Goal: Task Accomplishment & Management: Manage account settings

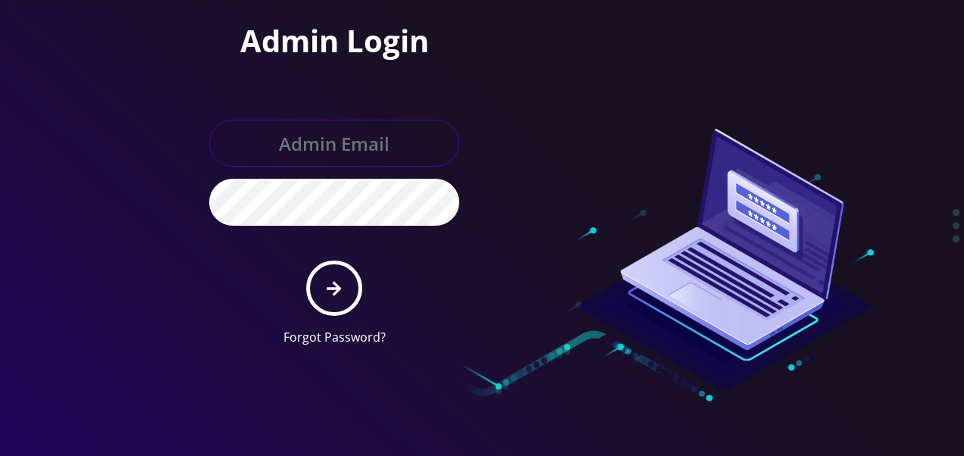
type input "[EMAIL_ADDRESS][DOMAIN_NAME]"
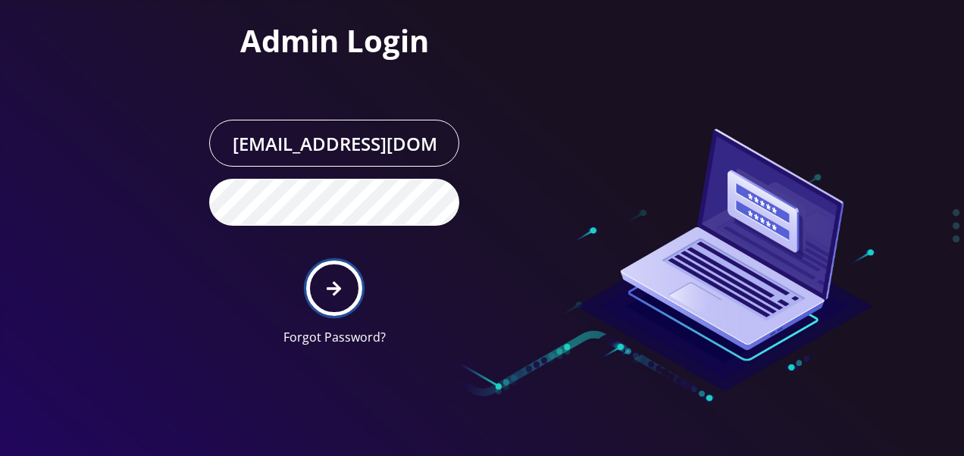
click at [334, 290] on icon "submit" at bounding box center [334, 288] width 14 height 17
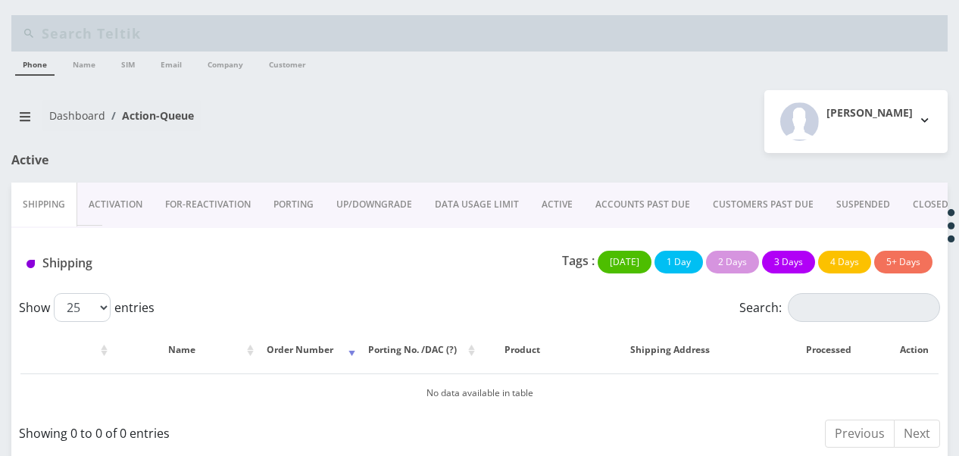
click at [624, 211] on link "ACCOUNTS PAST DUE" at bounding box center [642, 205] width 117 height 44
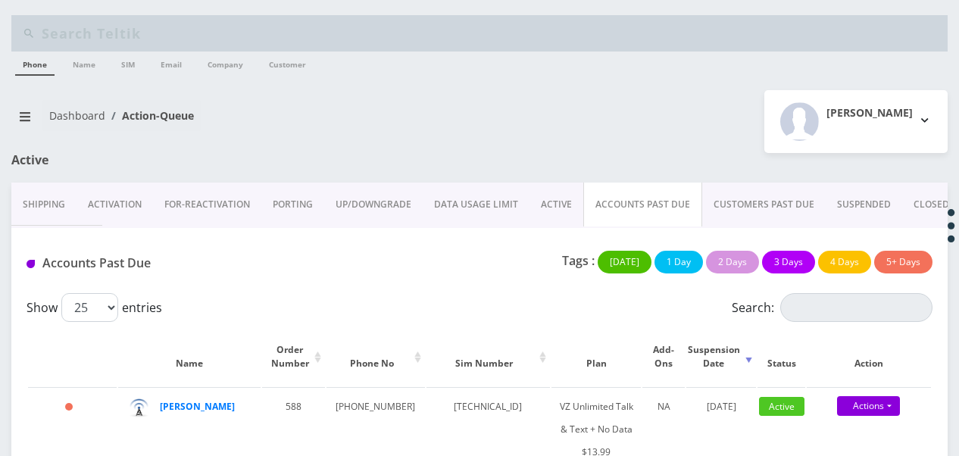
click at [285, 216] on link "PORTING" at bounding box center [292, 205] width 63 height 44
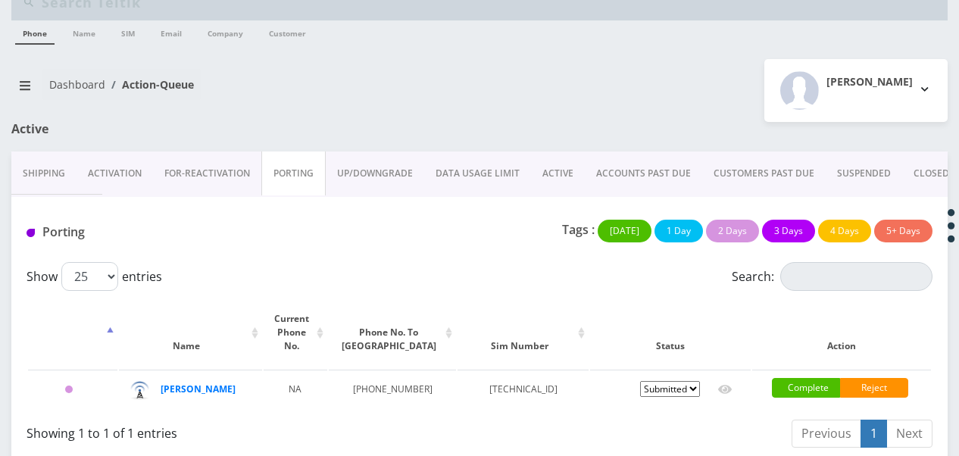
scroll to position [48, 0]
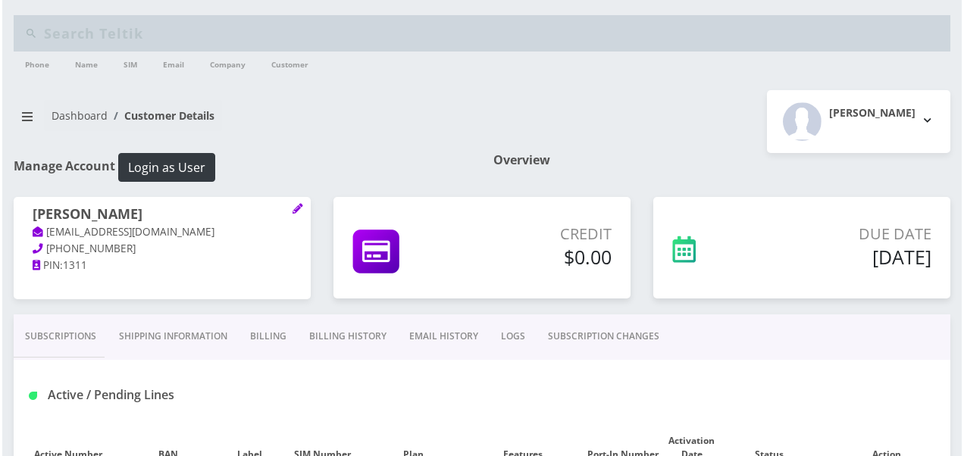
scroll to position [303, 0]
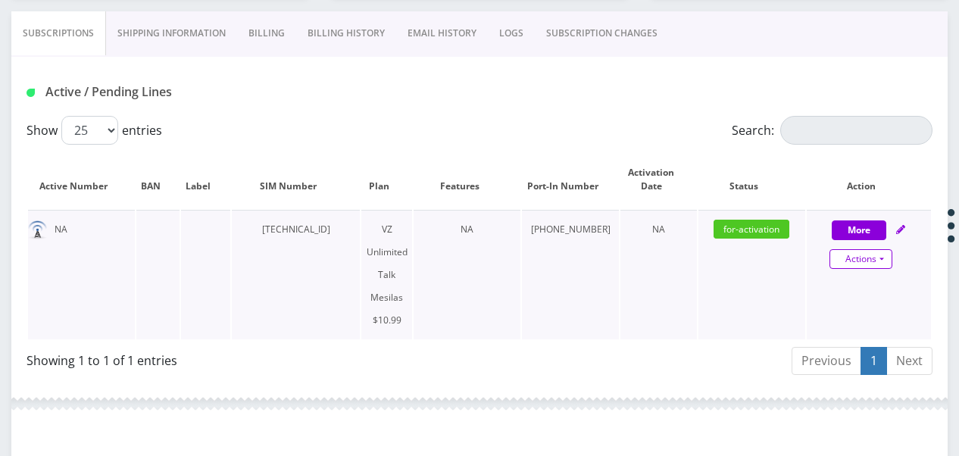
click at [883, 255] on link "Actions" at bounding box center [861, 259] width 63 height 20
select select "468"
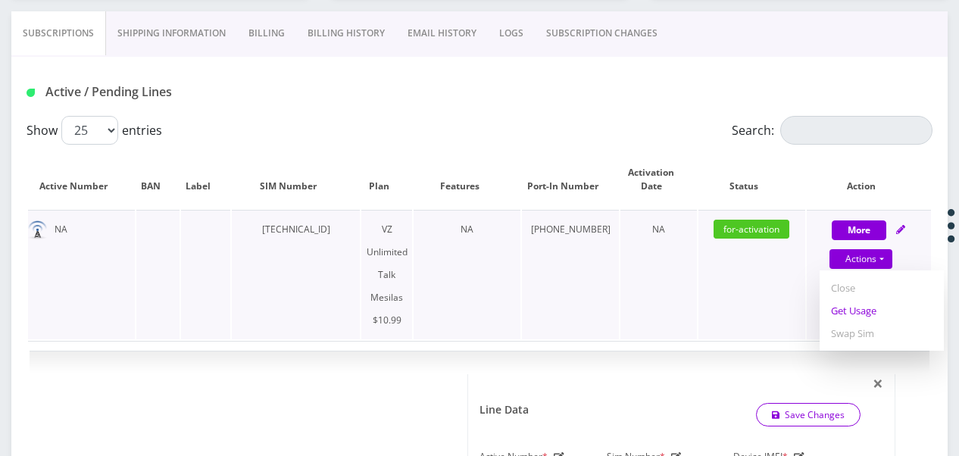
click at [841, 306] on link "Get Usage" at bounding box center [882, 310] width 124 height 23
select select "468"
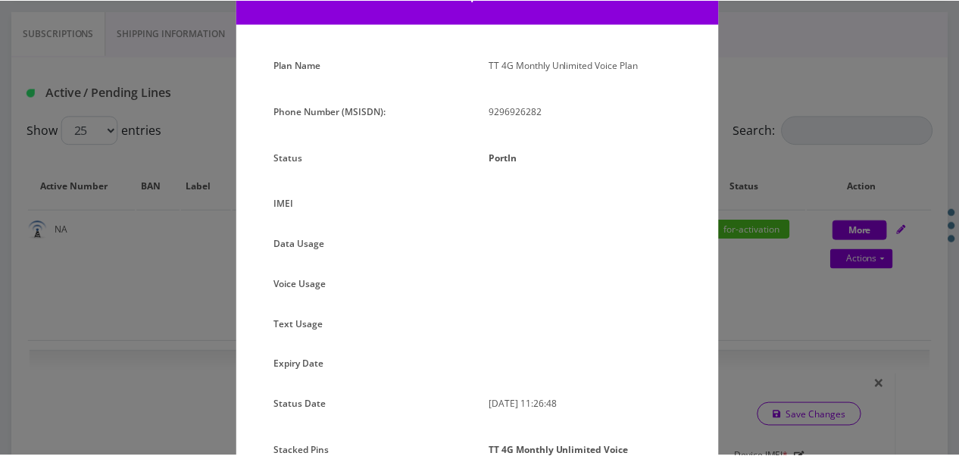
scroll to position [171, 0]
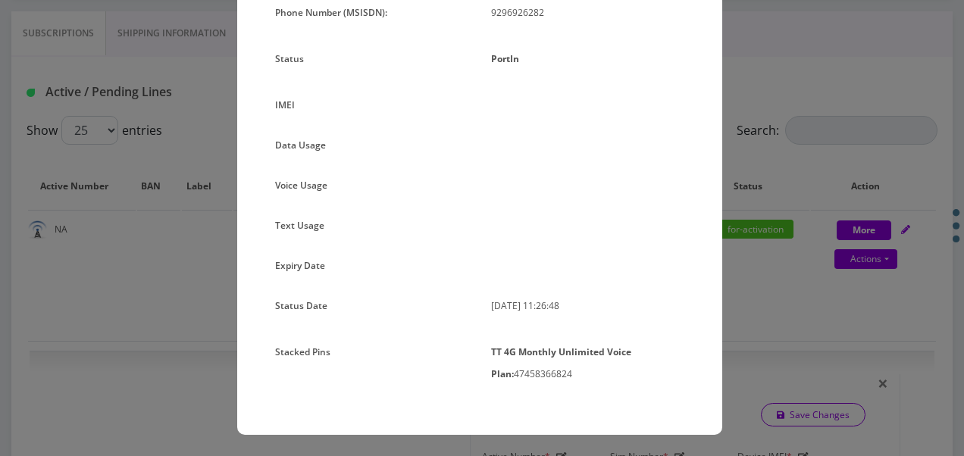
click at [786, 277] on div "× Subscription Info Plan Name TT 4G Monthly Unlimited Voice Plan Phone Number (…" at bounding box center [482, 228] width 964 height 456
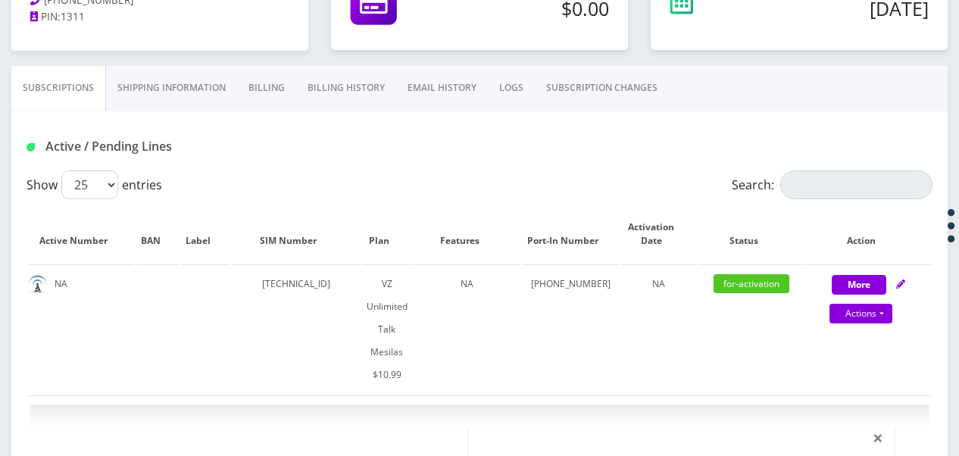
scroll to position [152, 0]
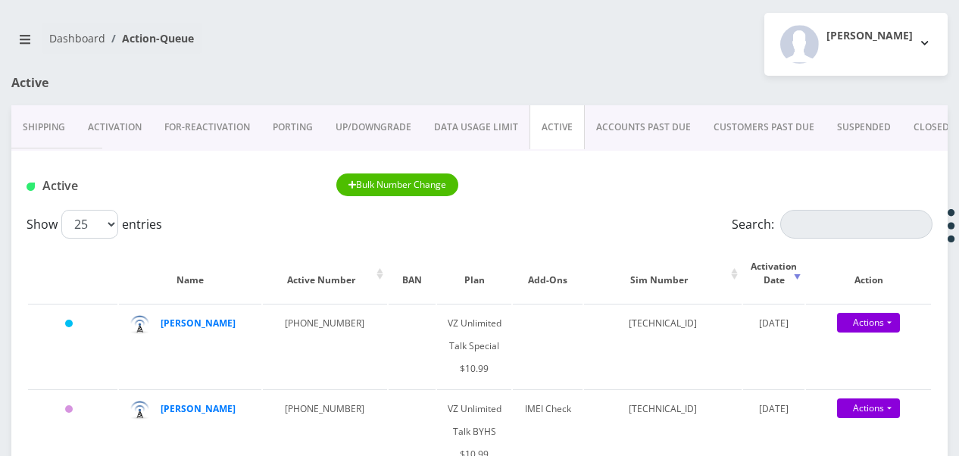
scroll to position [76, 0]
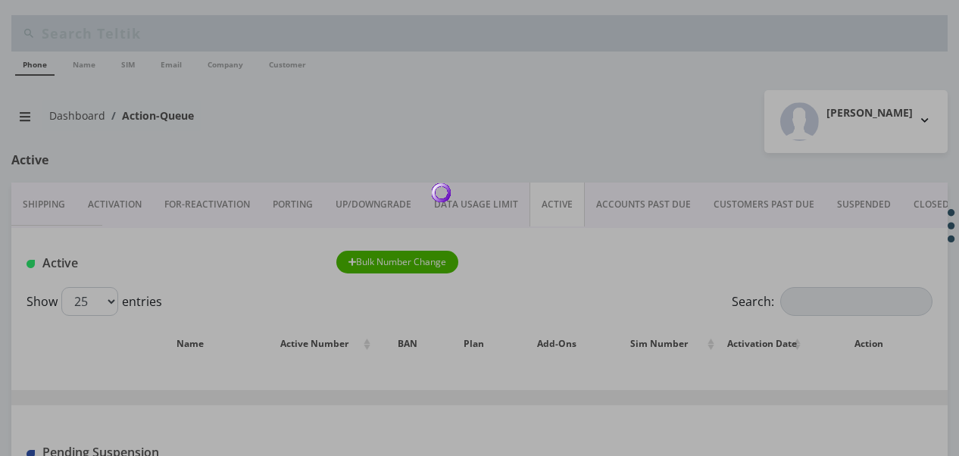
scroll to position [48, 0]
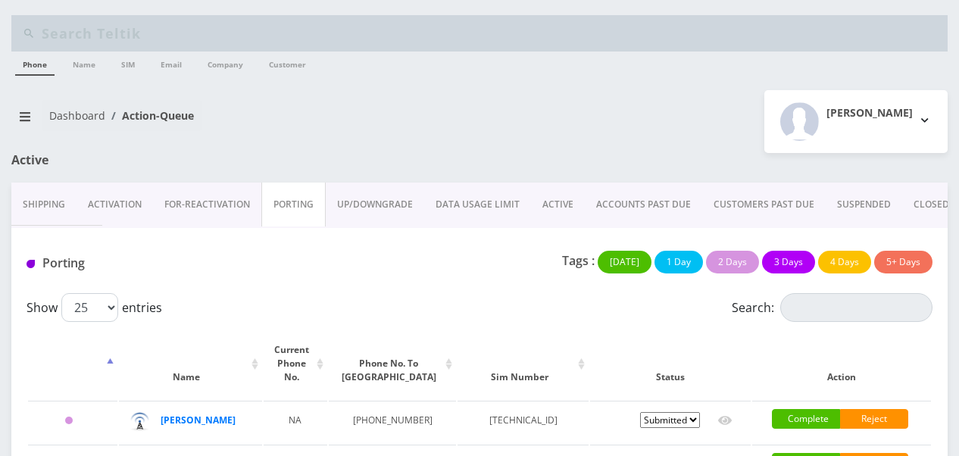
scroll to position [111, 0]
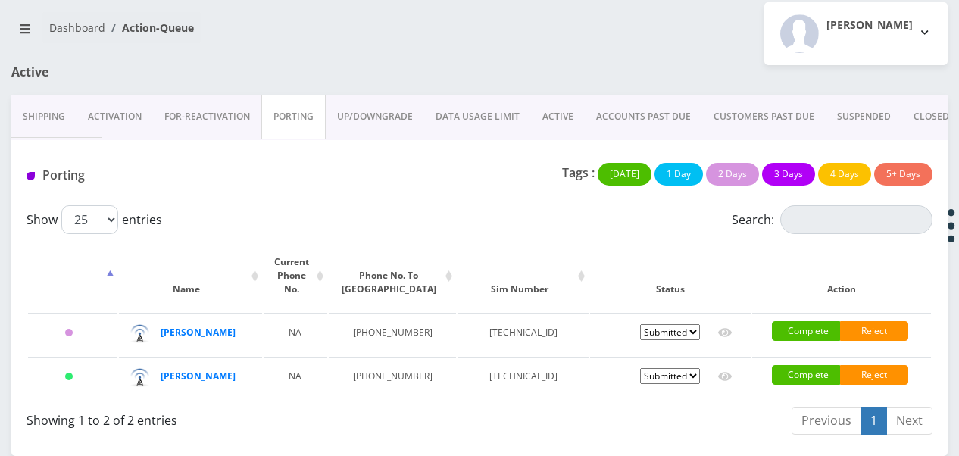
click at [618, 30] on div "Tzvi Lieberman Logout" at bounding box center [720, 33] width 480 height 63
click at [259, 164] on div "Porting" at bounding box center [170, 178] width 310 height 31
click at [211, 65] on h1 "Active" at bounding box center [159, 72] width 297 height 14
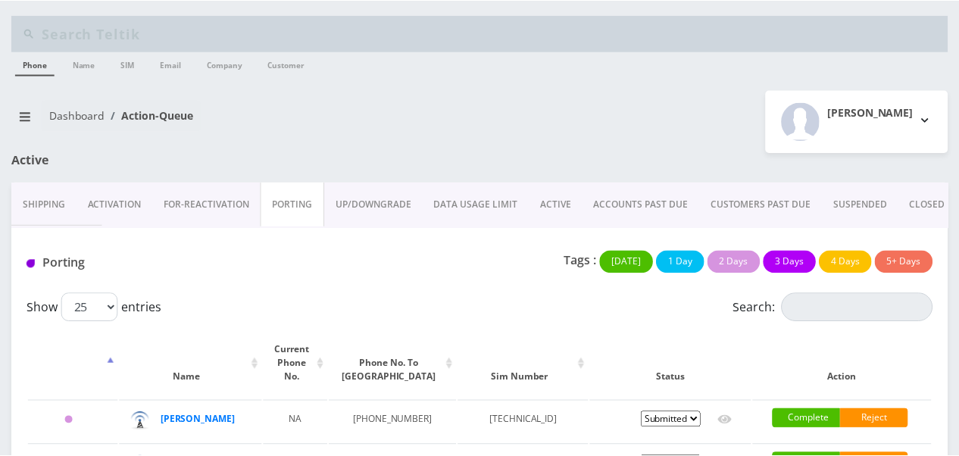
scroll to position [111, 0]
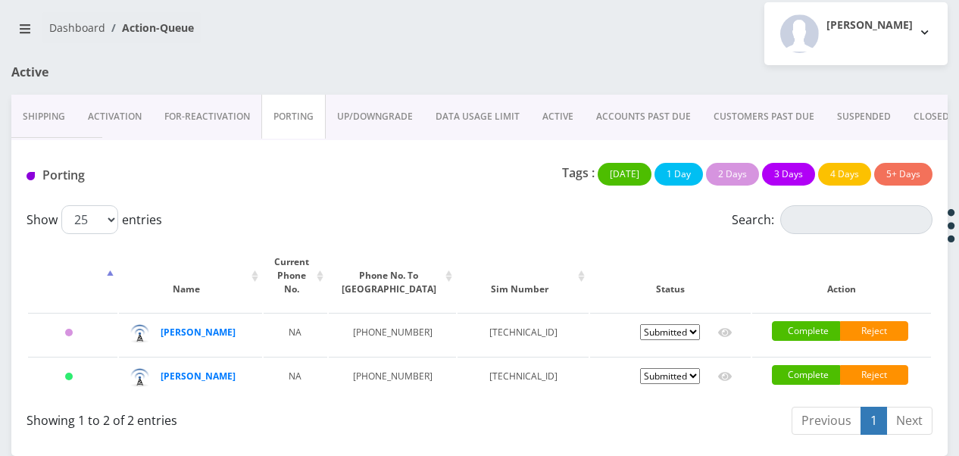
click at [539, 95] on link "ACTIVE" at bounding box center [558, 117] width 54 height 44
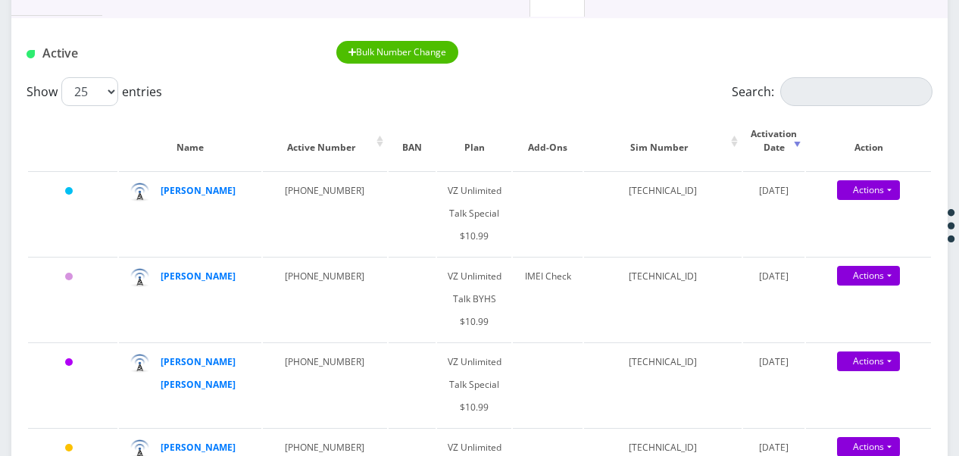
scroll to position [186, 0]
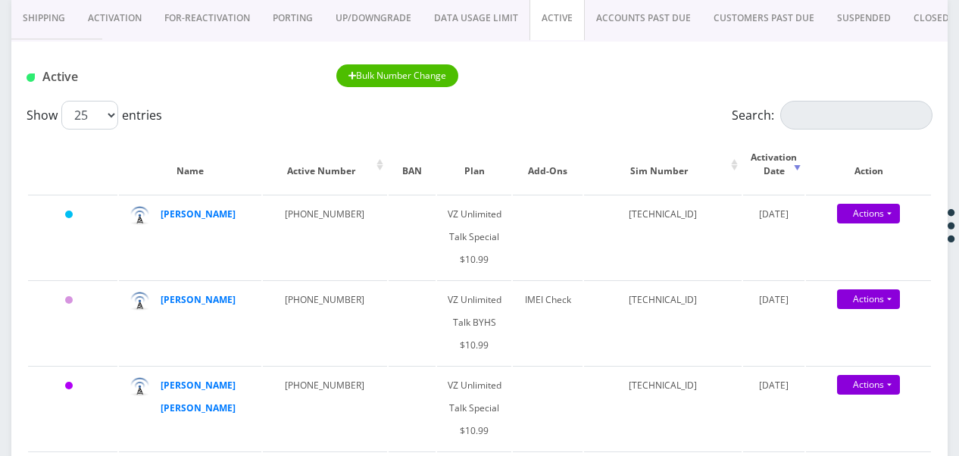
click at [561, 21] on link "ACTIVE" at bounding box center [557, 18] width 55 height 44
click at [610, 16] on link "ACCOUNTS PAST DUE" at bounding box center [643, 18] width 117 height 44
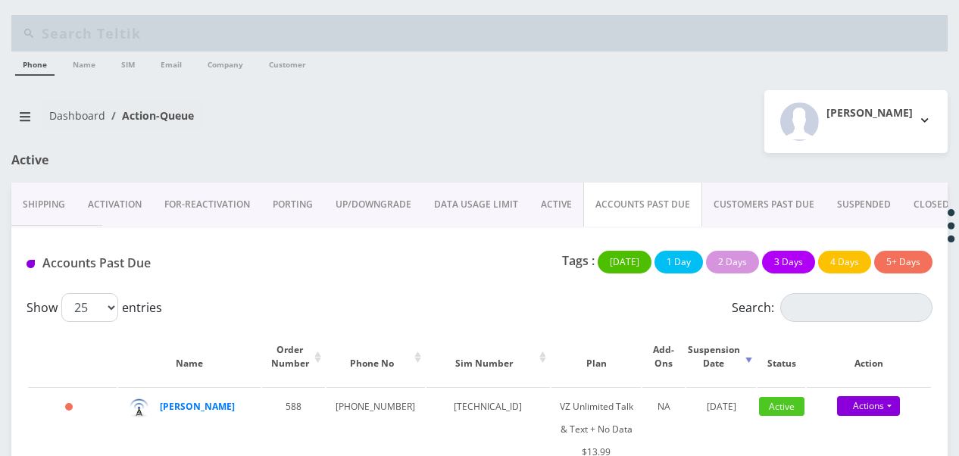
click at [559, 205] on link "ACTIVE" at bounding box center [557, 205] width 54 height 44
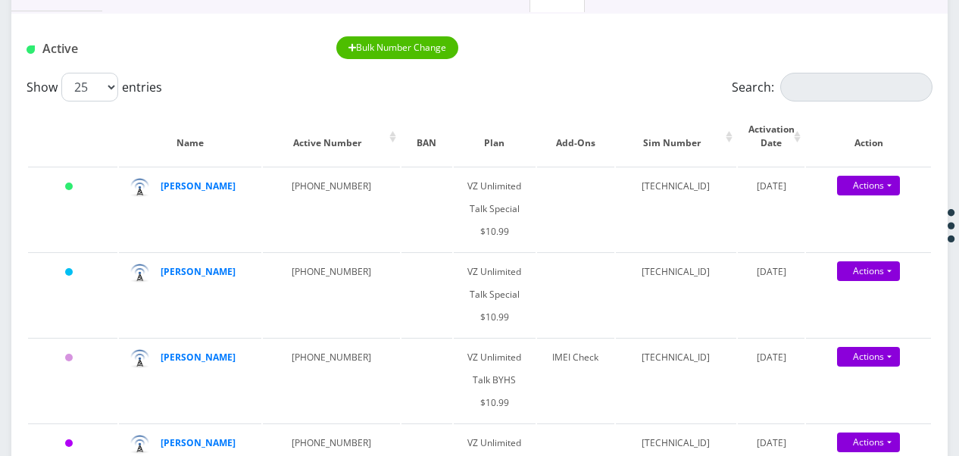
scroll to position [227, 0]
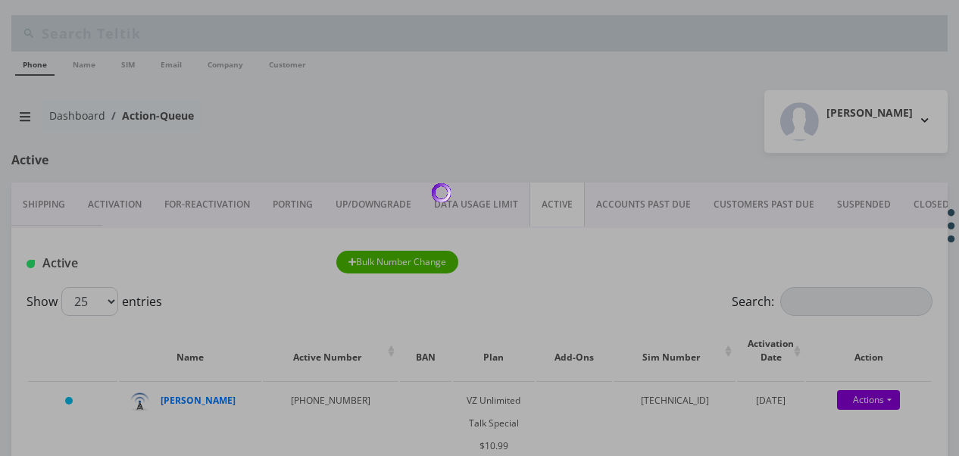
scroll to position [76, 0]
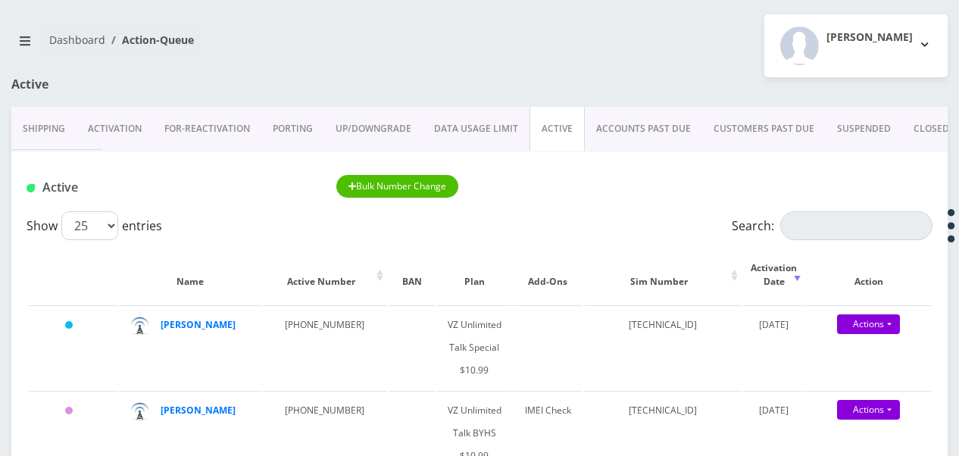
click at [302, 123] on link "PORTING" at bounding box center [292, 129] width 63 height 44
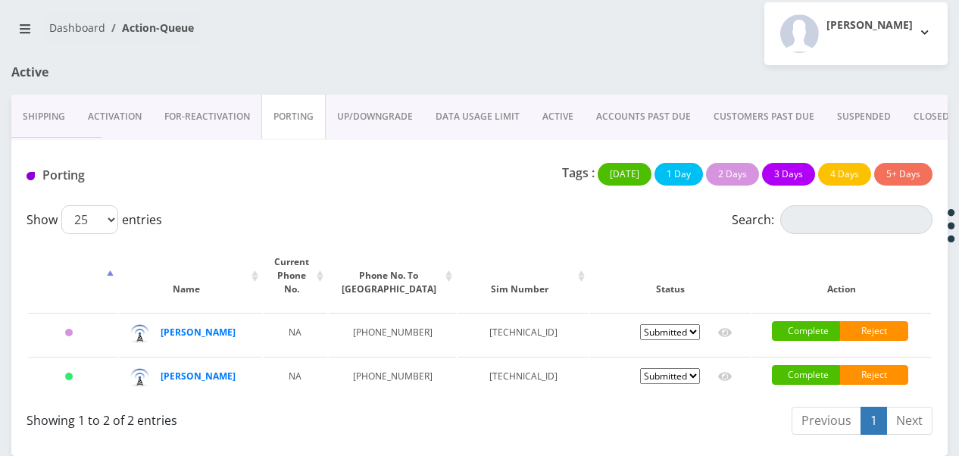
scroll to position [111, 0]
click at [564, 105] on link "ACTIVE" at bounding box center [558, 117] width 54 height 44
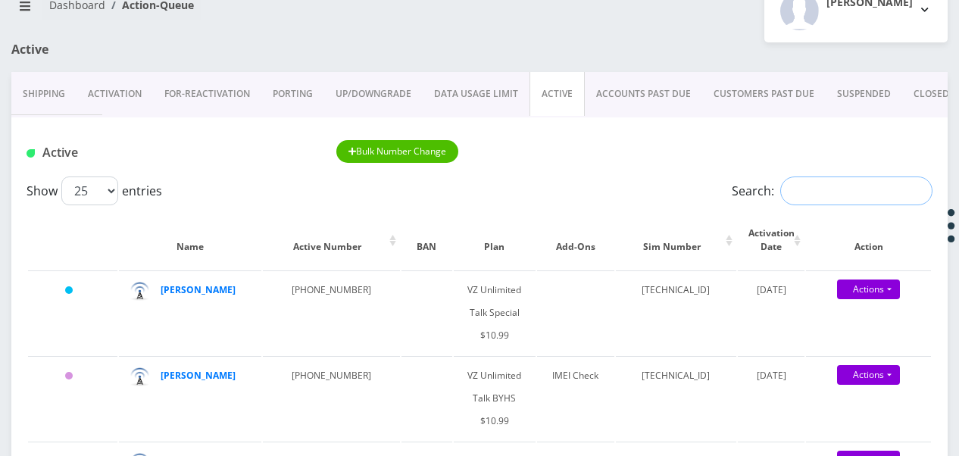
click at [835, 197] on input "Search:" at bounding box center [856, 191] width 152 height 29
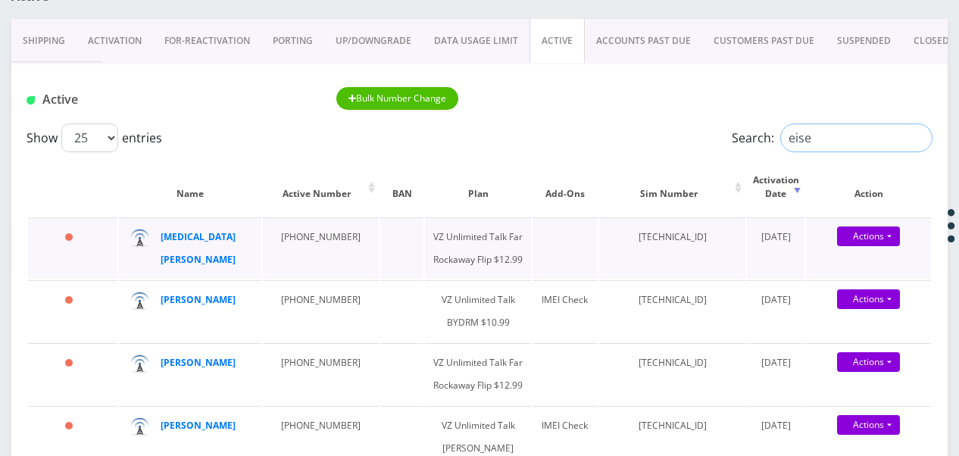
scroll to position [186, 0]
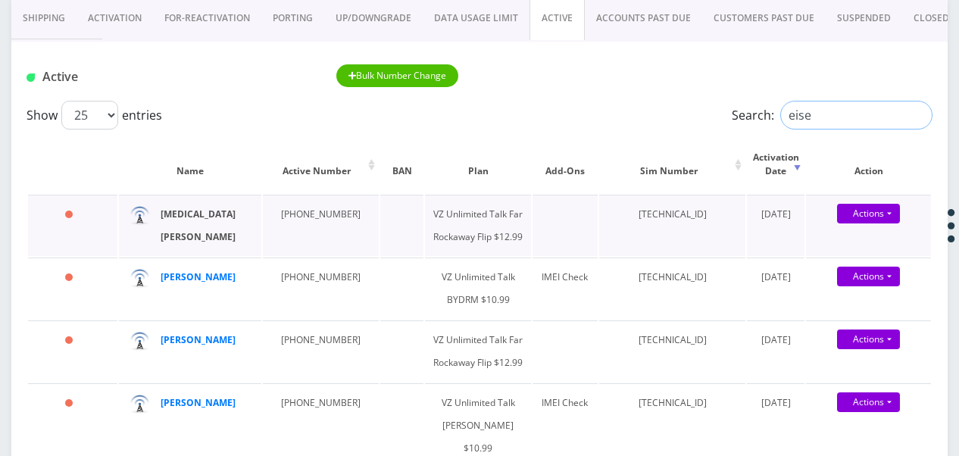
type input "eise"
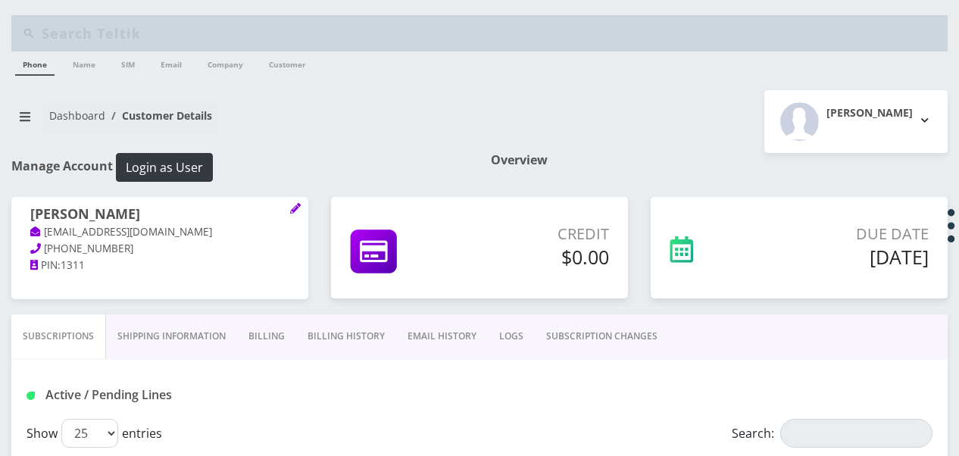
select select "468"
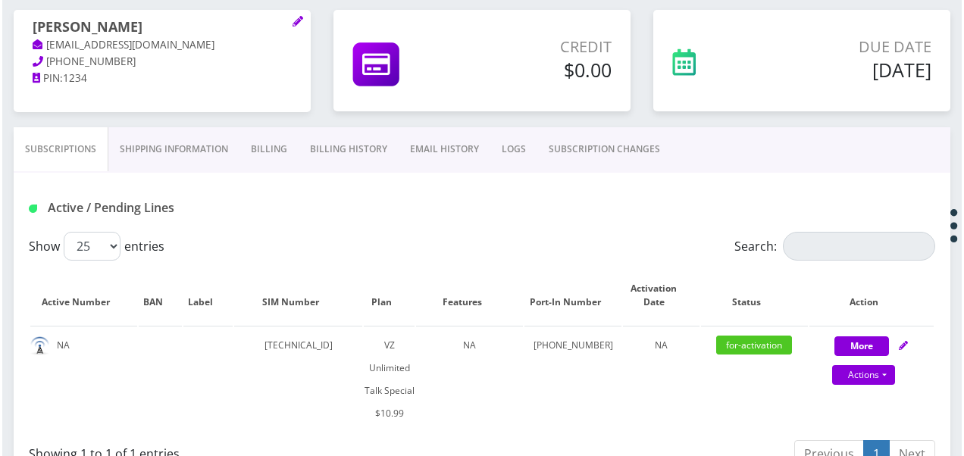
scroll to position [168, 0]
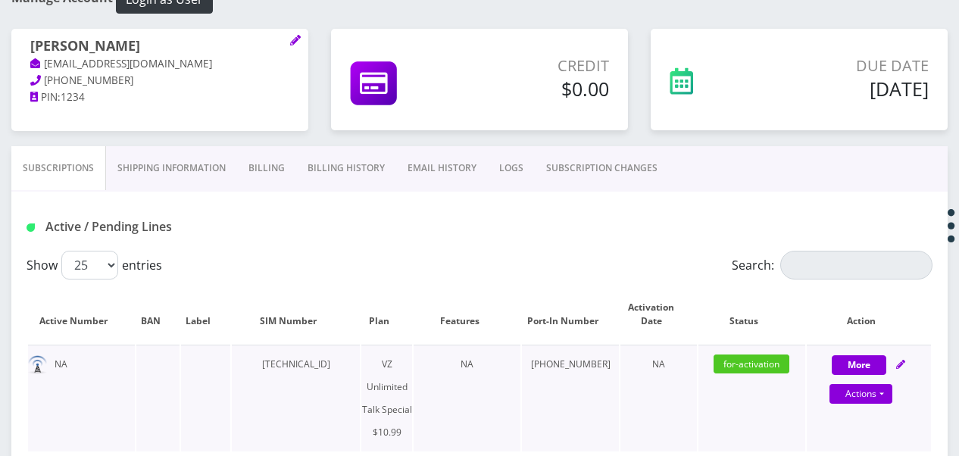
click at [892, 389] on div "Actions Suspend Close Get Usage Swap Sim" at bounding box center [861, 394] width 124 height 23
select select "472"
click at [887, 392] on link "Actions" at bounding box center [861, 394] width 63 height 20
select select "472"
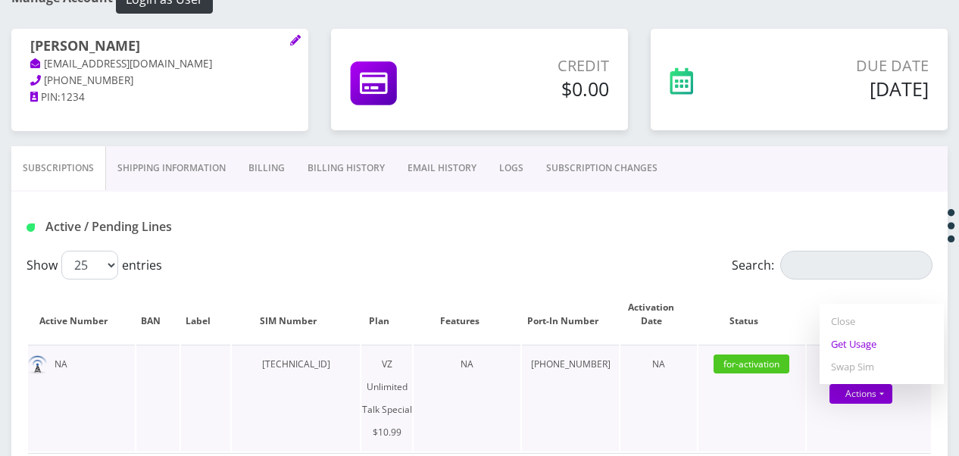
click at [863, 345] on link "Get Usage" at bounding box center [882, 344] width 124 height 23
select select "472"
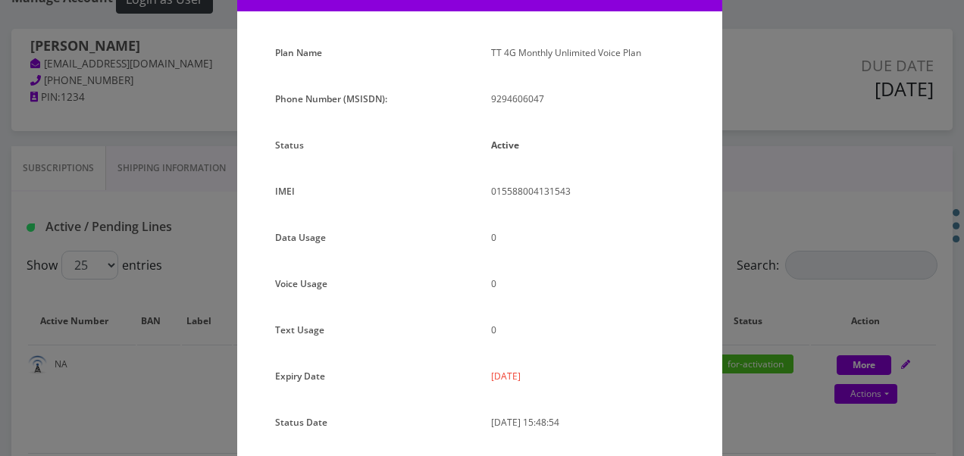
scroll to position [186, 0]
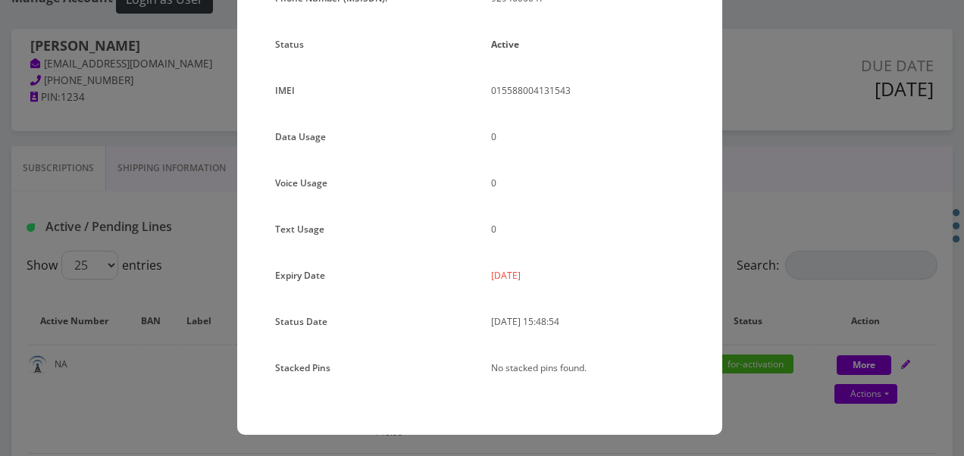
click at [624, 245] on div "0" at bounding box center [588, 235] width 216 height 34
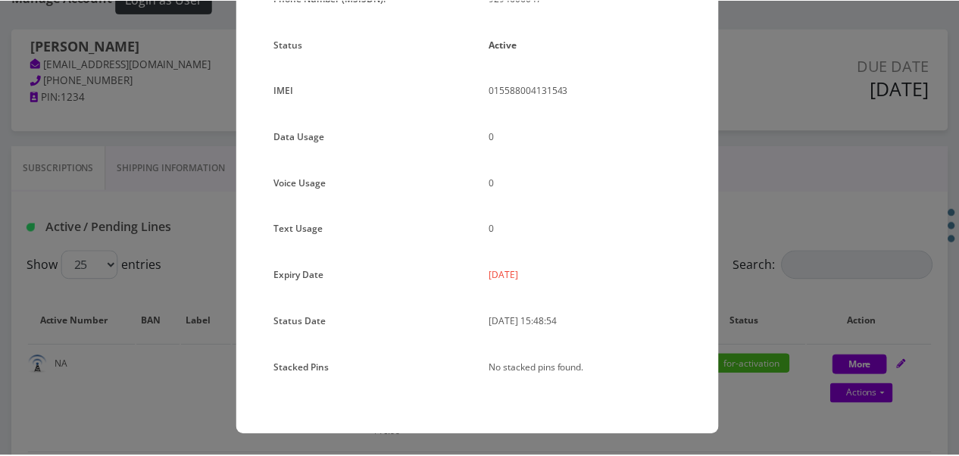
scroll to position [0, 0]
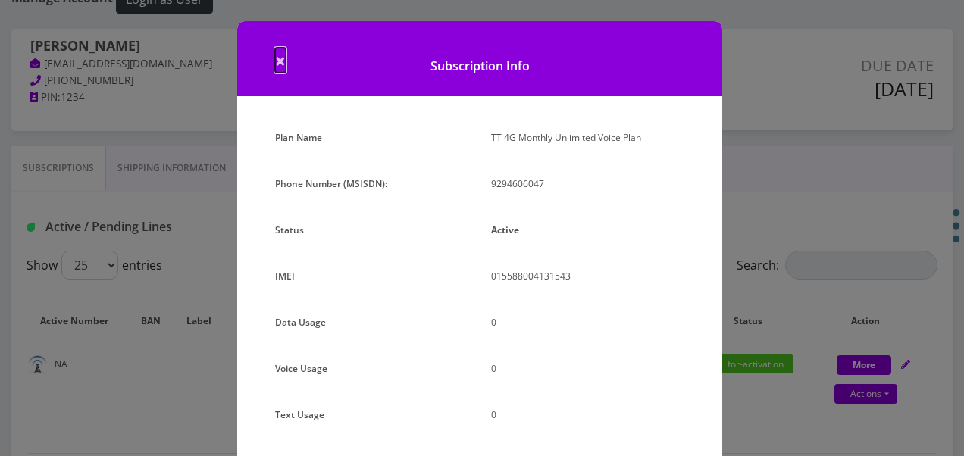
click at [280, 55] on span "×" at bounding box center [280, 60] width 11 height 25
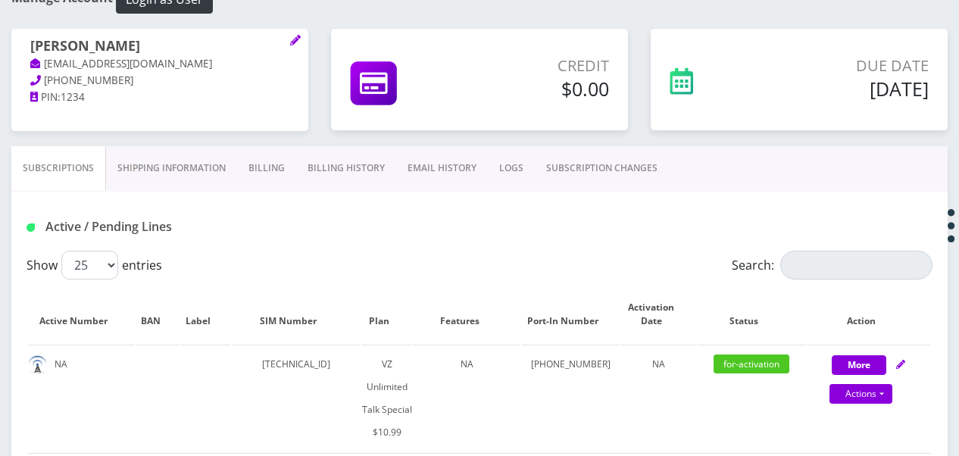
click at [573, 171] on link "SUBSCRIPTION CHANGES" at bounding box center [602, 168] width 134 height 44
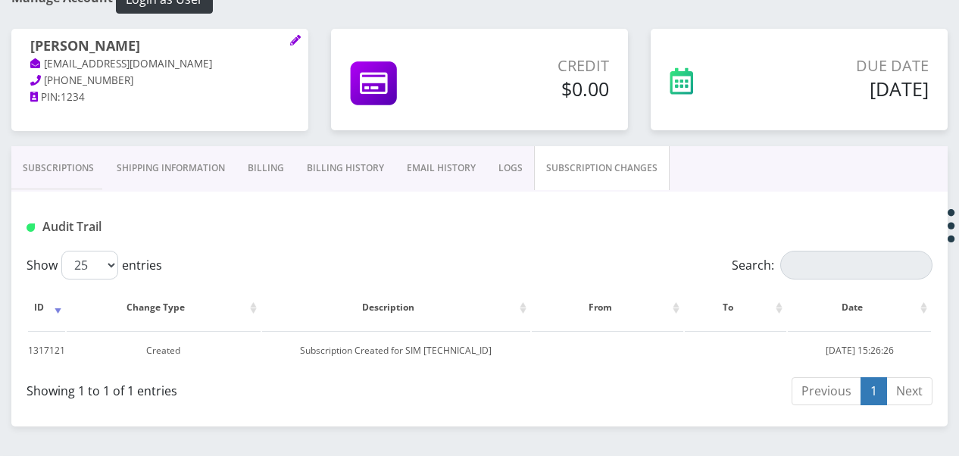
click at [99, 163] on link "Subscriptions" at bounding box center [58, 168] width 94 height 44
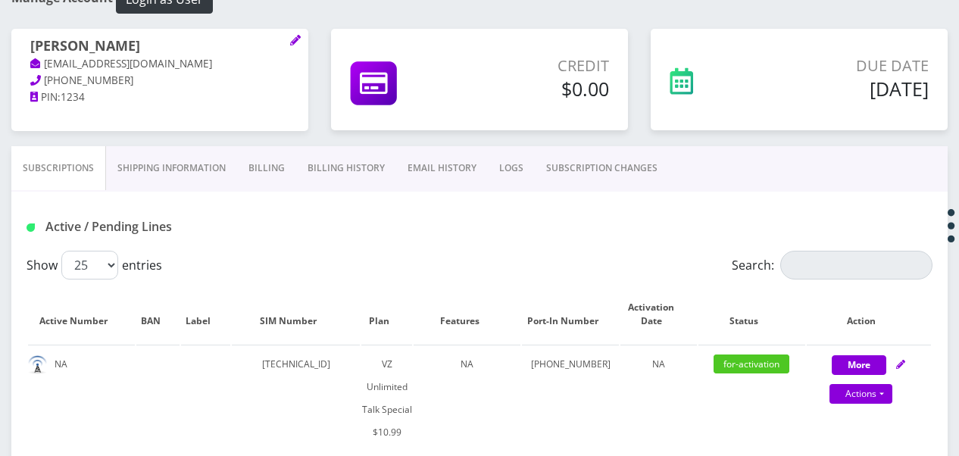
click at [608, 173] on link "SUBSCRIPTION CHANGES" at bounding box center [602, 168] width 134 height 44
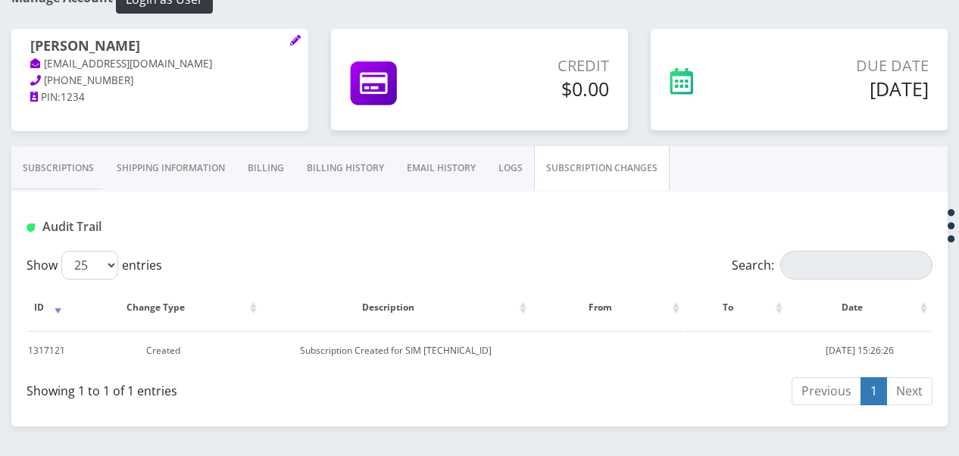
click at [512, 164] on link "LOGS" at bounding box center [510, 168] width 47 height 44
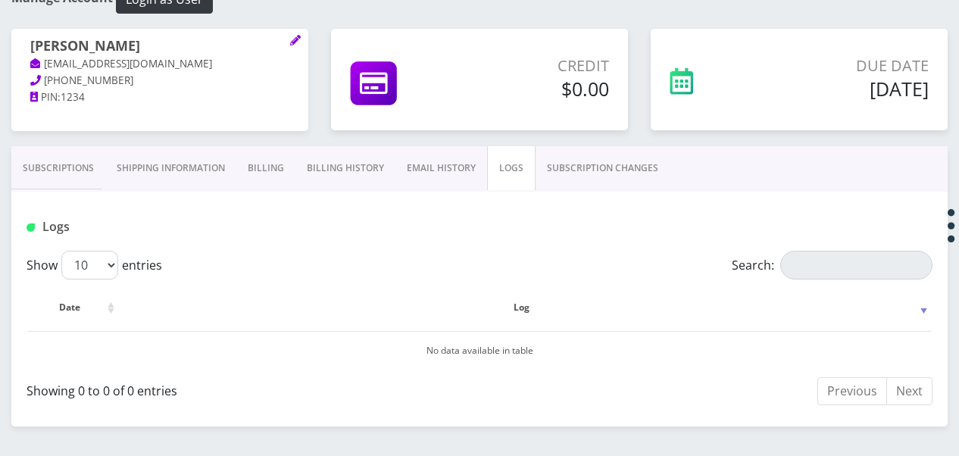
click at [39, 170] on link "Subscriptions" at bounding box center [58, 168] width 94 height 44
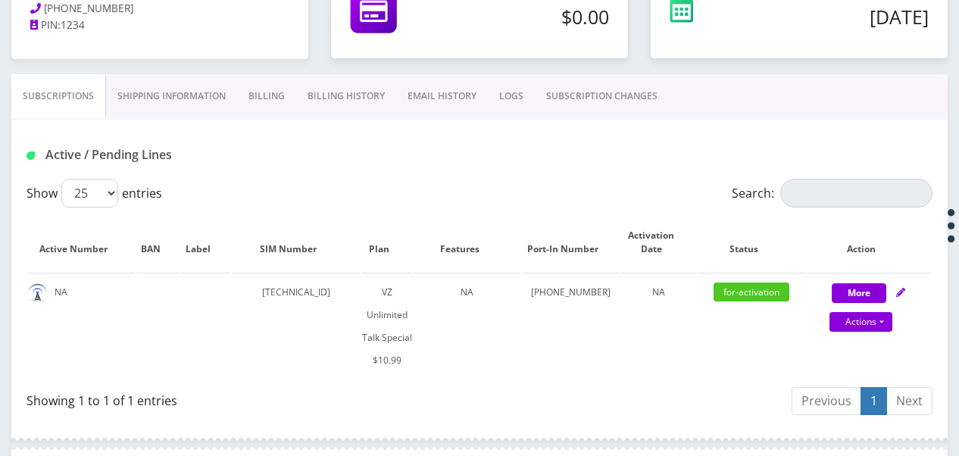
scroll to position [395, 0]
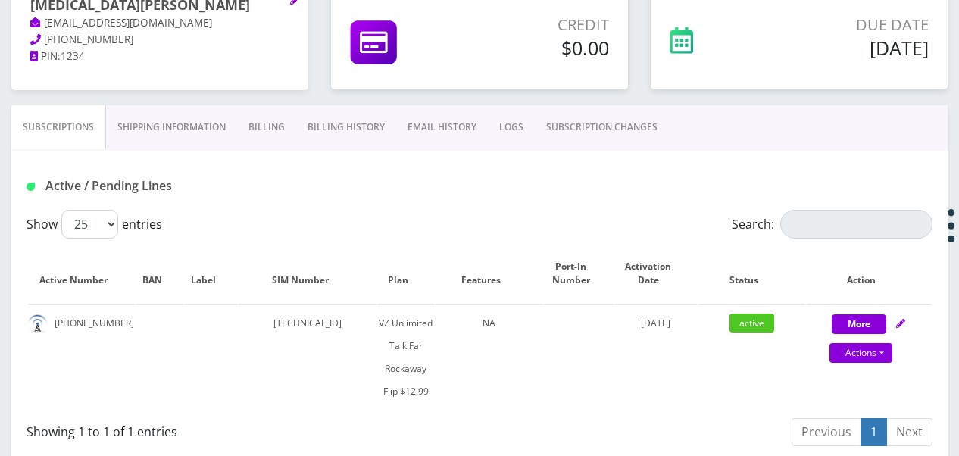
scroll to position [227, 0]
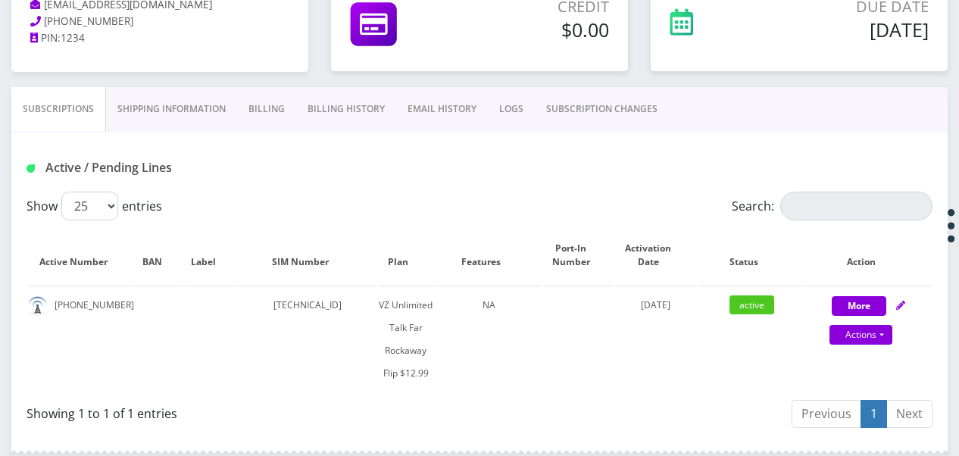
click at [286, 102] on link "Billing" at bounding box center [266, 109] width 59 height 44
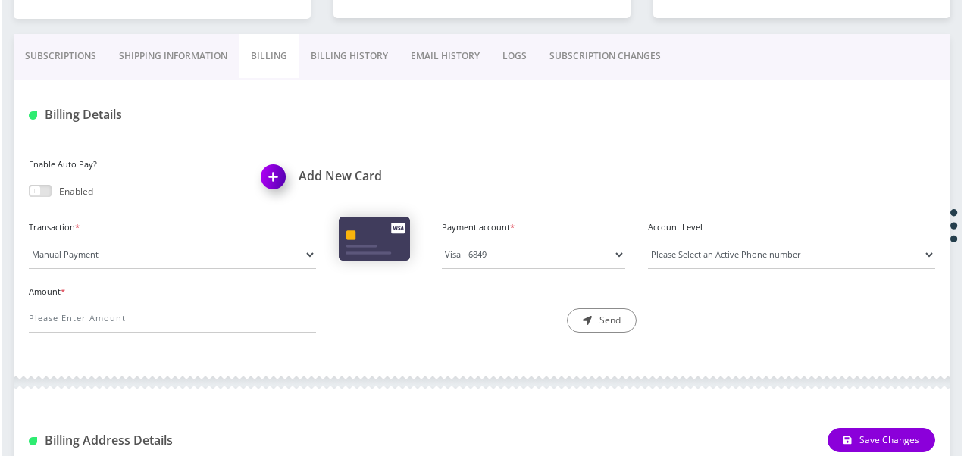
scroll to position [156, 0]
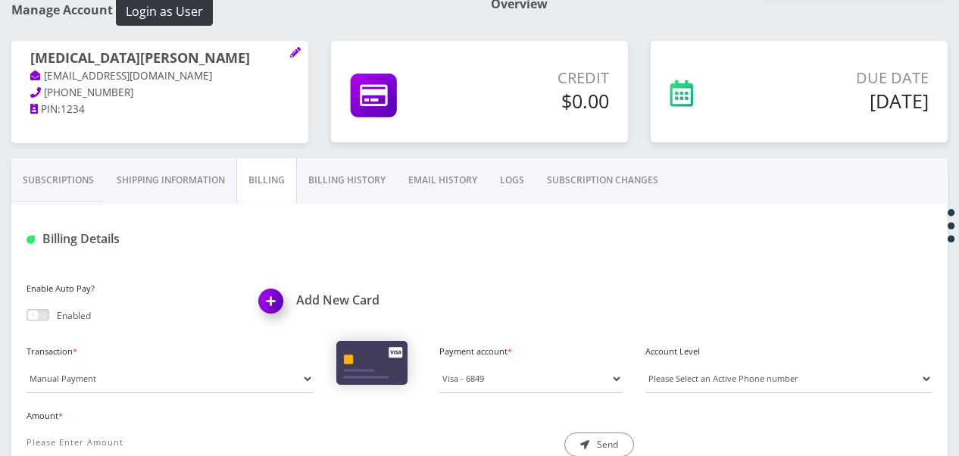
click at [38, 179] on link "Subscriptions" at bounding box center [58, 180] width 94 height 44
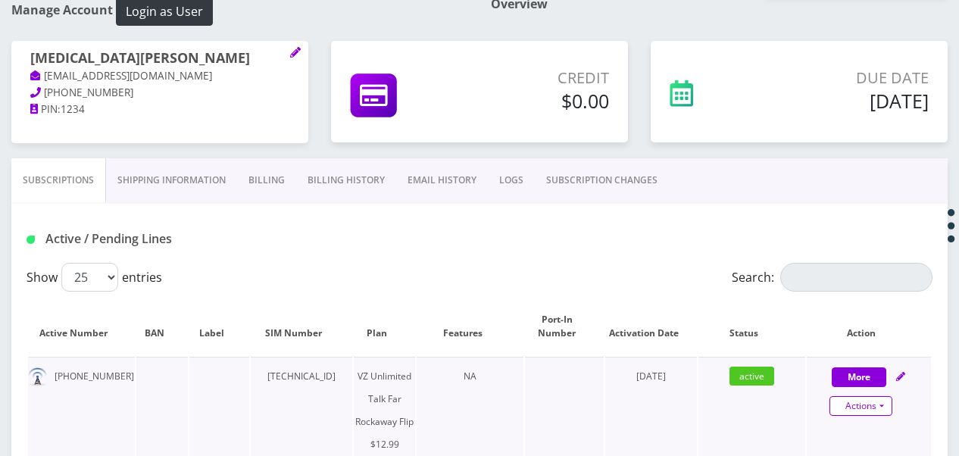
click at [890, 399] on link "Actions" at bounding box center [861, 406] width 63 height 20
select select "372"
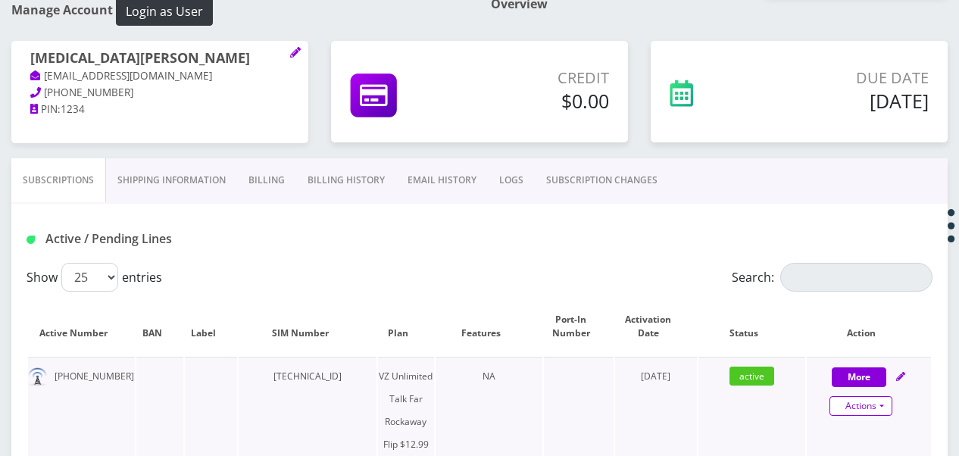
click at [888, 401] on link "Actions" at bounding box center [861, 406] width 63 height 20
select select "372"
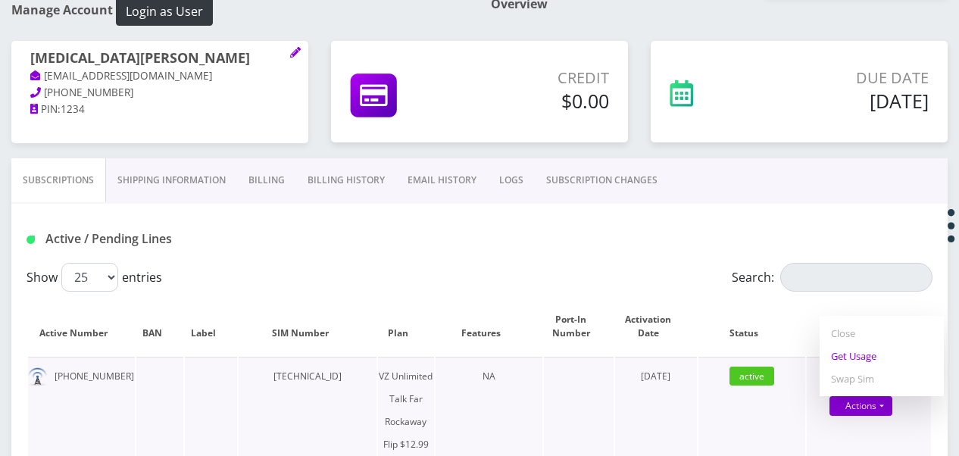
click at [862, 362] on link "Get Usage" at bounding box center [882, 356] width 124 height 23
select select "372"
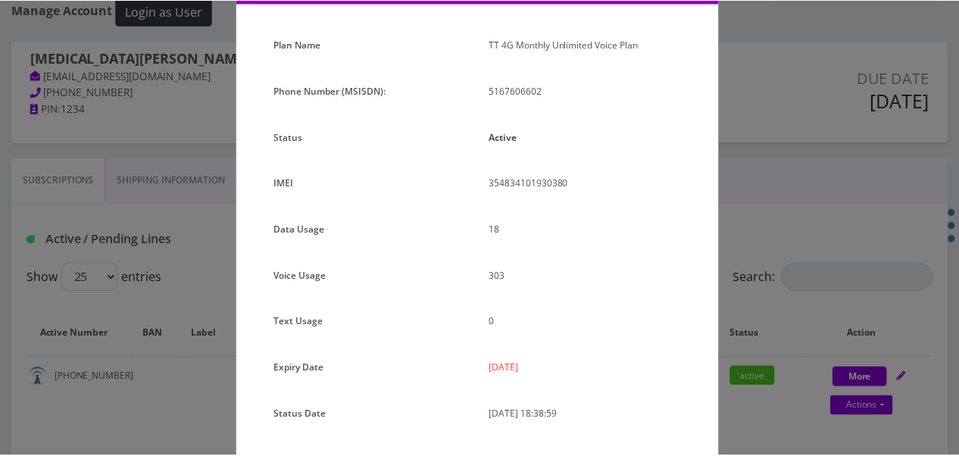
scroll to position [186, 0]
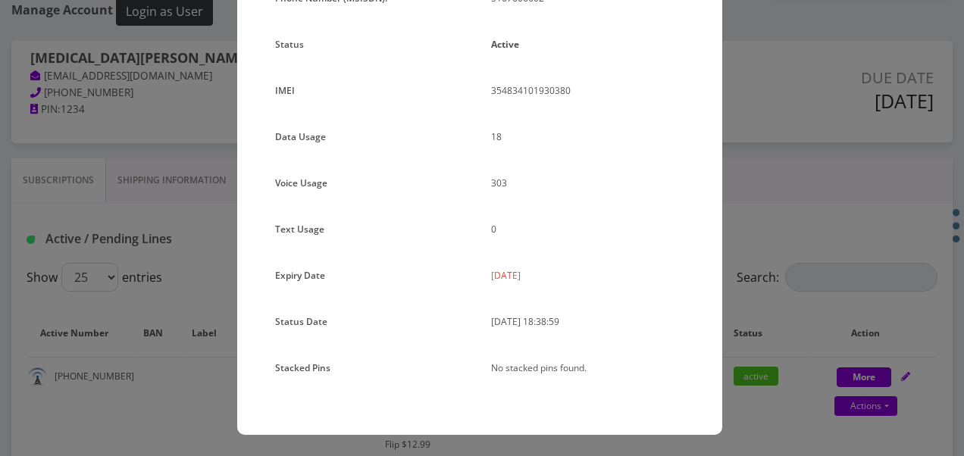
click at [770, 324] on div "× Subscription Info Plan Name TT 4G Monthly Unlimited Voice Plan Phone Number (…" at bounding box center [482, 228] width 964 height 456
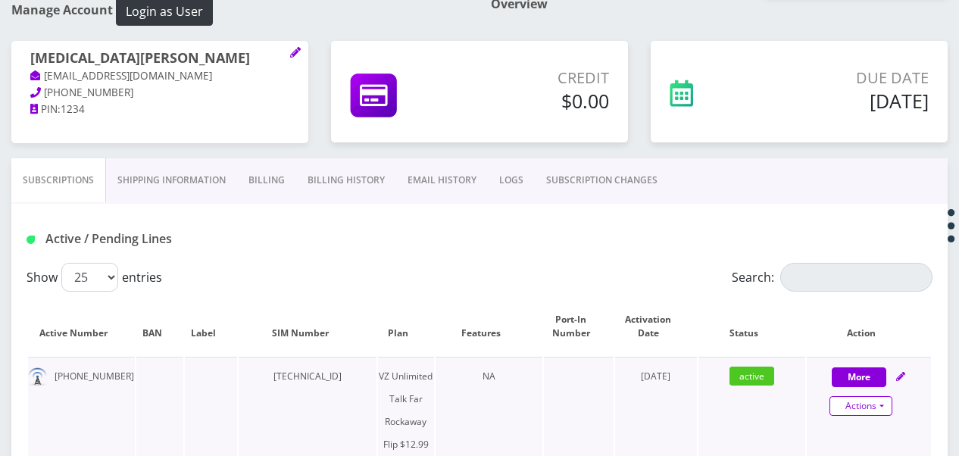
click at [887, 399] on link "Actions" at bounding box center [861, 406] width 63 height 20
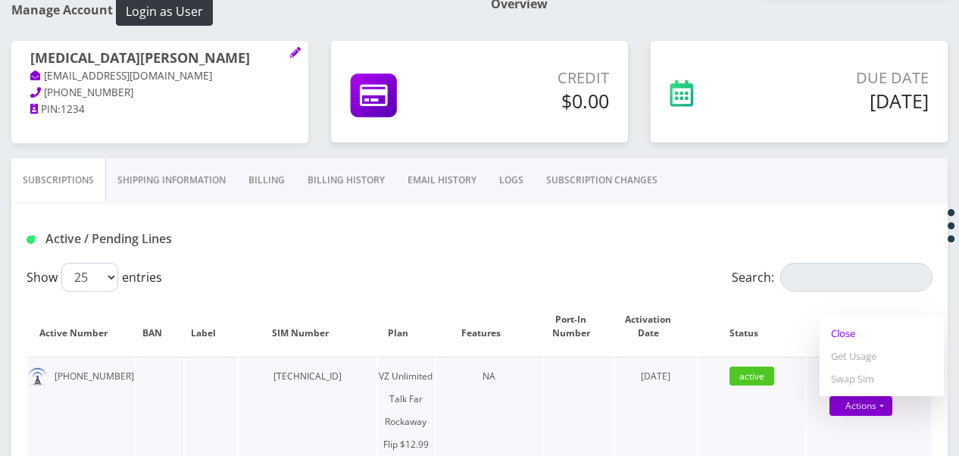
click at [855, 333] on link "Close" at bounding box center [882, 333] width 124 height 23
type input "08/21/2025"
select select "372"
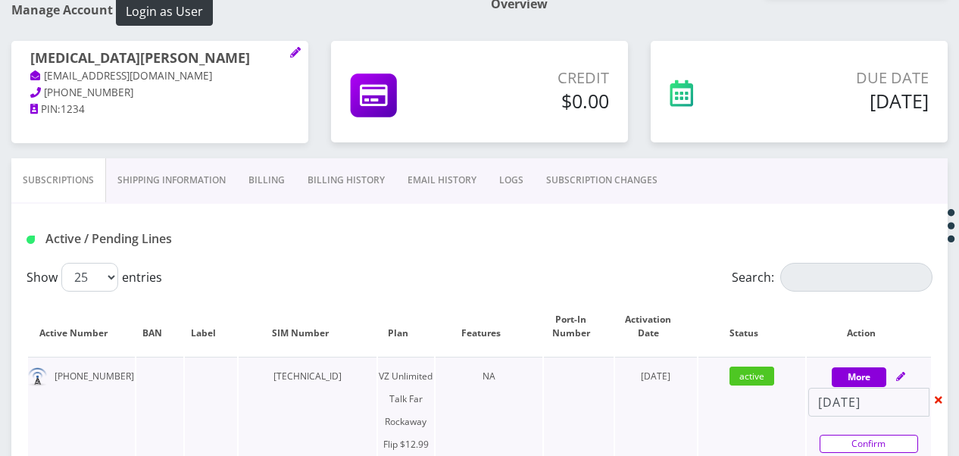
click at [872, 442] on link "Confirm" at bounding box center [869, 444] width 98 height 18
select select "372"
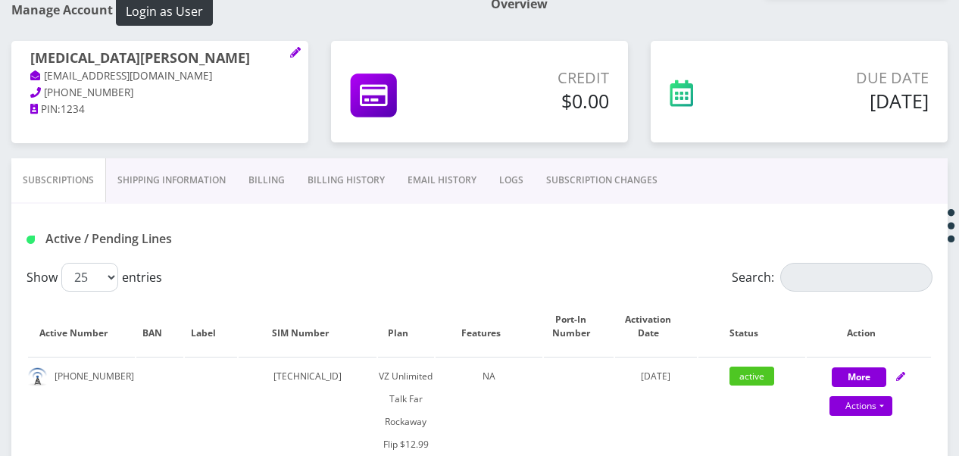
scroll to position [18, 0]
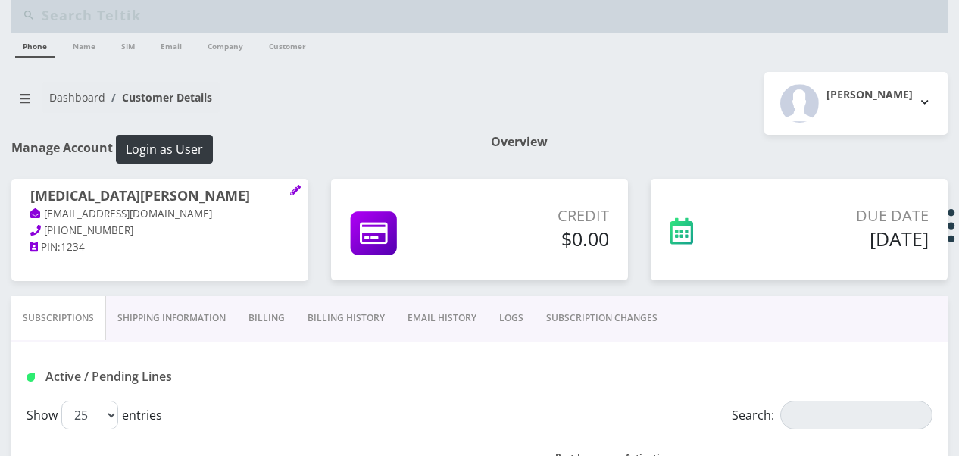
click at [270, 314] on link "Billing" at bounding box center [266, 318] width 59 height 44
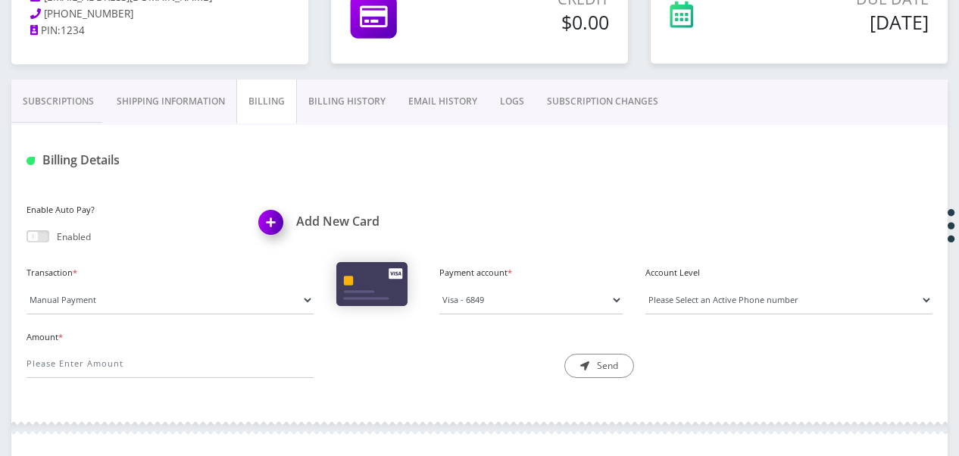
scroll to position [245, 0]
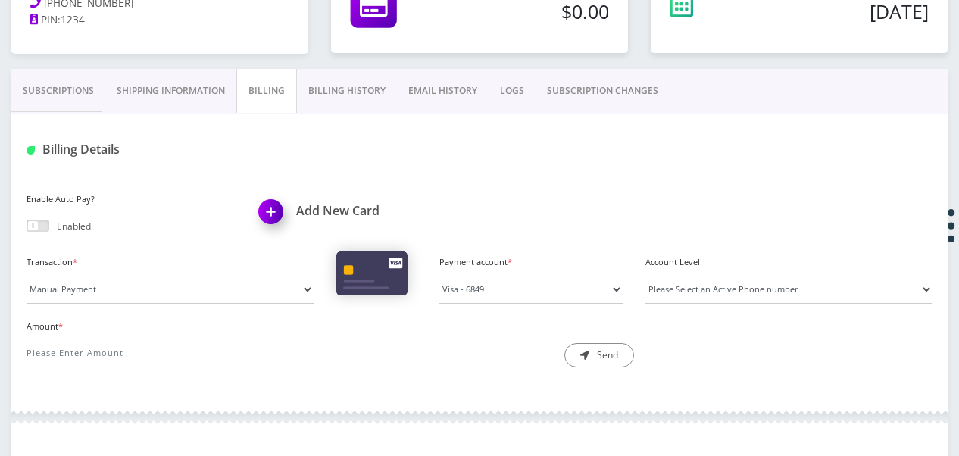
click at [88, 96] on link "Subscriptions" at bounding box center [58, 91] width 94 height 44
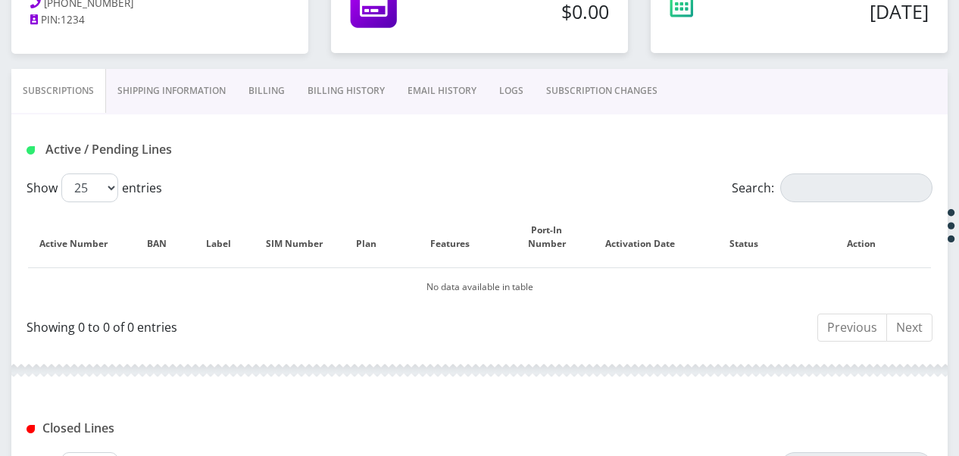
click at [280, 79] on link "Billing" at bounding box center [266, 91] width 59 height 44
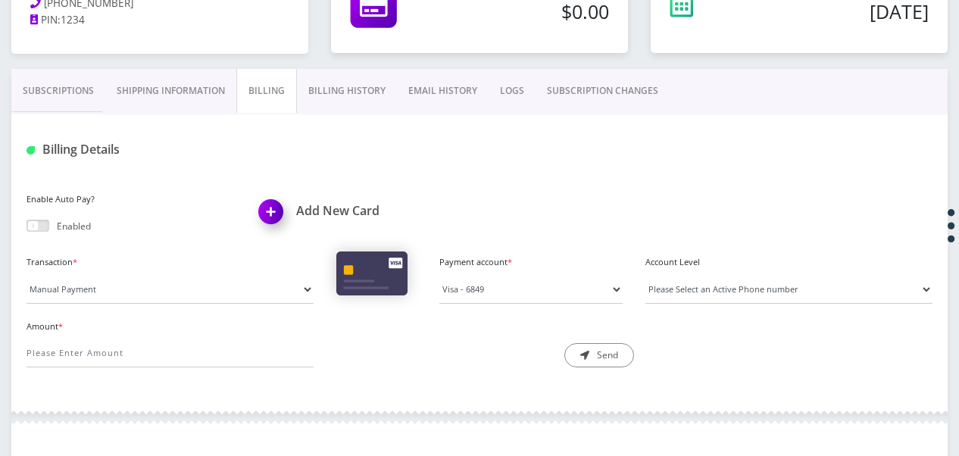
click at [56, 94] on link "Subscriptions" at bounding box center [58, 91] width 94 height 44
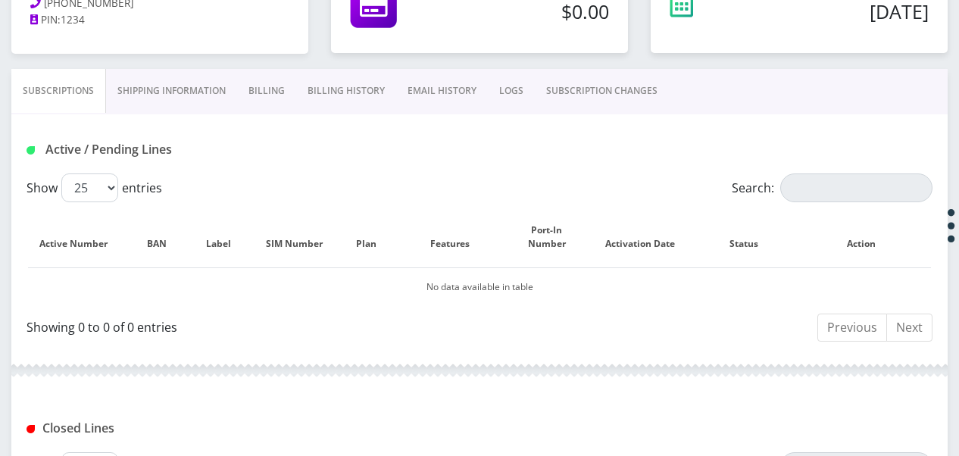
click at [628, 98] on link "SUBSCRIPTION CHANGES" at bounding box center [602, 91] width 134 height 44
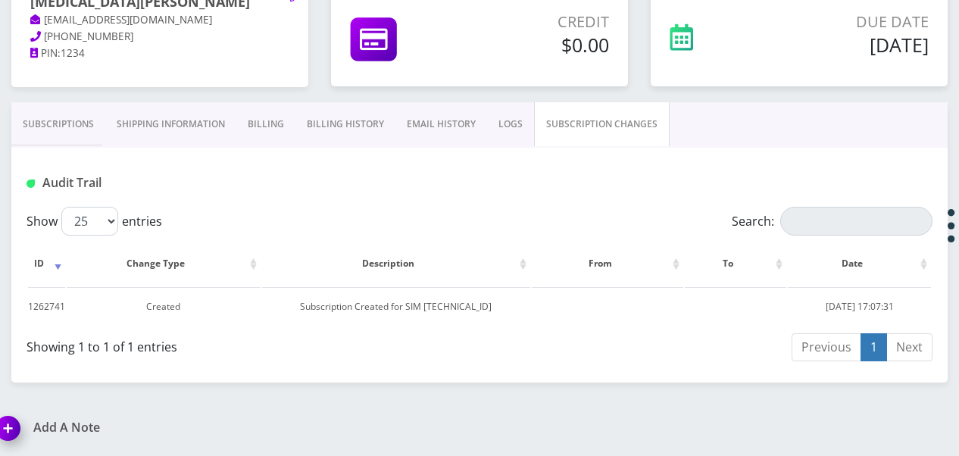
scroll to position [211, 0]
click at [70, 132] on link "Subscriptions" at bounding box center [58, 126] width 94 height 44
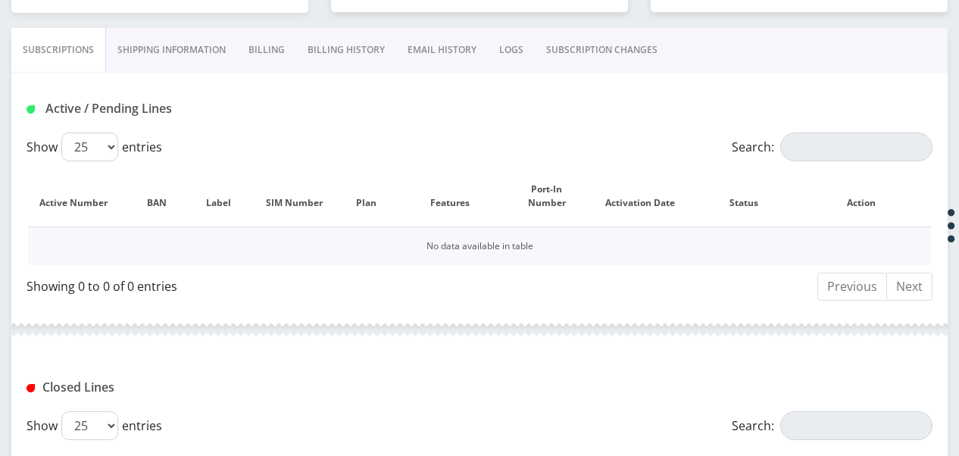
scroll to position [286, 0]
click at [277, 65] on link "Billing" at bounding box center [266, 50] width 59 height 44
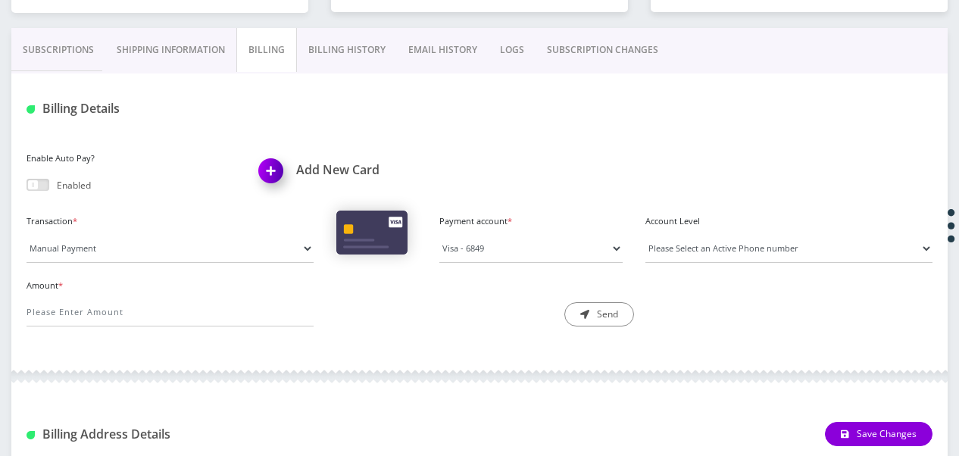
click at [158, 260] on div "Transaction * Manual Payment Custom Charge Manual Credit Custom Invoice Payment…" at bounding box center [479, 243] width 929 height 64
click at [161, 253] on select "Manual Payment Custom Charge Manual Credit Custom Invoice" at bounding box center [170, 248] width 287 height 29
select select "Custom Charge"
click at [27, 234] on select "Manual Payment Custom Charge Manual Credit Custom Invoice" at bounding box center [170, 248] width 287 height 29
click at [163, 291] on div "Amount *" at bounding box center [170, 301] width 310 height 52
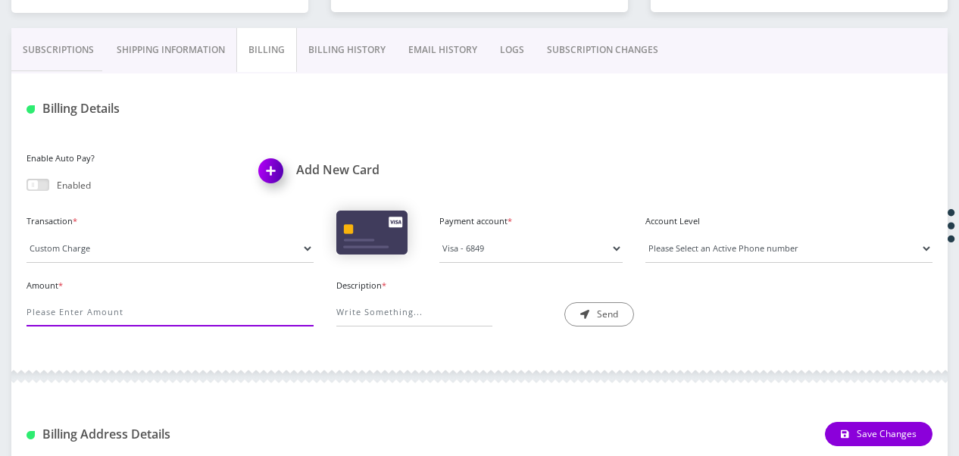
click at [174, 302] on input "Amount *" at bounding box center [170, 312] width 287 height 29
type input "20"
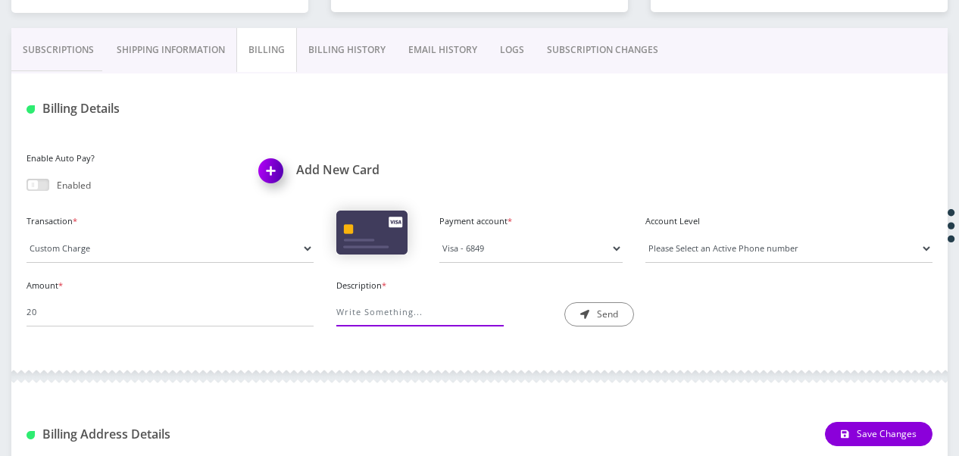
drag, startPoint x: 386, startPoint y: 311, endPoint x: 394, endPoint y: 302, distance: 12.3
click at [386, 311] on input "Description *" at bounding box center [414, 312] width 156 height 29
click at [415, 311] on input "Description *" at bounding box center [414, 312] width 156 height 29
type input "service returned"
click at [623, 317] on button "Send" at bounding box center [599, 314] width 70 height 24
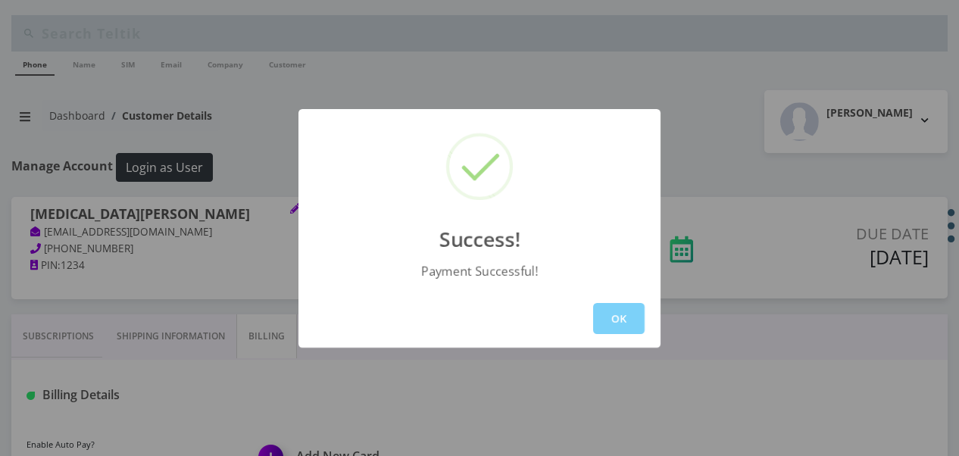
click at [607, 335] on div "OK" at bounding box center [480, 318] width 362 height 58
click at [618, 318] on button "OK" at bounding box center [619, 318] width 52 height 31
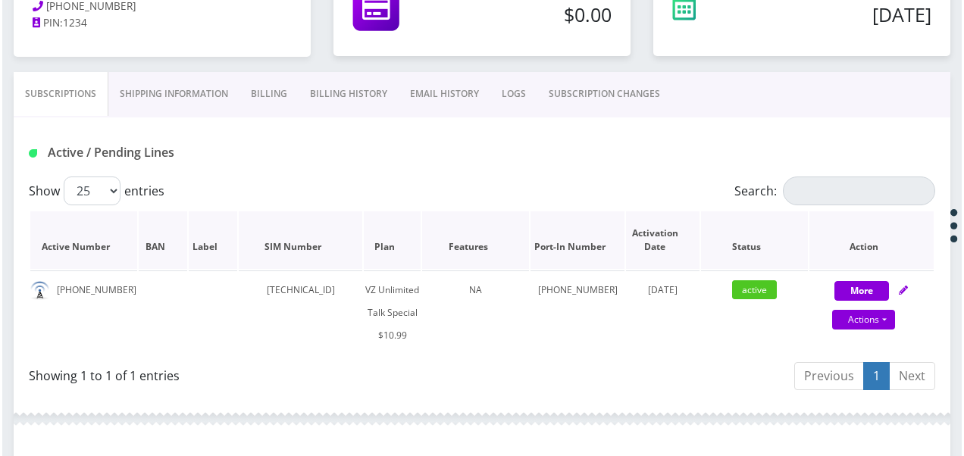
scroll to position [244, 0]
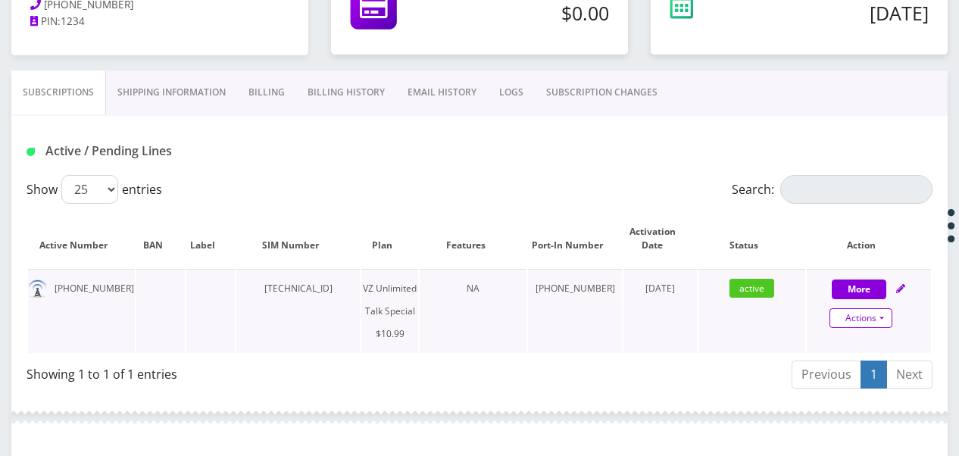
click at [890, 315] on link "Actions" at bounding box center [861, 318] width 63 height 20
select select "472"
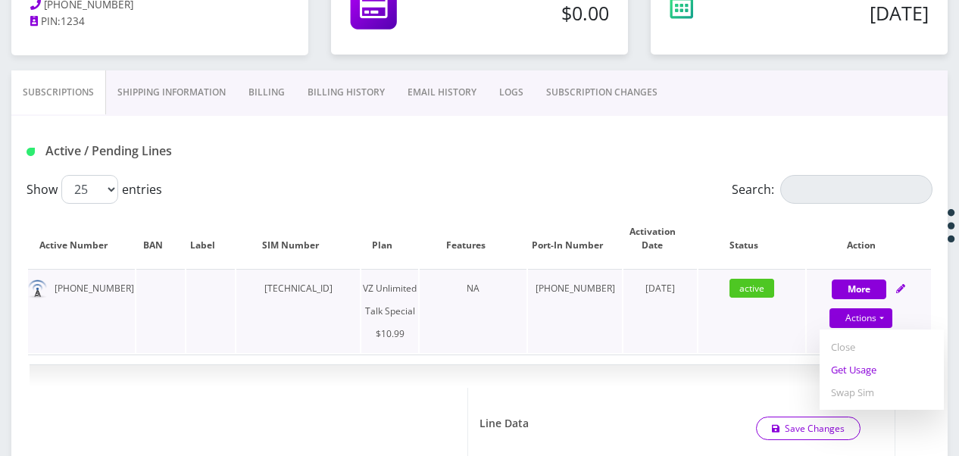
click at [862, 367] on link "Get Usage" at bounding box center [882, 369] width 124 height 23
select select "472"
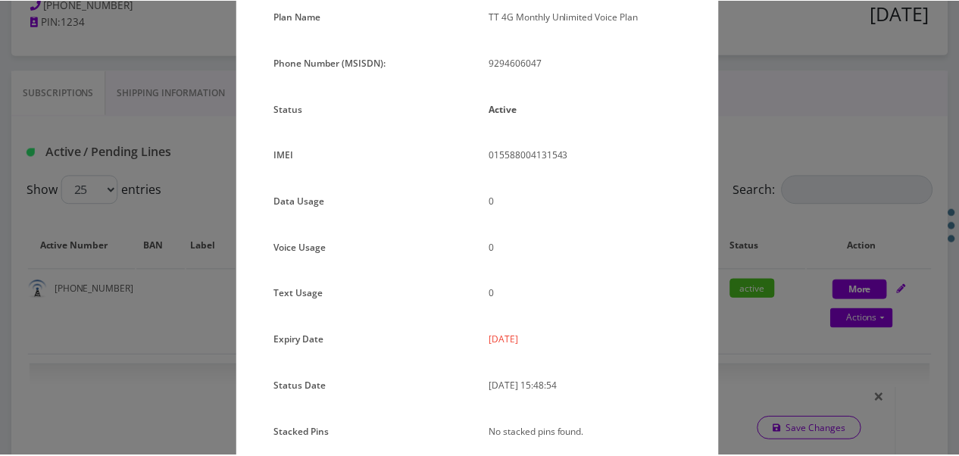
scroll to position [34, 0]
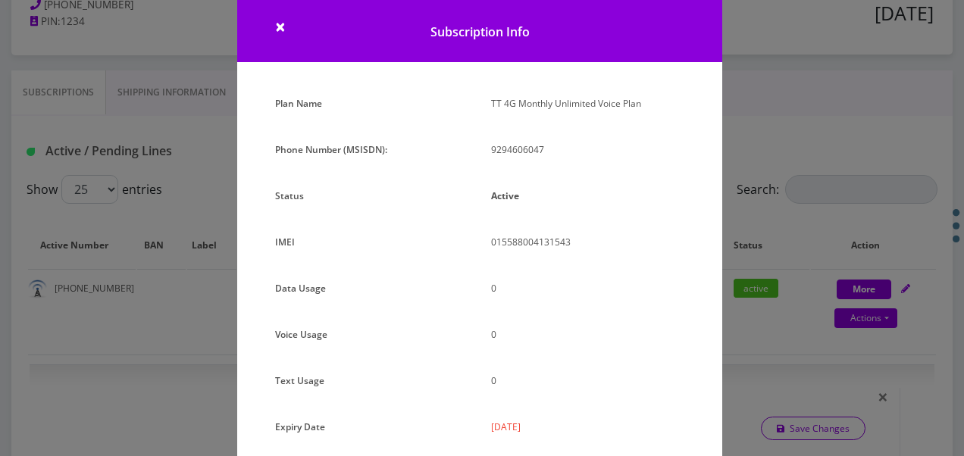
click at [742, 240] on div "× Subscription Info Plan Name TT 4G Monthly Unlimited Voice Plan Phone Number (…" at bounding box center [482, 228] width 964 height 456
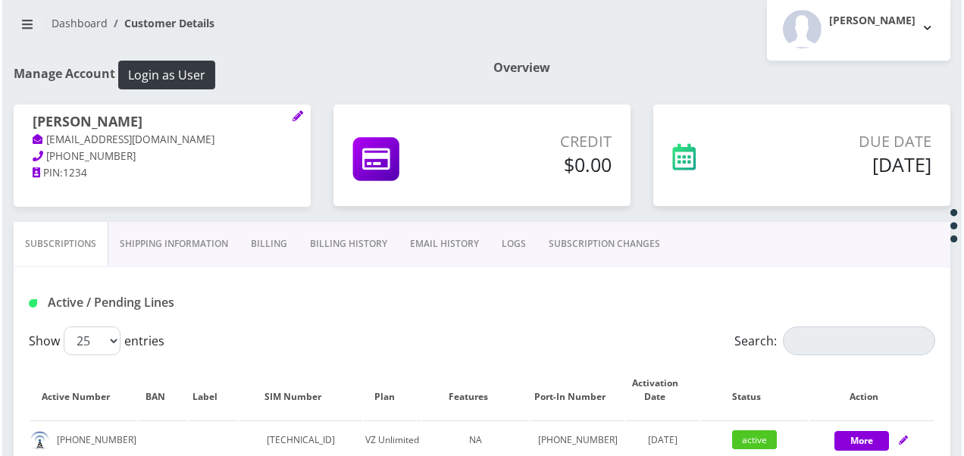
scroll to position [320, 0]
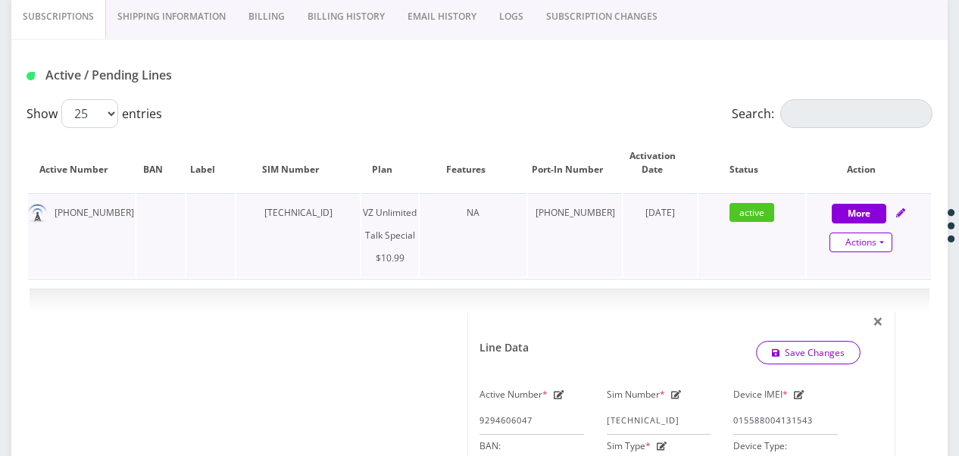
click at [882, 245] on link "Actions" at bounding box center [861, 243] width 63 height 20
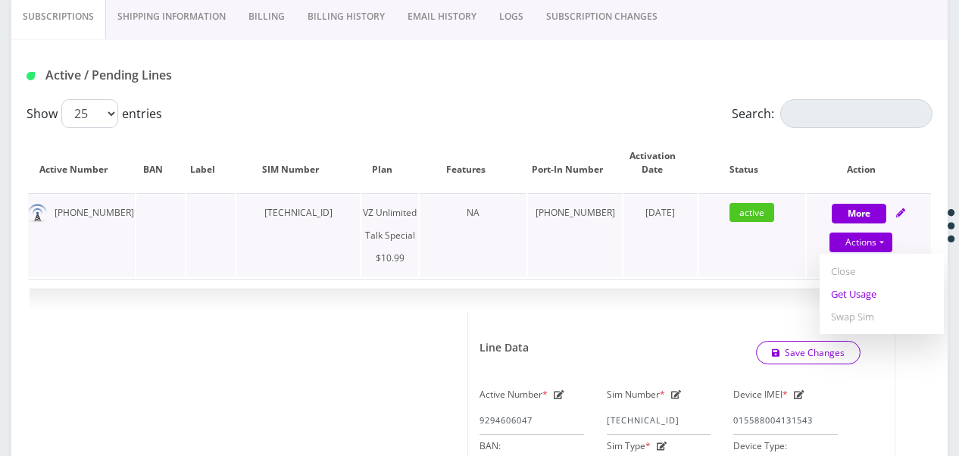
click at [862, 289] on link "Get Usage" at bounding box center [882, 294] width 124 height 23
select select "472"
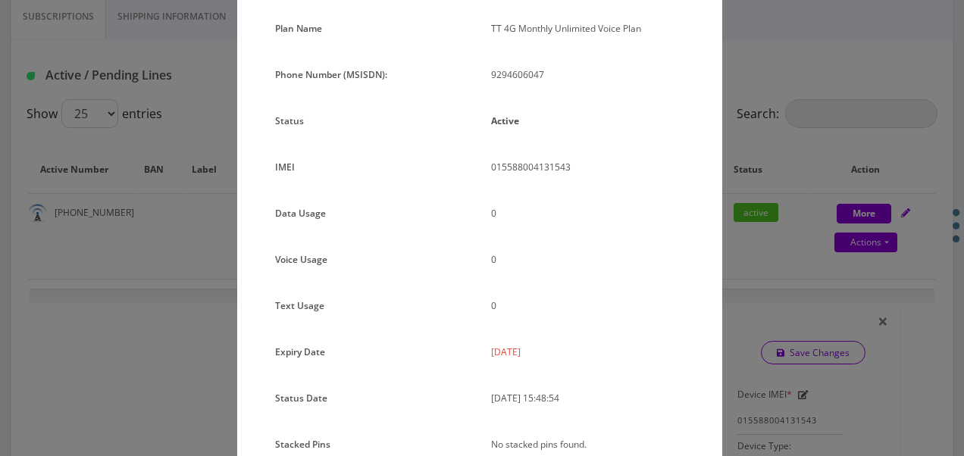
scroll to position [0, 0]
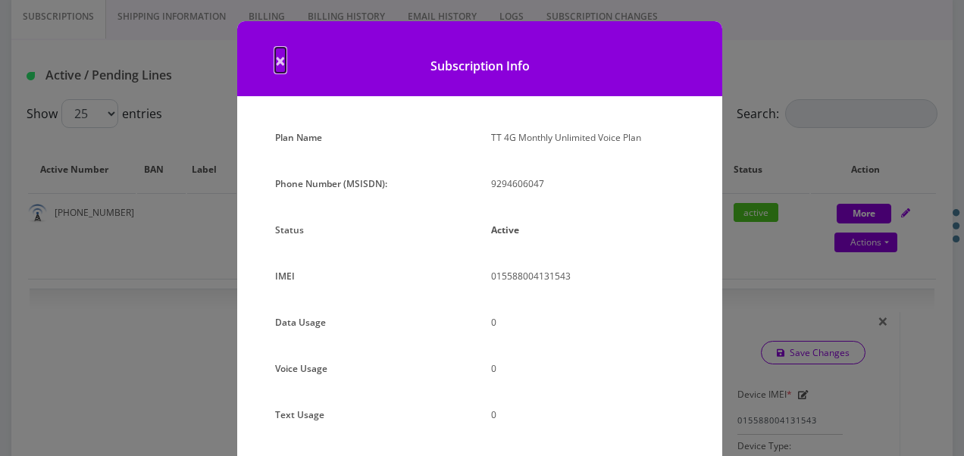
drag, startPoint x: 276, startPoint y: 64, endPoint x: 506, endPoint y: 145, distance: 244.4
click at [277, 64] on span "×" at bounding box center [280, 60] width 11 height 25
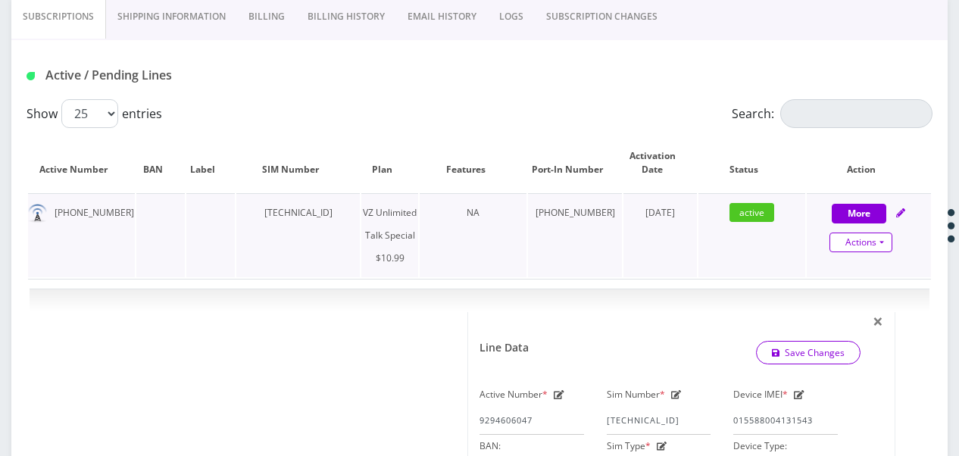
click at [887, 240] on link "Actions" at bounding box center [861, 243] width 63 height 20
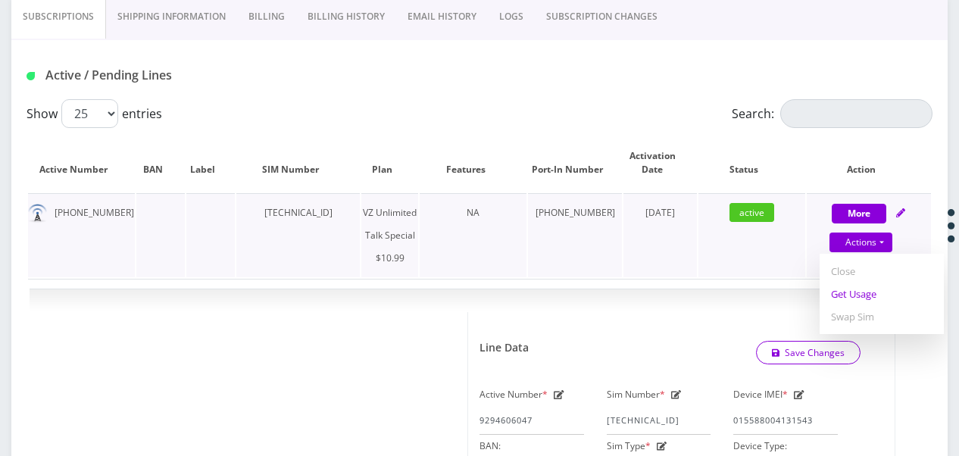
click at [868, 295] on link "Get Usage" at bounding box center [882, 294] width 124 height 23
select select "472"
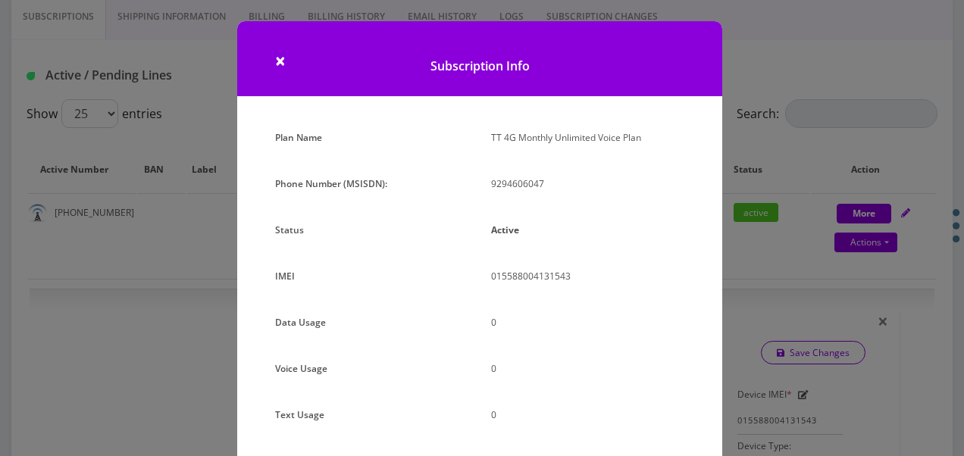
click at [266, 58] on h1 "Subscription Info" at bounding box center [479, 58] width 485 height 75
click at [277, 61] on span "×" at bounding box center [280, 60] width 11 height 25
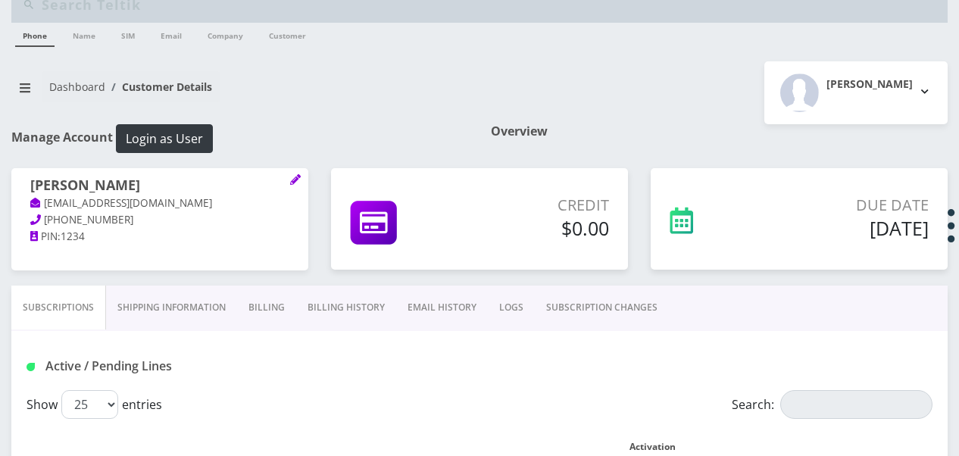
scroll to position [17, 0]
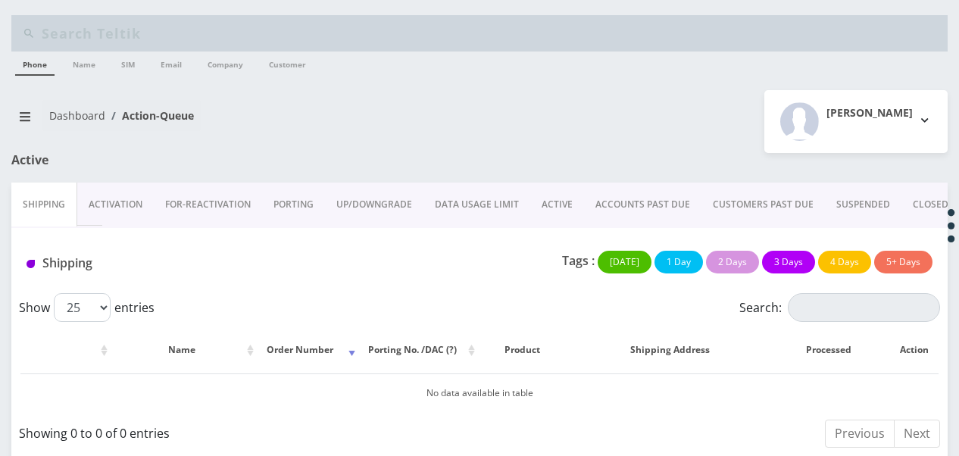
click at [576, 203] on link "ACTIVE" at bounding box center [557, 205] width 54 height 44
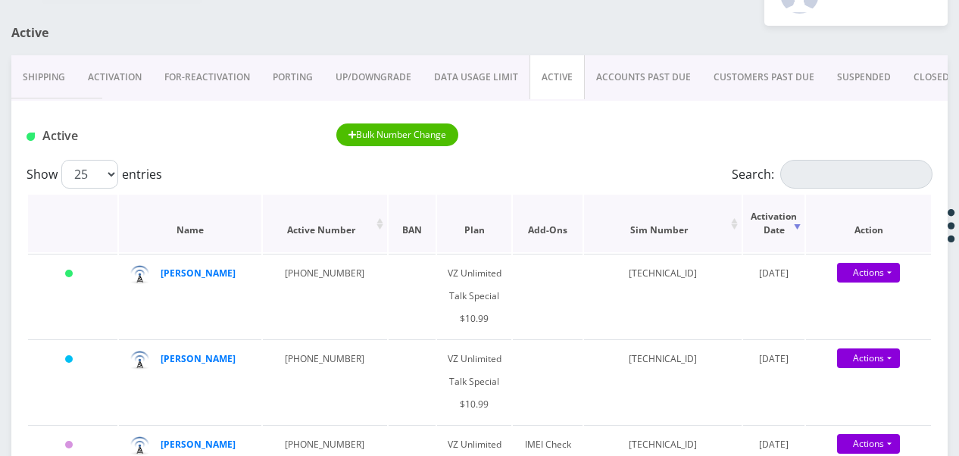
scroll to position [152, 0]
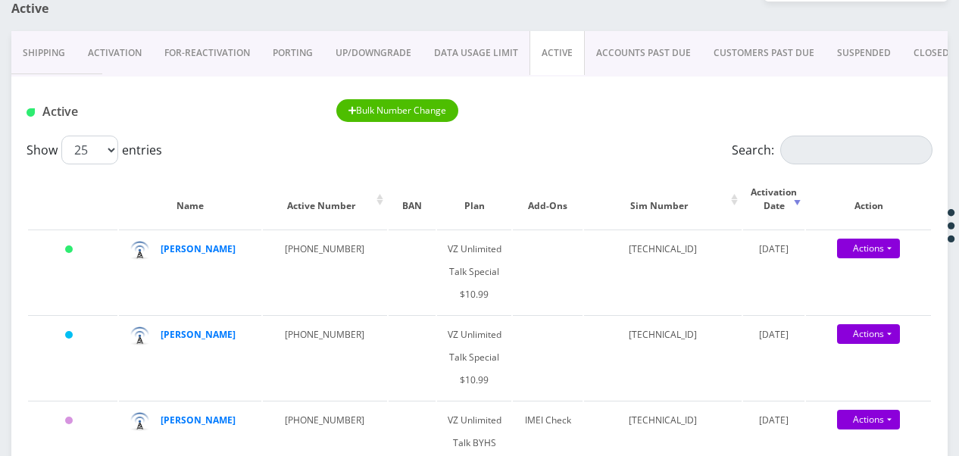
click at [294, 58] on link "PORTING" at bounding box center [292, 53] width 63 height 44
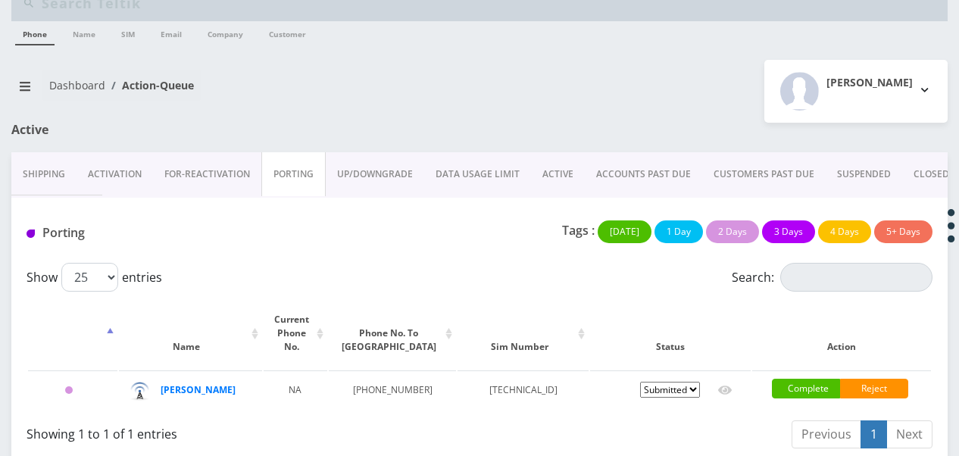
scroll to position [48, 0]
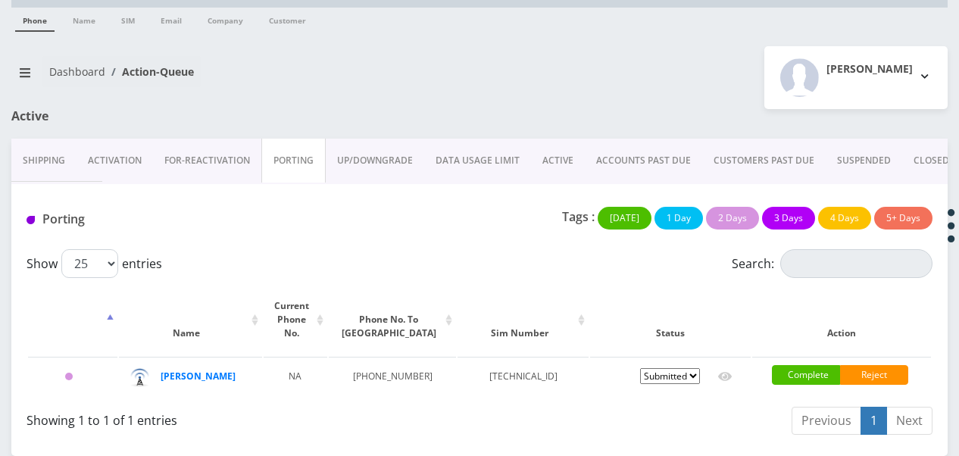
click at [124, 142] on link "Activation" at bounding box center [115, 161] width 77 height 44
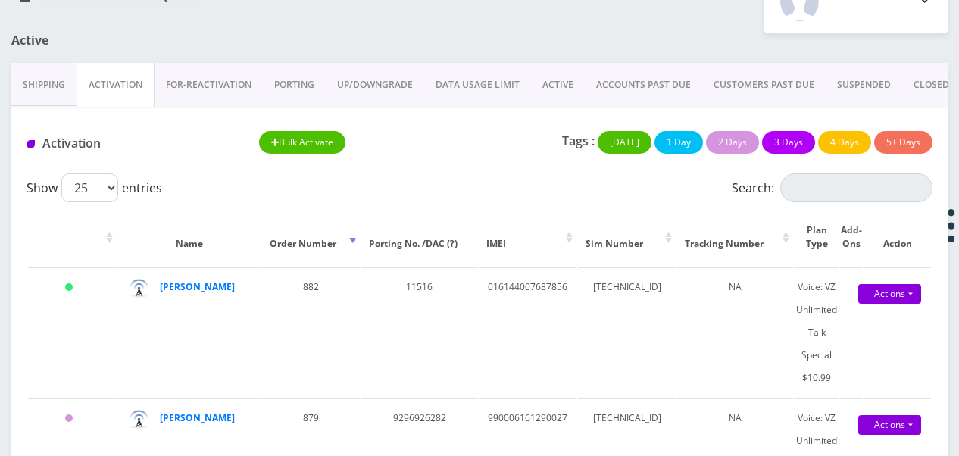
scroll to position [227, 0]
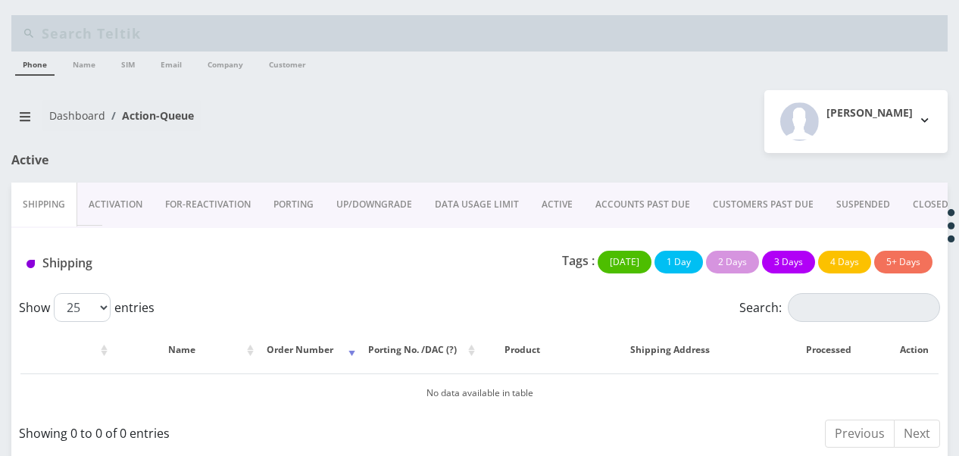
click at [545, 202] on link "ACTIVE" at bounding box center [557, 205] width 54 height 44
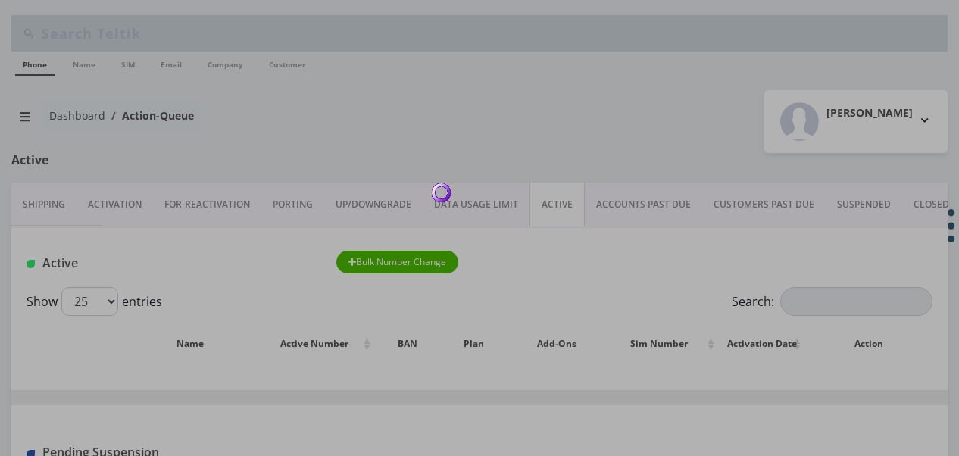
scroll to position [76, 0]
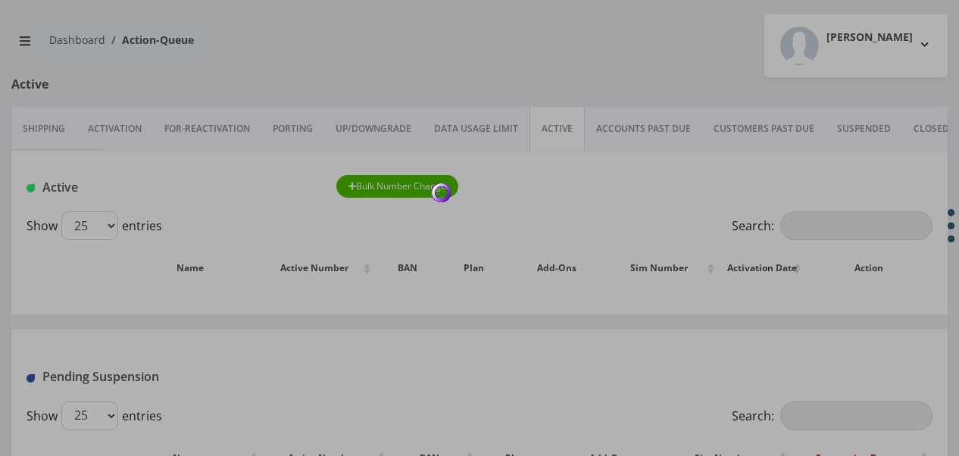
scroll to position [152, 0]
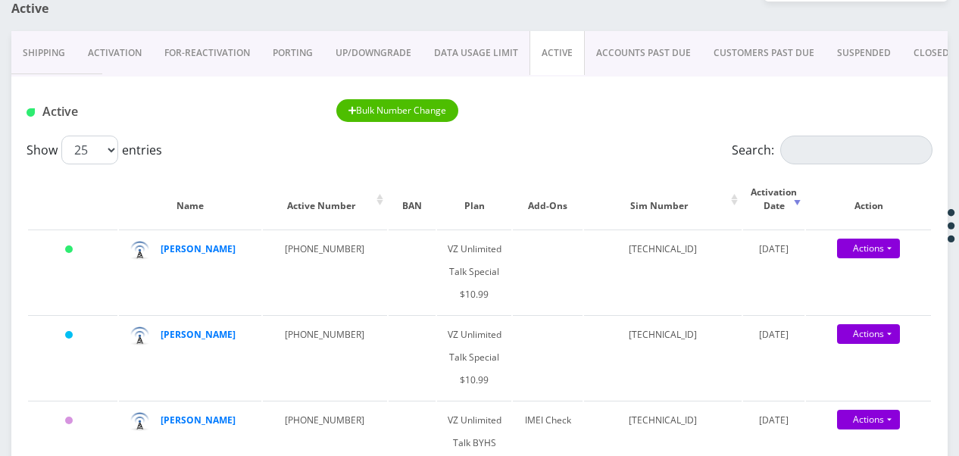
click at [129, 57] on link "Activation" at bounding box center [115, 53] width 77 height 44
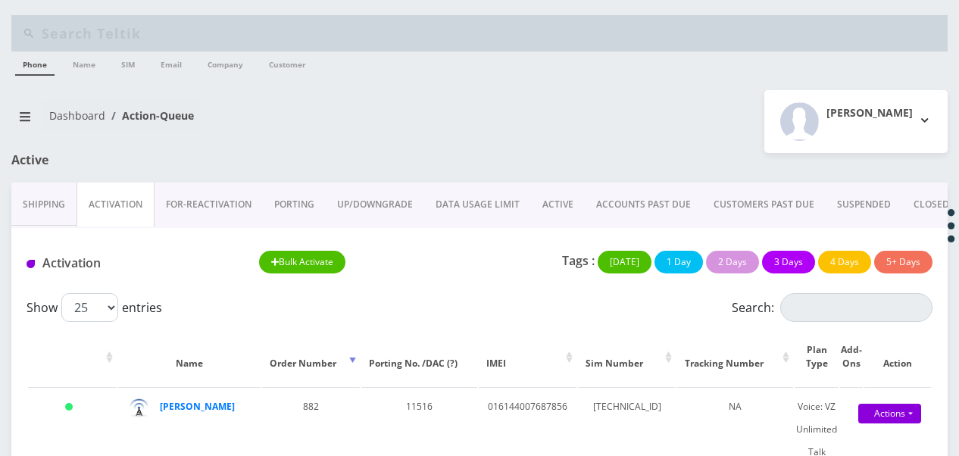
click at [314, 208] on link "PORTING" at bounding box center [294, 205] width 63 height 44
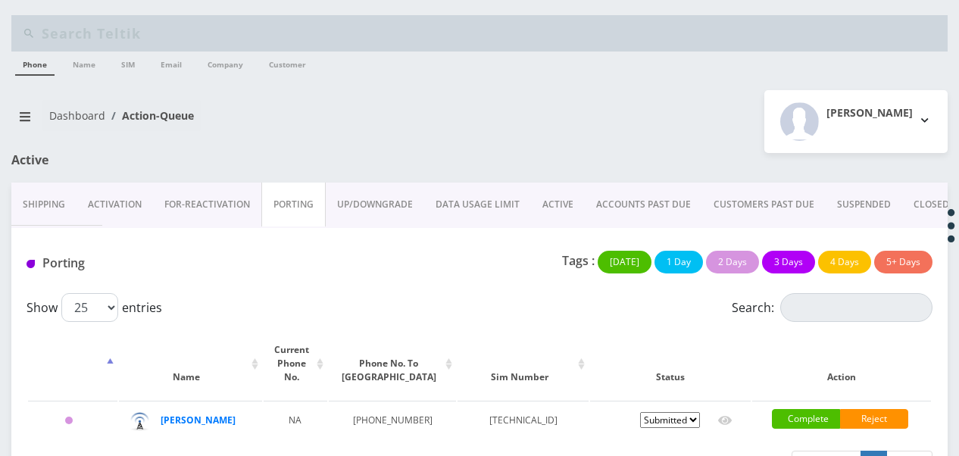
click at [149, 205] on link "Activation" at bounding box center [115, 205] width 77 height 44
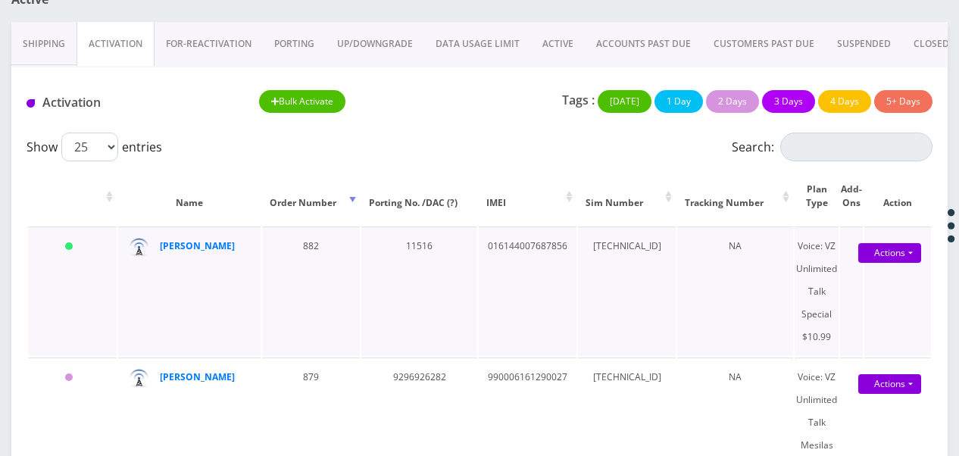
scroll to position [247, 0]
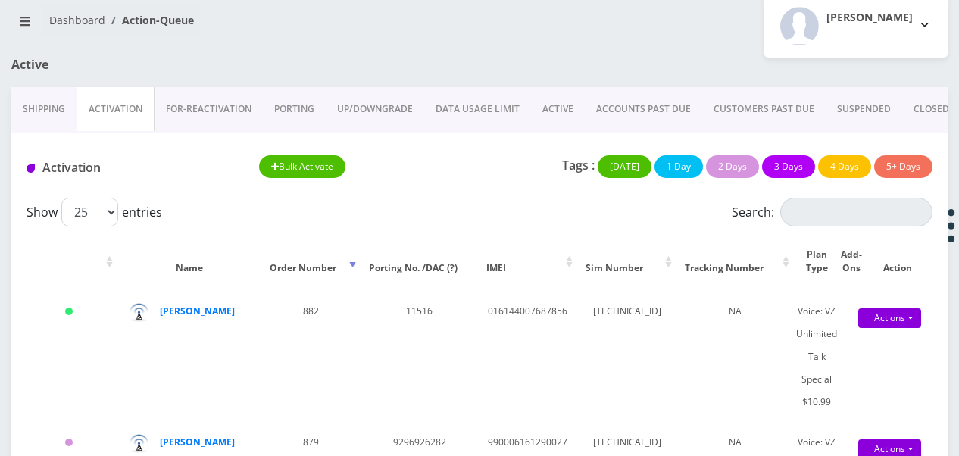
click at [292, 108] on link "PORTING" at bounding box center [294, 109] width 63 height 44
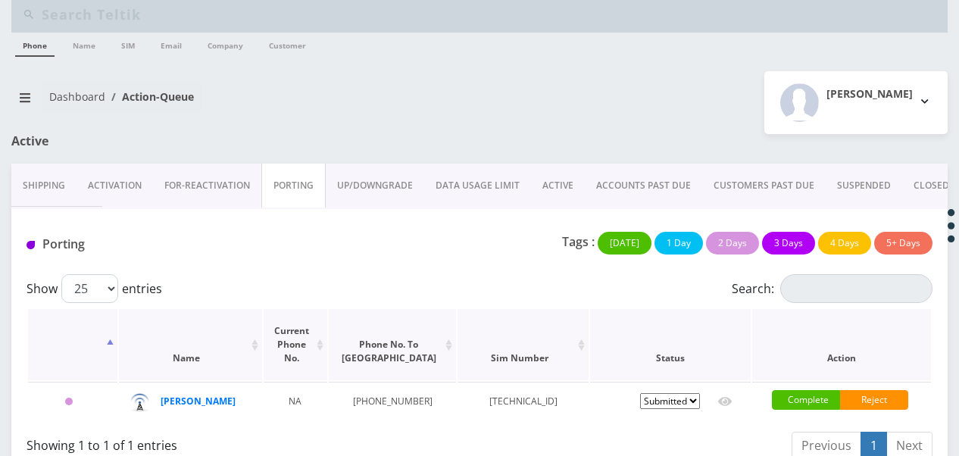
scroll to position [48, 0]
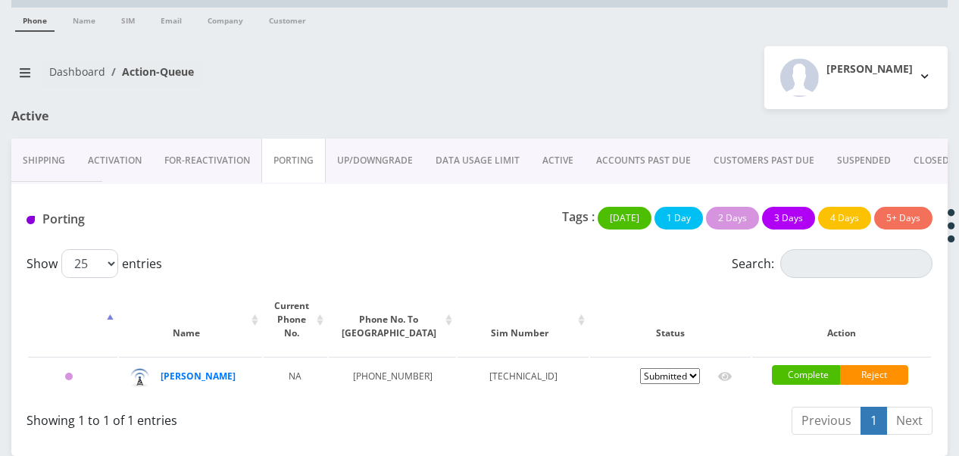
click at [121, 145] on link "Activation" at bounding box center [115, 161] width 77 height 44
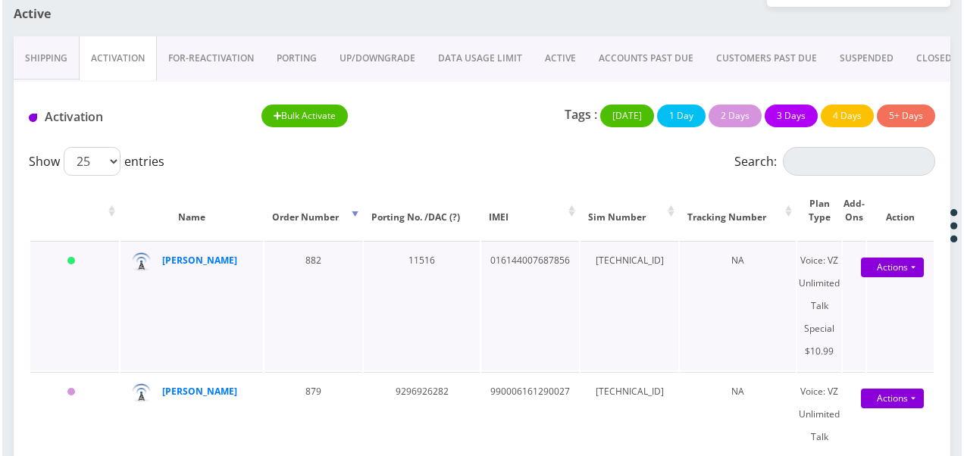
scroll to position [199, 0]
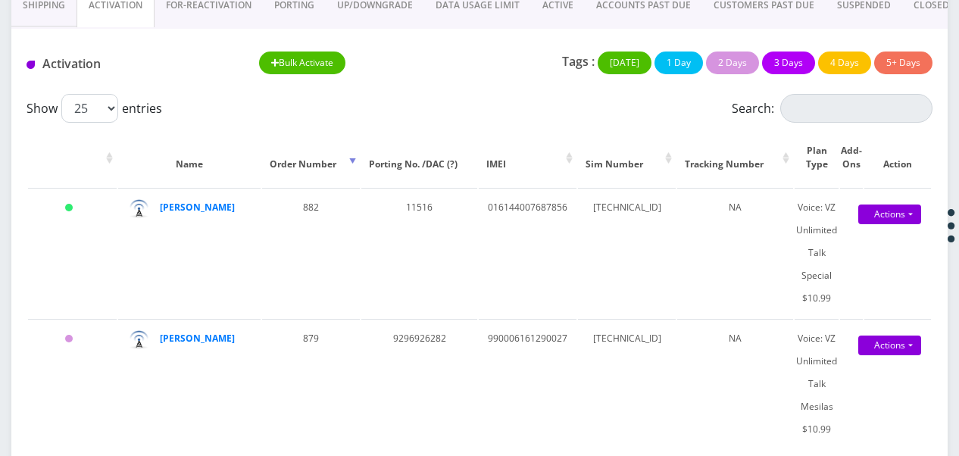
click at [562, 14] on link "ACTIVE" at bounding box center [558, 5] width 54 height 44
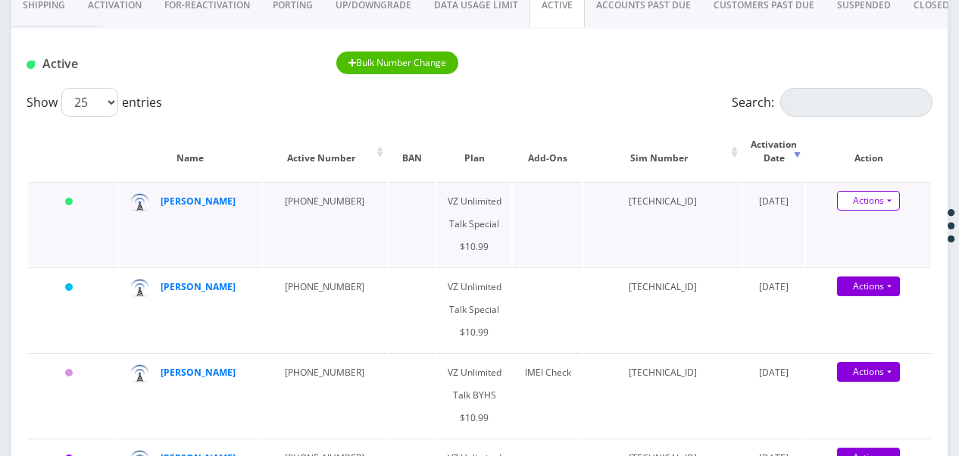
click at [888, 198] on link "Actions" at bounding box center [868, 201] width 63 height 20
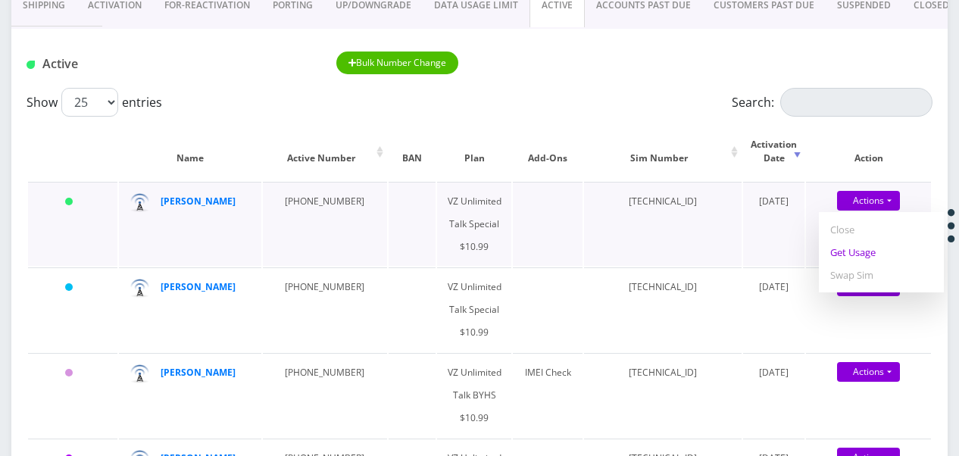
click at [865, 256] on link "Get Usage" at bounding box center [881, 252] width 125 height 23
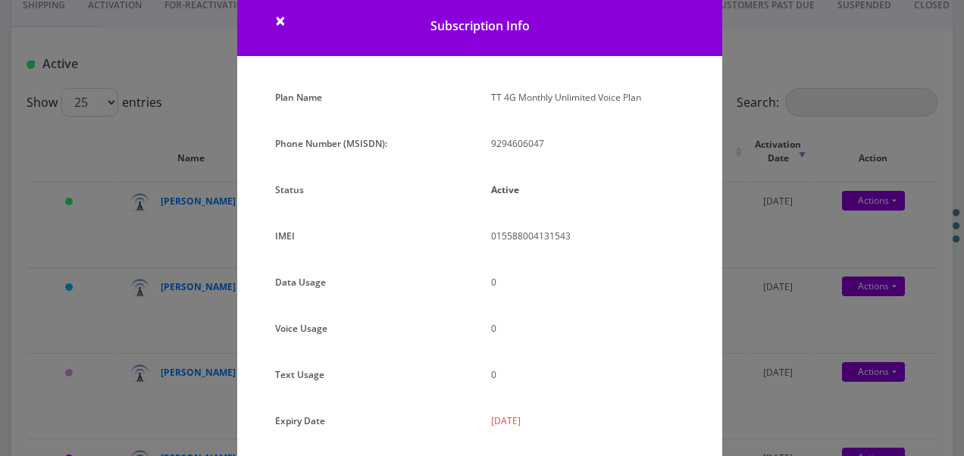
scroll to position [34, 0]
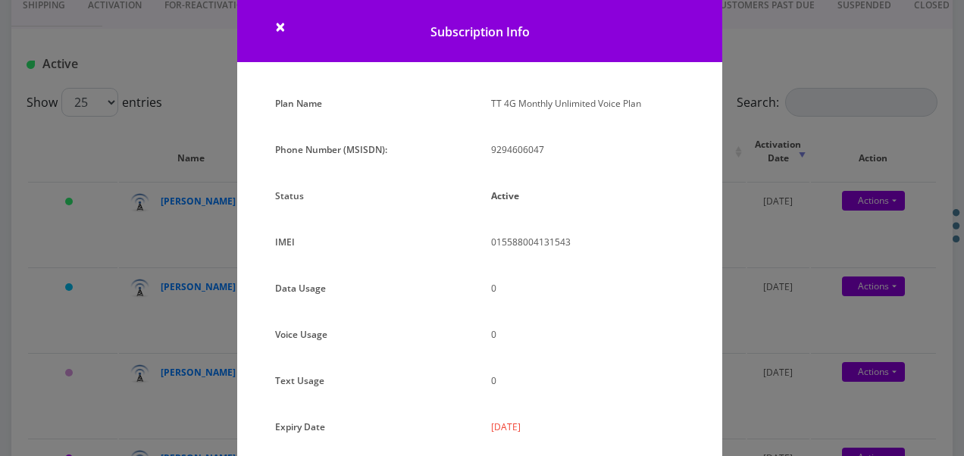
click at [777, 255] on div "× Subscription Info Plan Name TT 4G Monthly Unlimited Voice Plan Phone Number (…" at bounding box center [482, 228] width 964 height 456
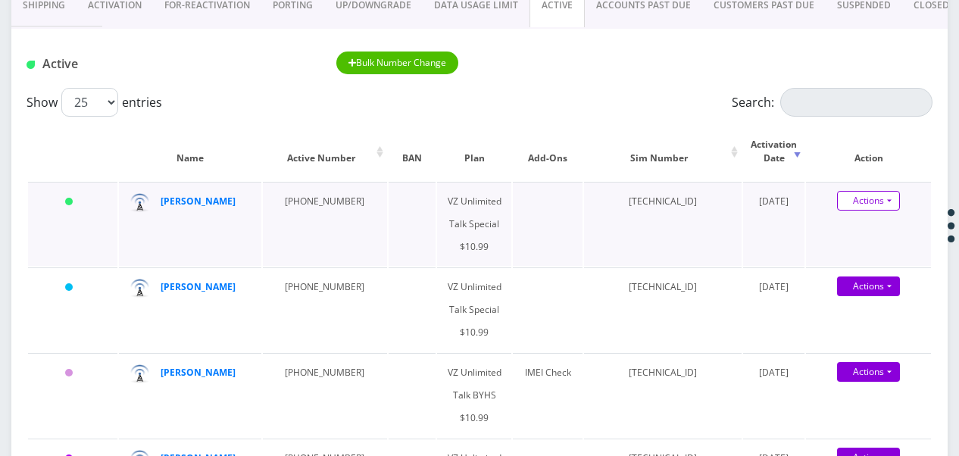
click at [889, 206] on link "Actions" at bounding box center [868, 201] width 63 height 20
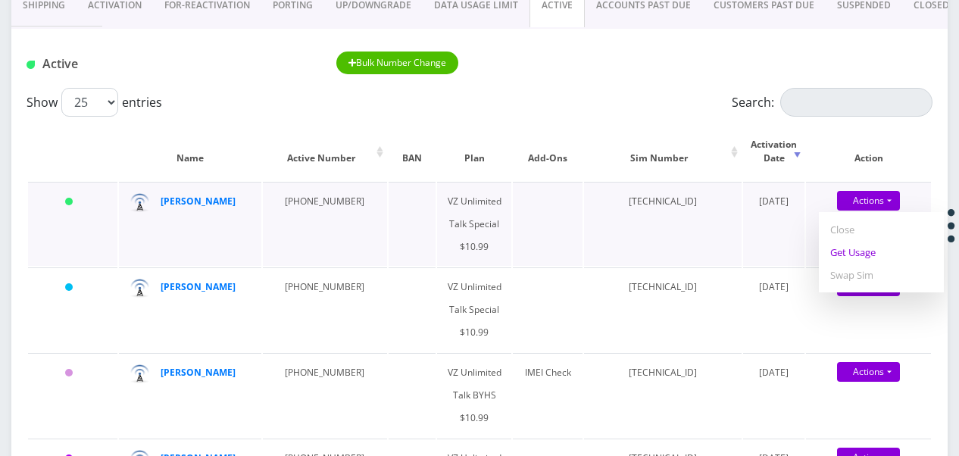
click at [862, 256] on link "Get Usage" at bounding box center [881, 252] width 125 height 23
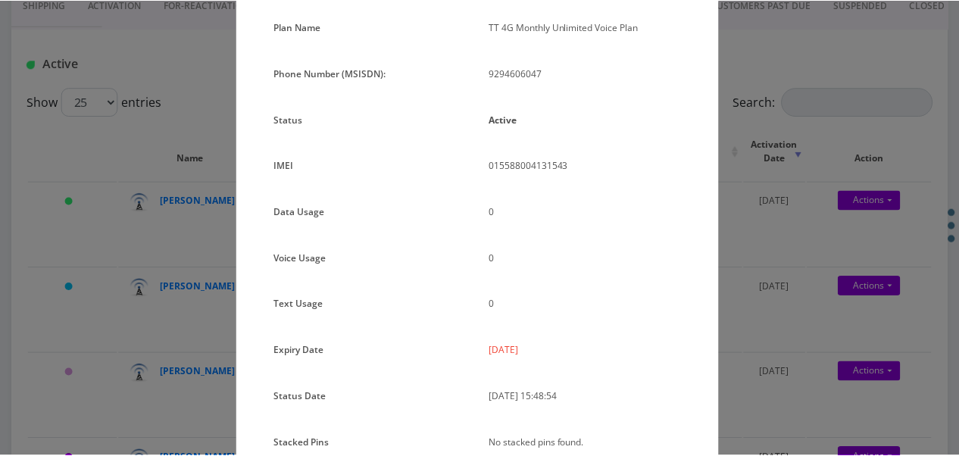
scroll to position [186, 0]
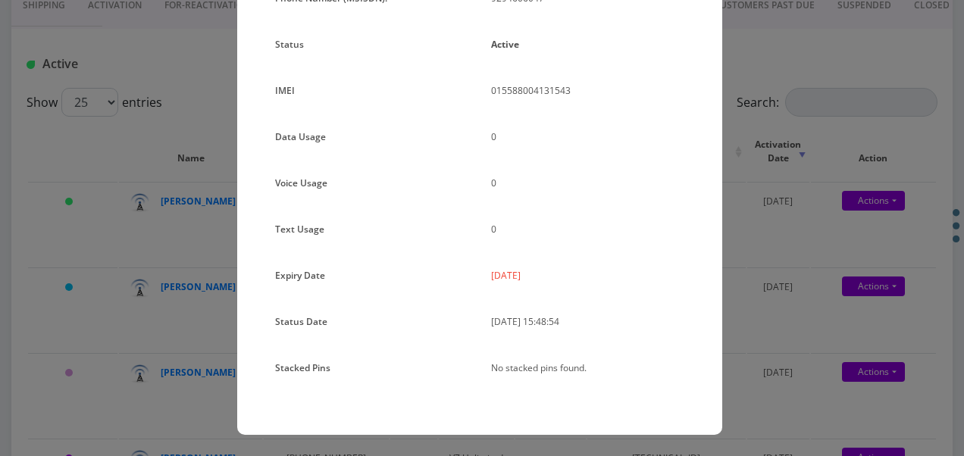
click at [724, 116] on div "× Subscription Info Plan Name TT 4G Monthly Unlimited Voice Plan Phone Number (…" at bounding box center [482, 228] width 964 height 456
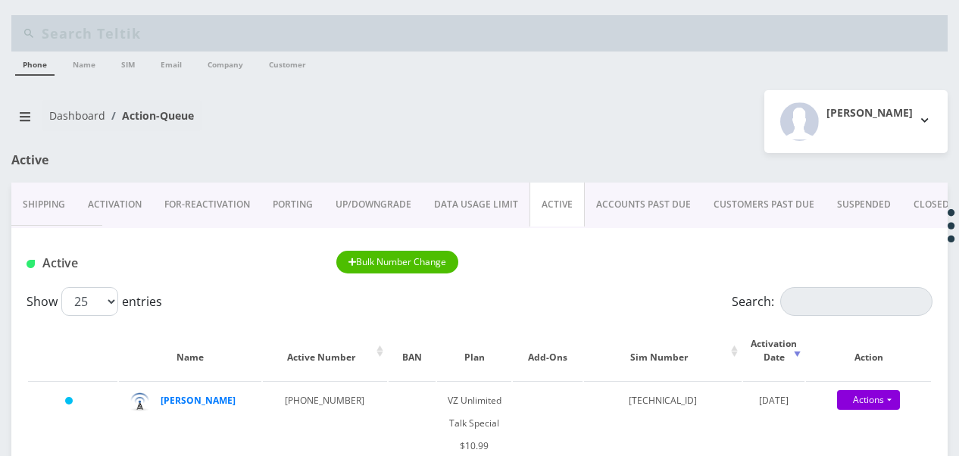
scroll to position [48, 0]
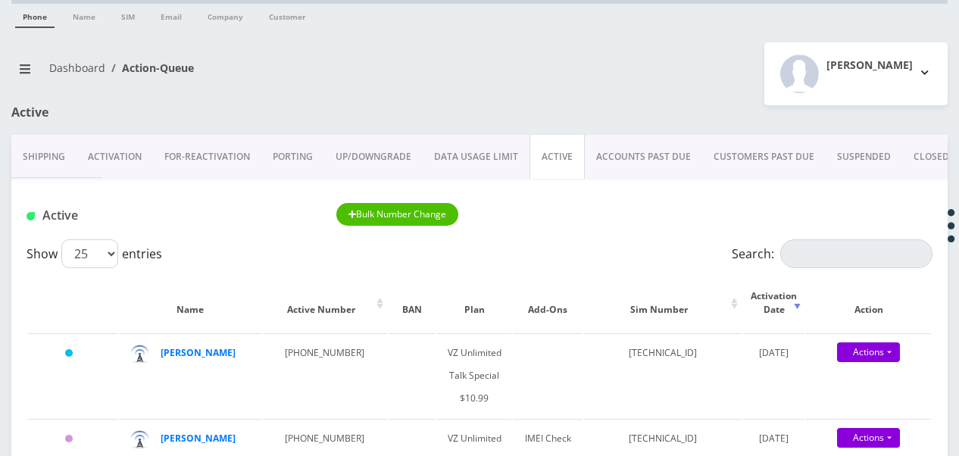
click at [571, 152] on link "ACTIVE" at bounding box center [557, 157] width 55 height 44
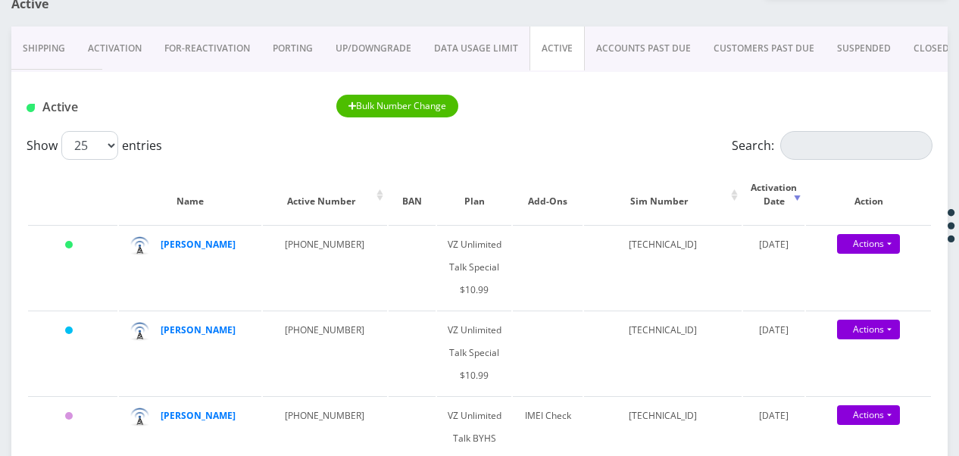
scroll to position [123, 0]
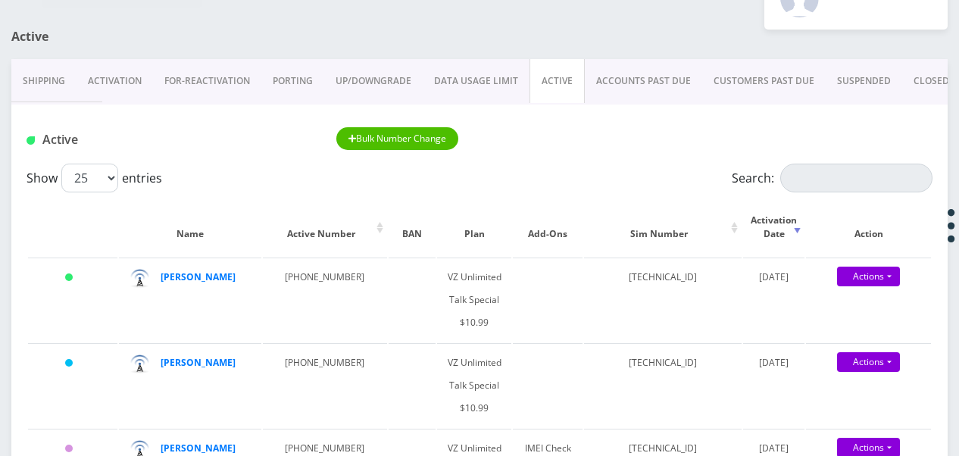
click at [279, 70] on link "PORTING" at bounding box center [292, 81] width 63 height 44
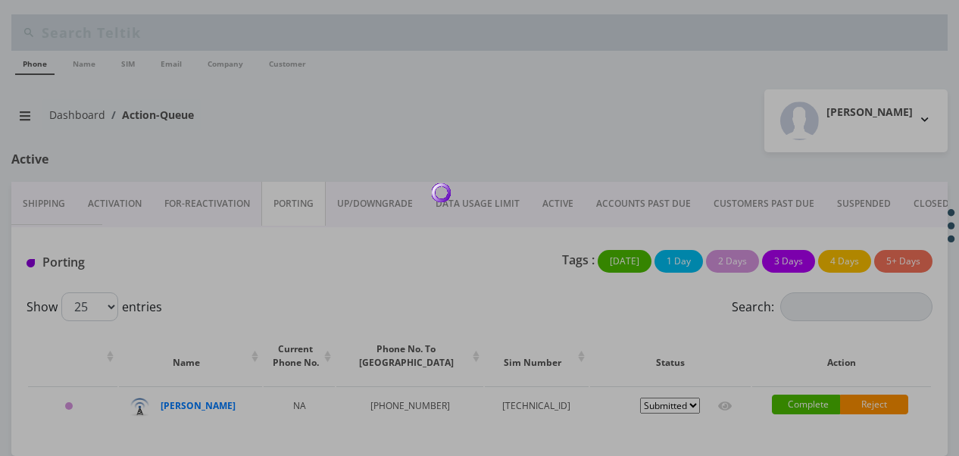
scroll to position [48, 0]
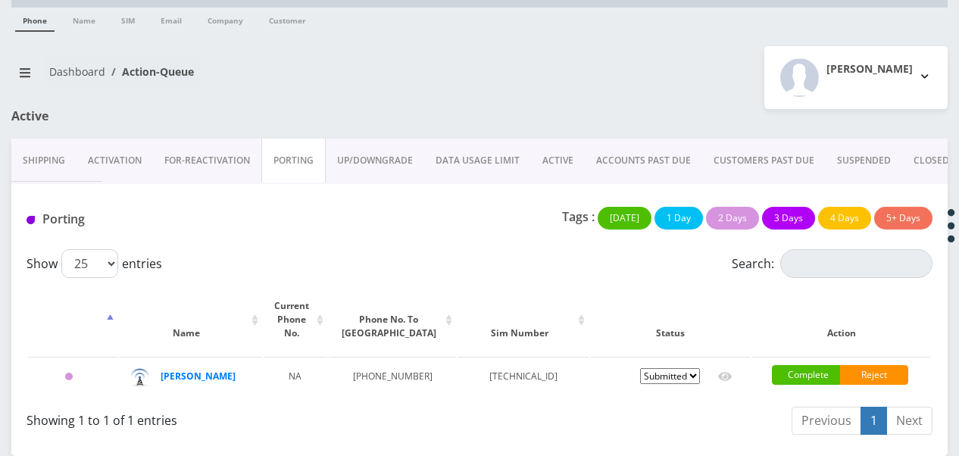
click at [134, 155] on link "Activation" at bounding box center [115, 161] width 77 height 44
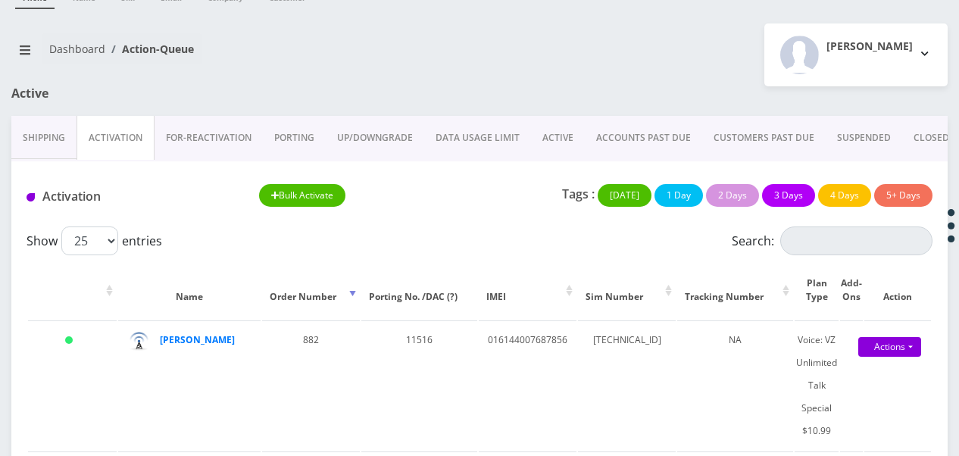
scroll to position [227, 0]
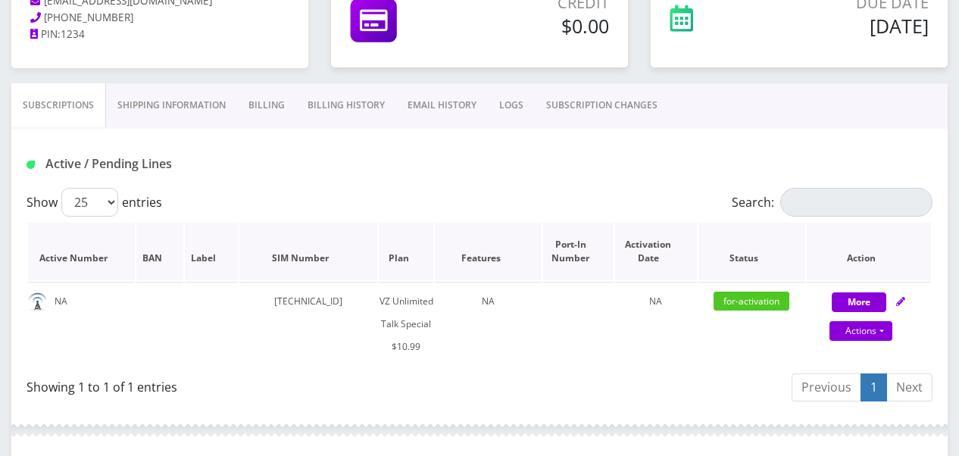
scroll to position [379, 0]
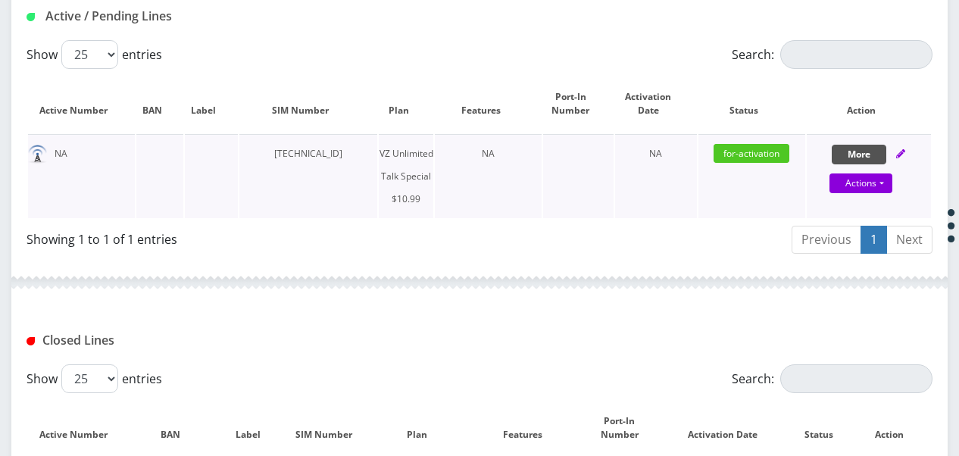
click at [846, 155] on button "More" at bounding box center [859, 155] width 55 height 20
select select "472"
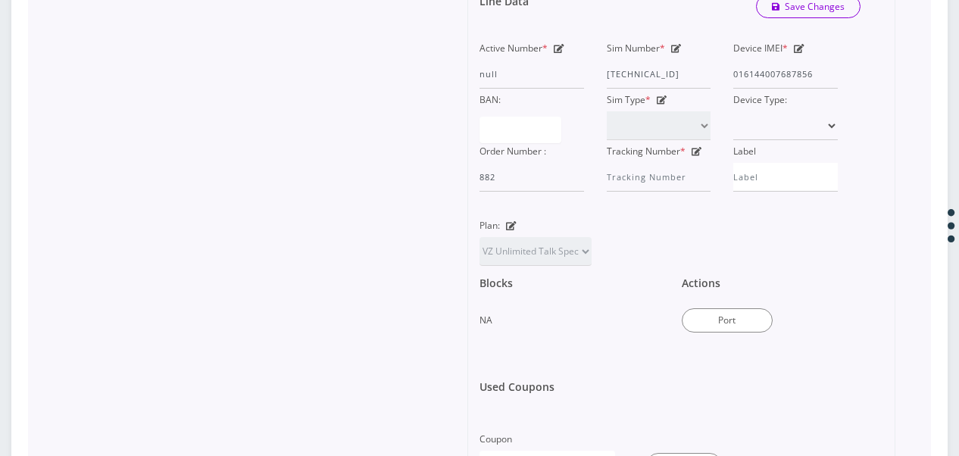
scroll to position [682, 0]
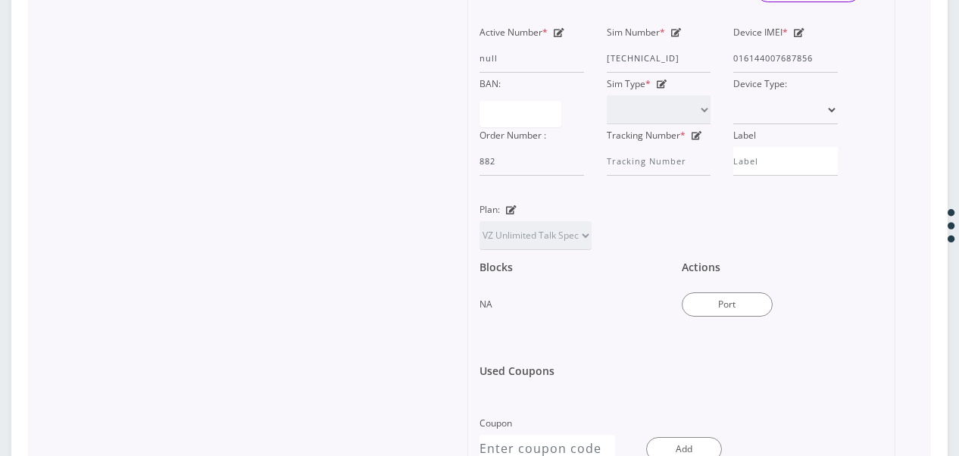
click at [681, 32] on div "Sim Number * [TECHNICAL_ID]" at bounding box center [658, 47] width 127 height 52
click at [678, 34] on icon at bounding box center [676, 32] width 11 height 9
drag, startPoint x: 696, startPoint y: 64, endPoint x: 727, endPoint y: 59, distance: 31.4
click at [727, 59] on div "Active Number * null Sim Number * 89148000011162488413 Device IMEI * 0161440076…" at bounding box center [658, 98] width 381 height 155
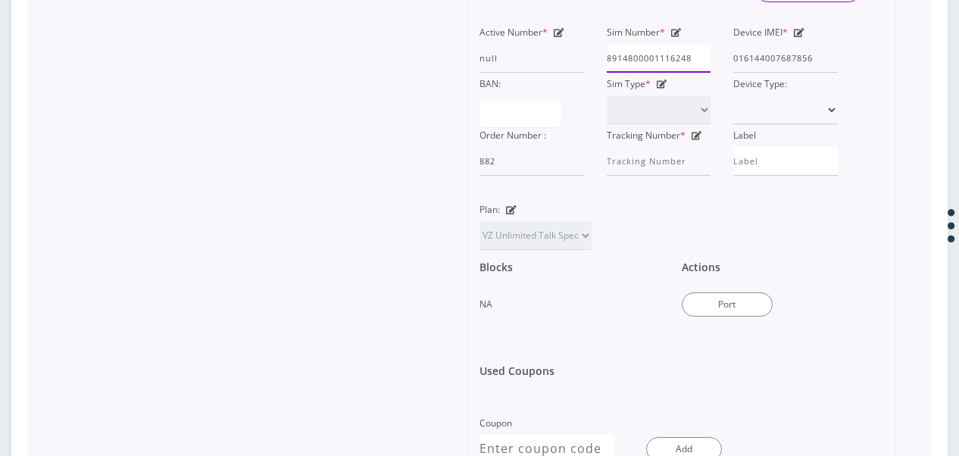
scroll to position [0, 0]
type input "8"
type input "[TECHNICAL_ID]"
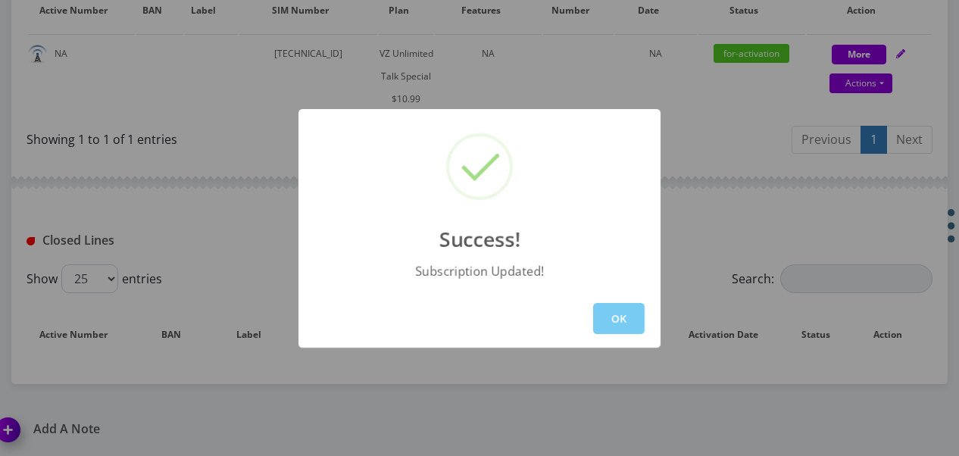
click at [623, 315] on button "OK" at bounding box center [619, 318] width 52 height 31
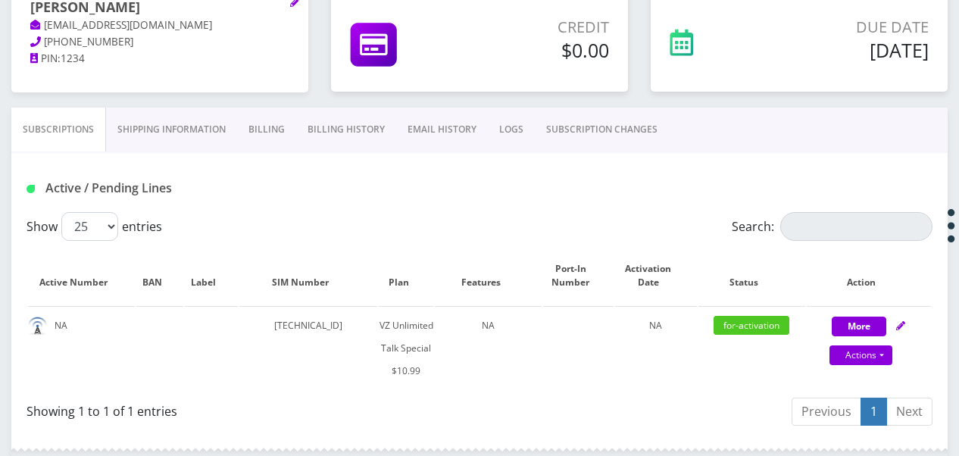
scroll to position [155, 0]
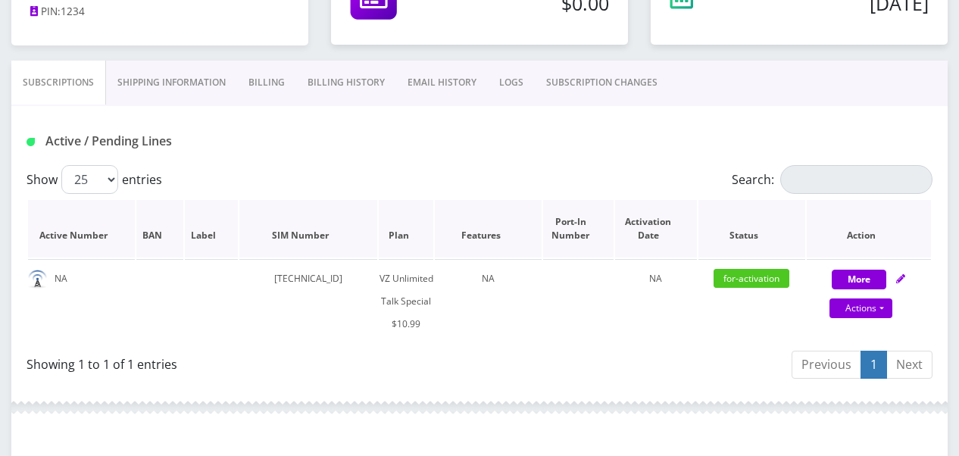
scroll to position [302, 0]
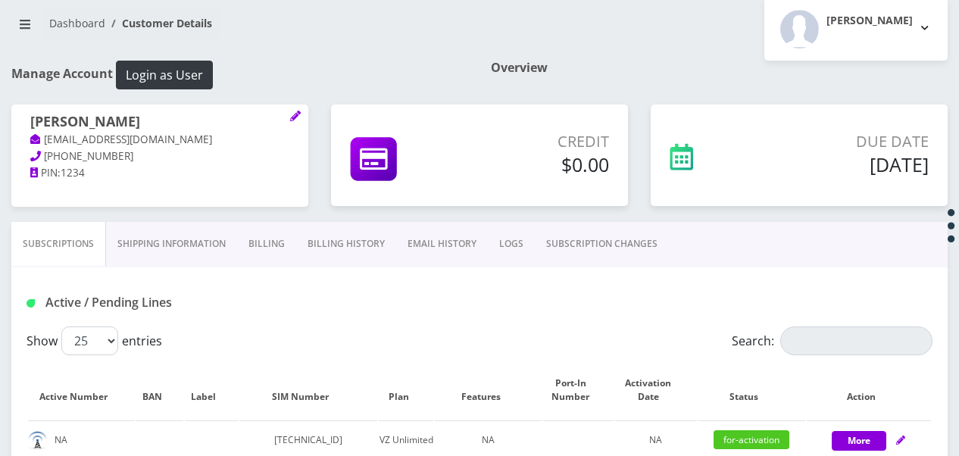
scroll to position [320, 0]
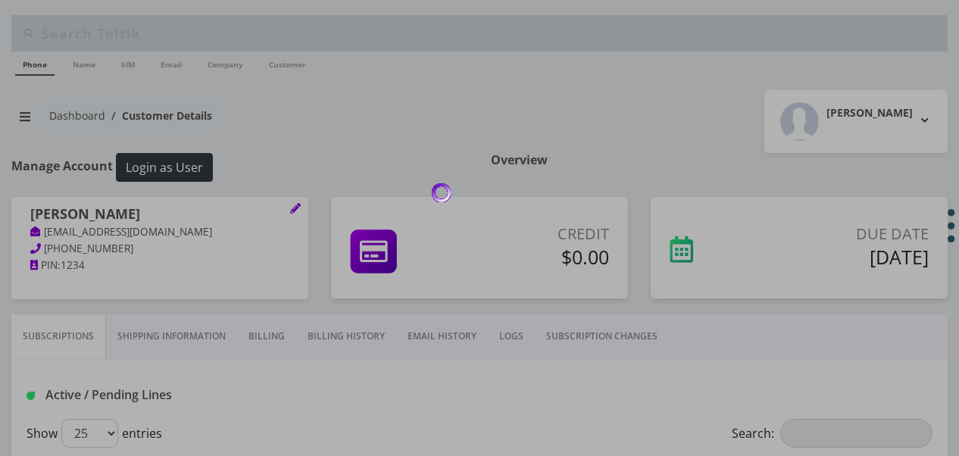
scroll to position [305, 0]
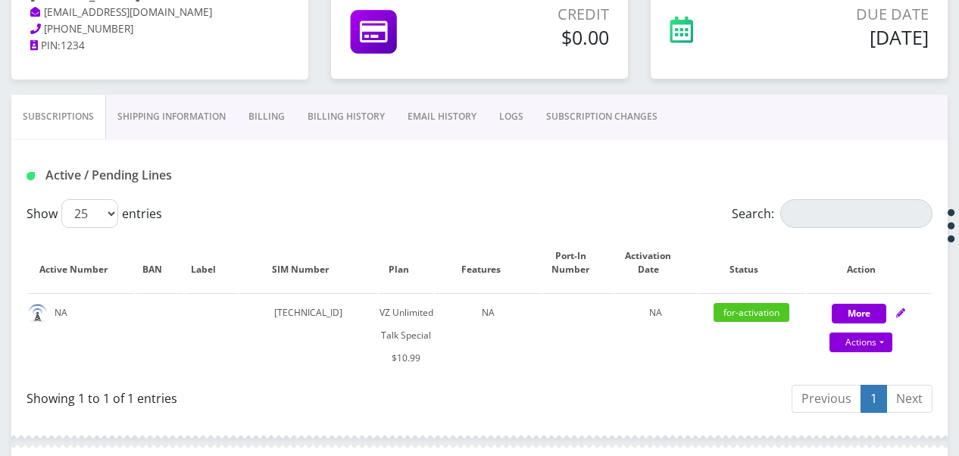
scroll to position [160, 0]
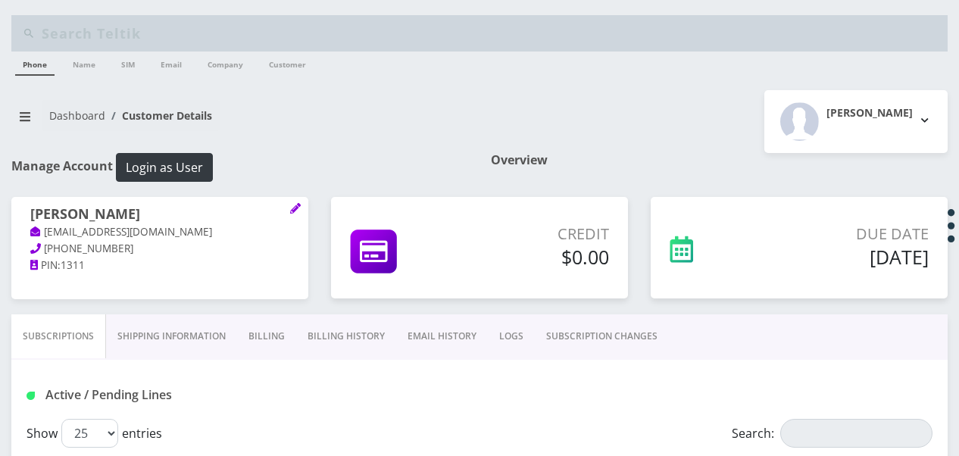
select select "468"
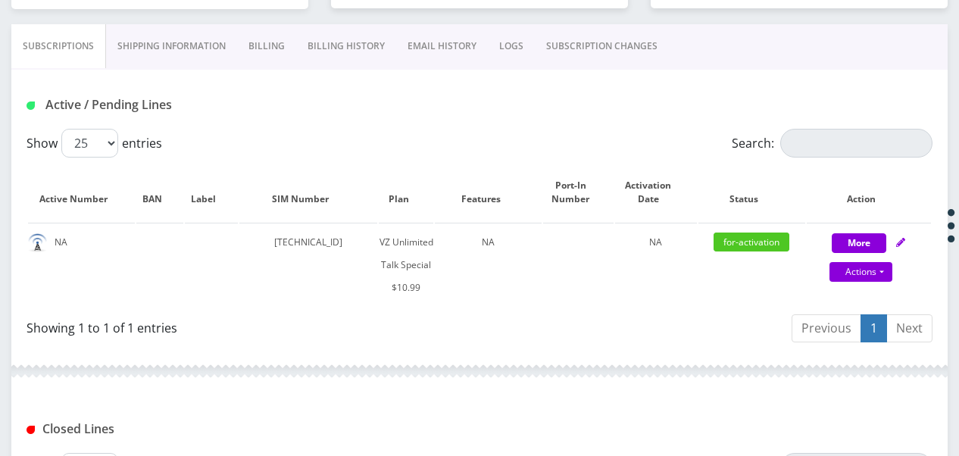
scroll to position [383, 0]
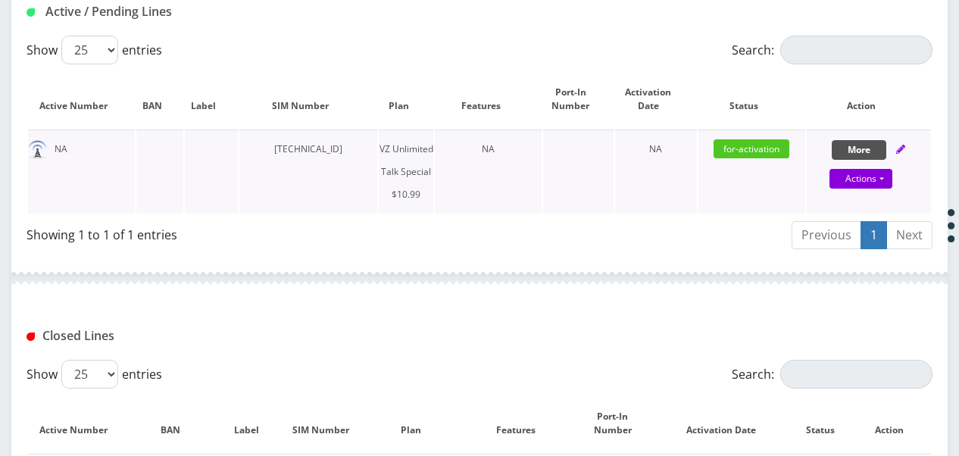
click at [872, 148] on button "More" at bounding box center [859, 150] width 55 height 20
select select "472"
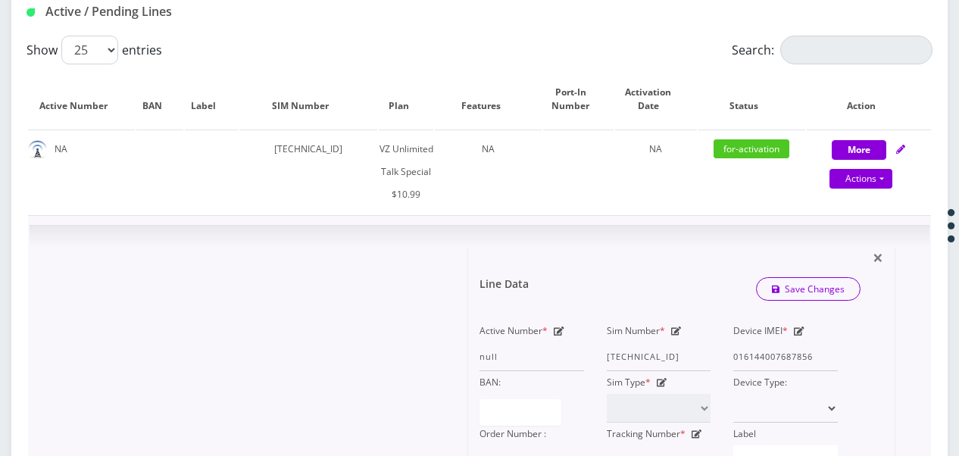
click at [855, 343] on div "Active Number * null Sim Number * 89148000010413034240 Device IMEI * 0161440076…" at bounding box center [670, 397] width 381 height 155
drag, startPoint x: 606, startPoint y: 354, endPoint x: 767, endPoint y: 339, distance: 161.3
click at [767, 339] on div "Active Number * null Sim Number * 89148000010413034240 Device IMEI * 0161440076…" at bounding box center [658, 397] width 381 height 155
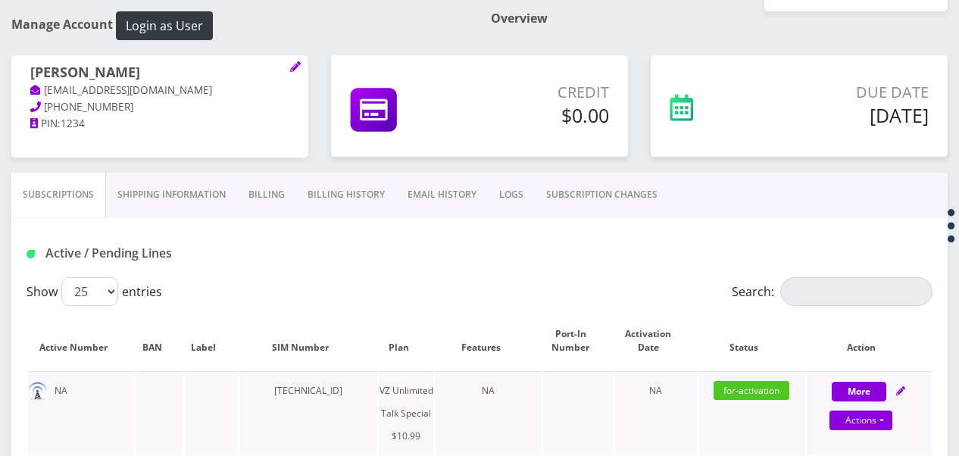
scroll to position [293, 0]
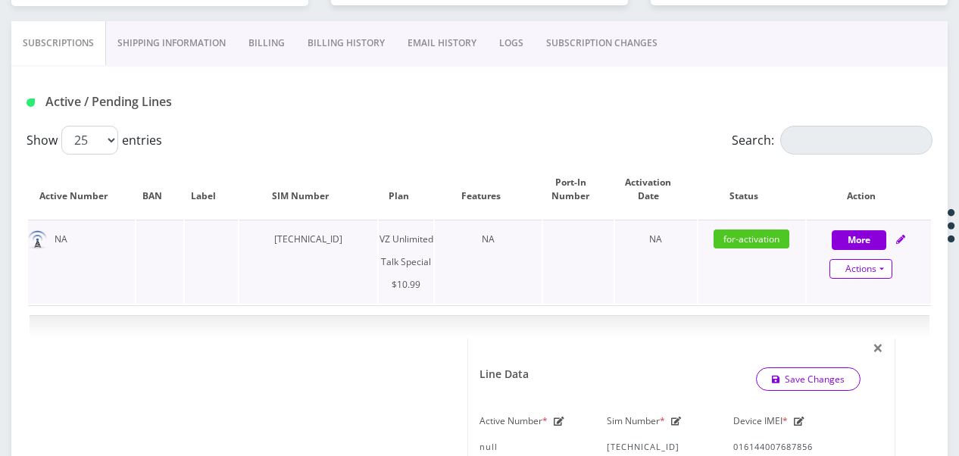
click at [880, 264] on link "Actions" at bounding box center [861, 269] width 63 height 20
select select "472"
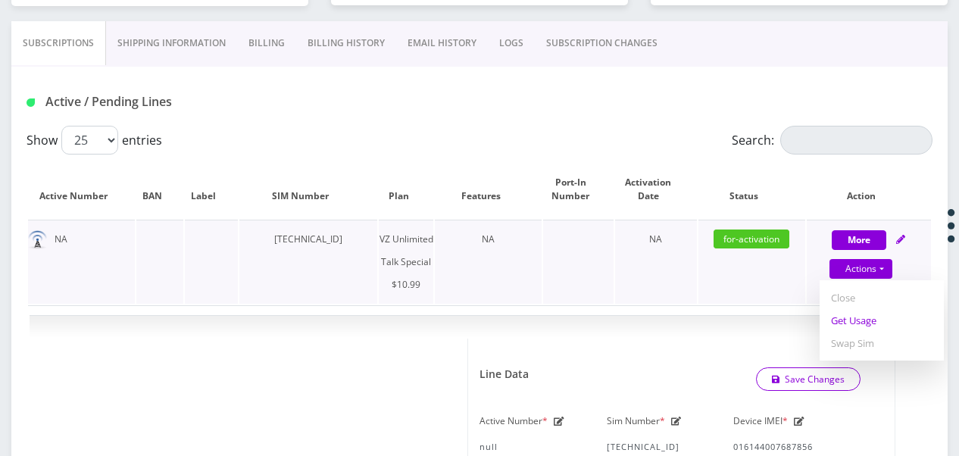
click at [852, 320] on link "Get Usage" at bounding box center [882, 320] width 124 height 23
select select "472"
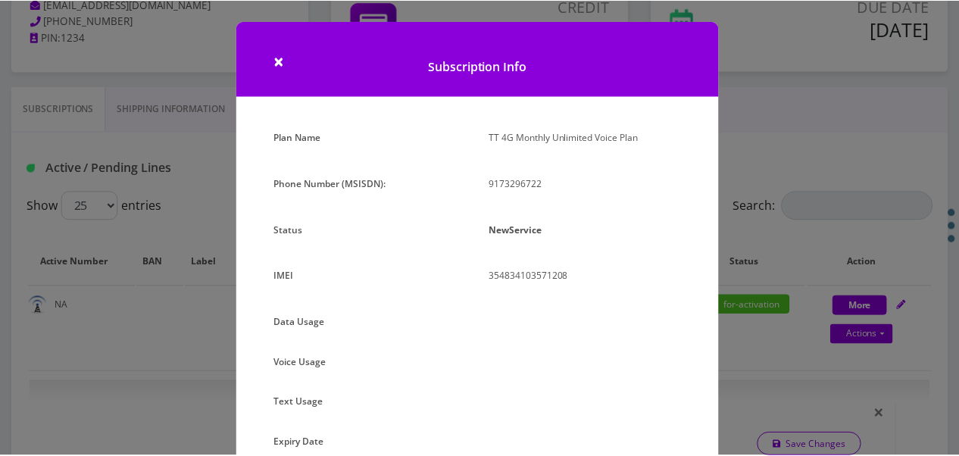
scroll to position [76, 0]
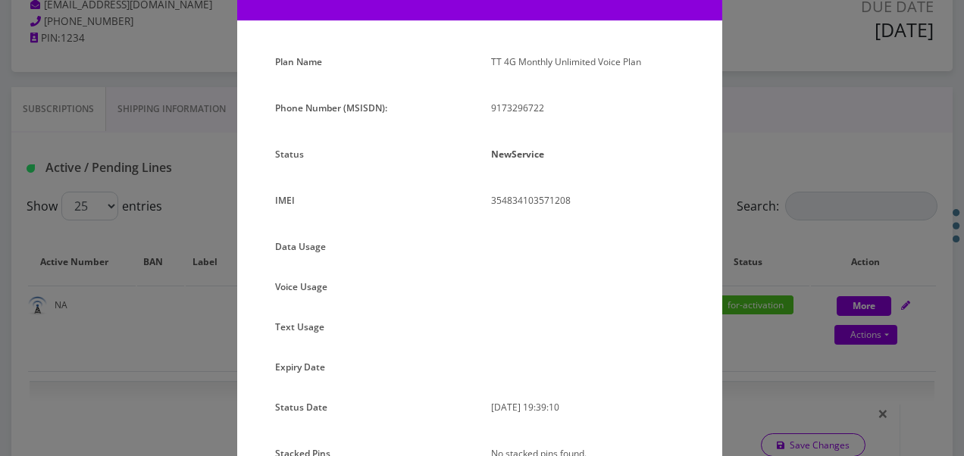
click at [774, 299] on div "× Subscription Info Plan Name TT 4G Monthly Unlimited Voice Plan Phone Number (…" at bounding box center [482, 228] width 964 height 456
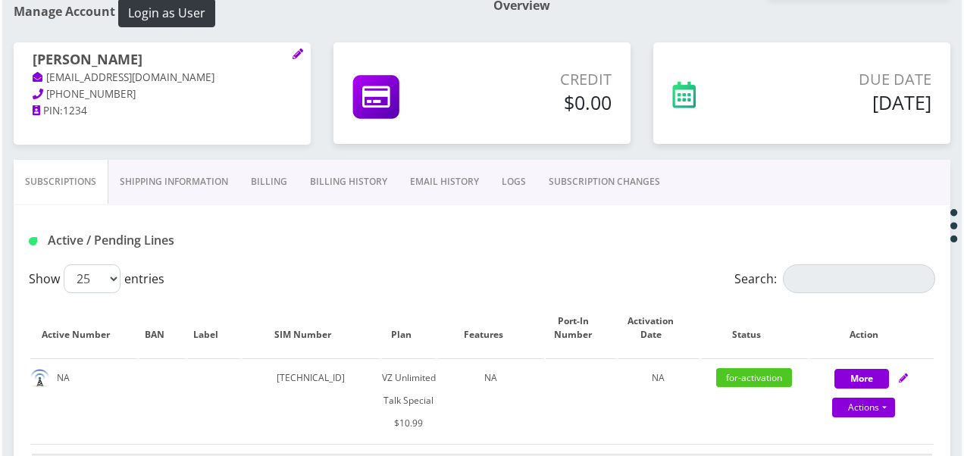
scroll to position [227, 0]
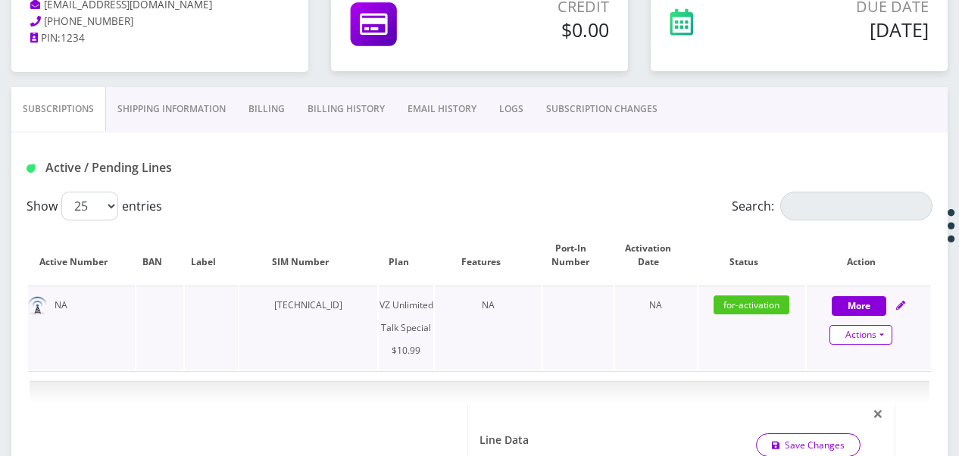
click at [879, 328] on link "Actions" at bounding box center [861, 335] width 63 height 20
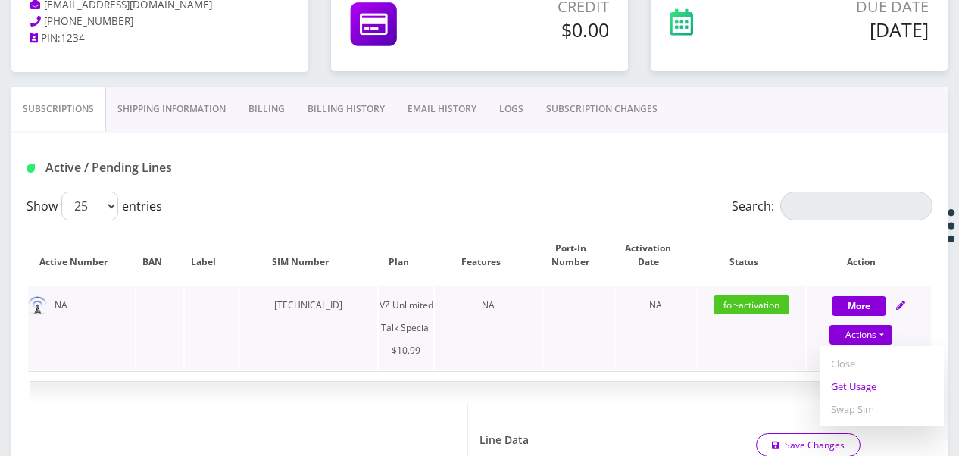
click at [858, 385] on link "Get Usage" at bounding box center [882, 386] width 124 height 23
select select "472"
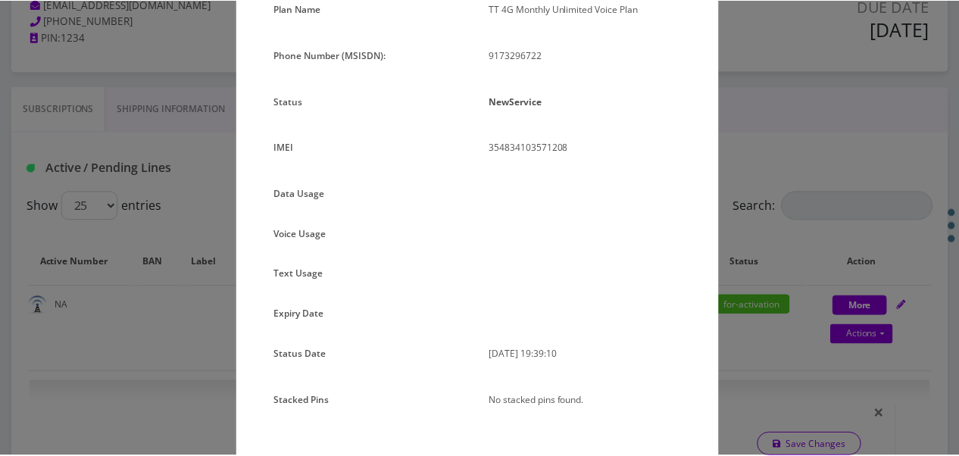
scroll to position [152, 0]
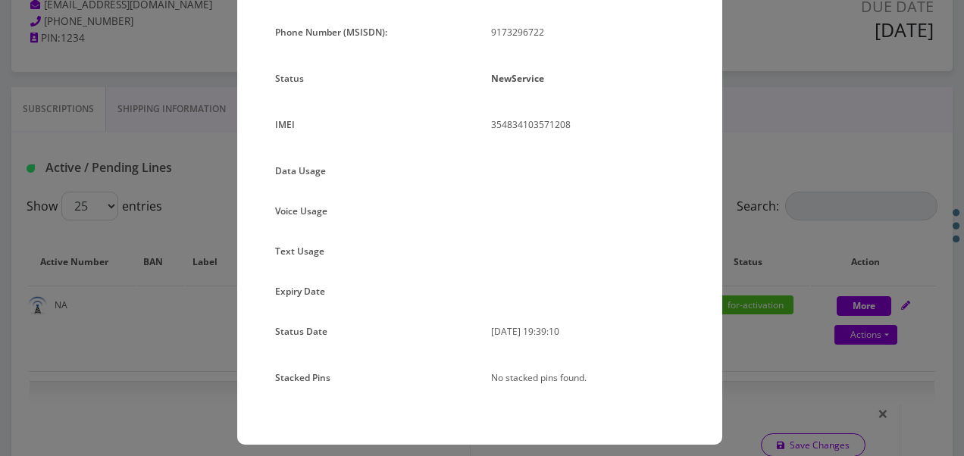
click at [777, 299] on div "× Subscription Info Plan Name TT 4G Monthly Unlimited Voice Plan Phone Number (…" at bounding box center [482, 228] width 964 height 456
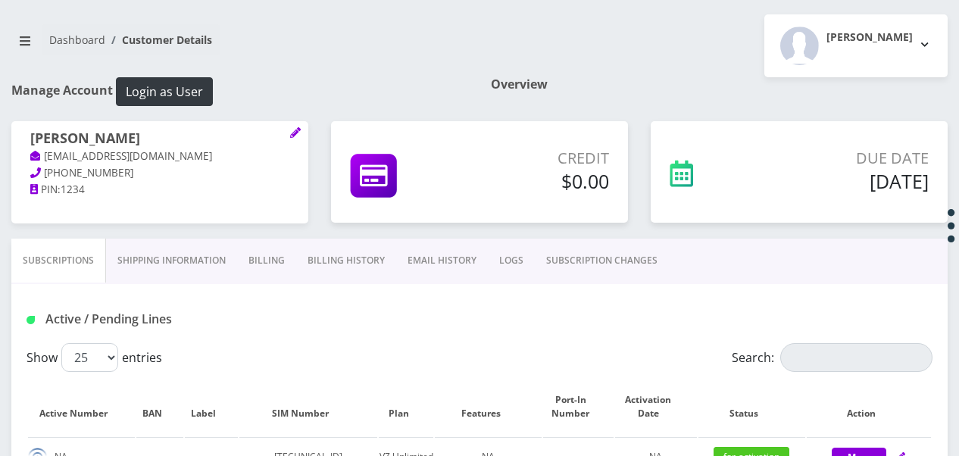
scroll to position [76, 0]
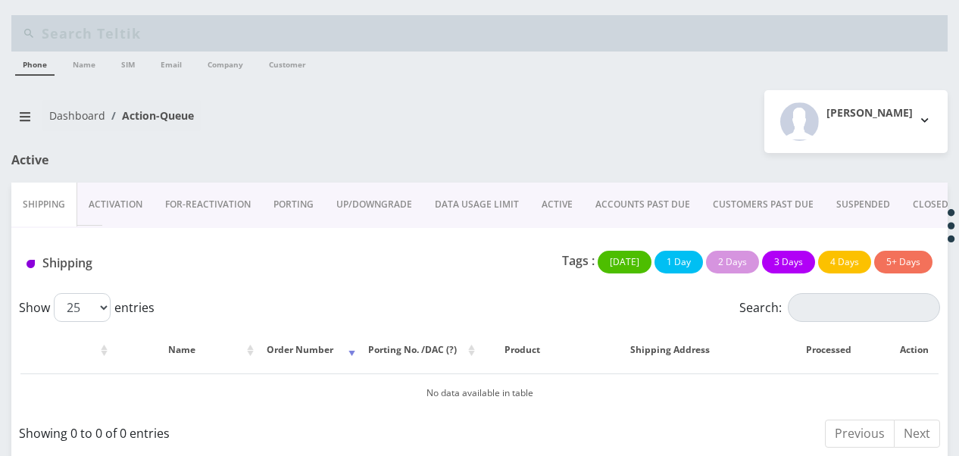
click at [94, 177] on div "Active" at bounding box center [160, 168] width 320 height 30
click at [131, 224] on link "Activation" at bounding box center [115, 205] width 77 height 44
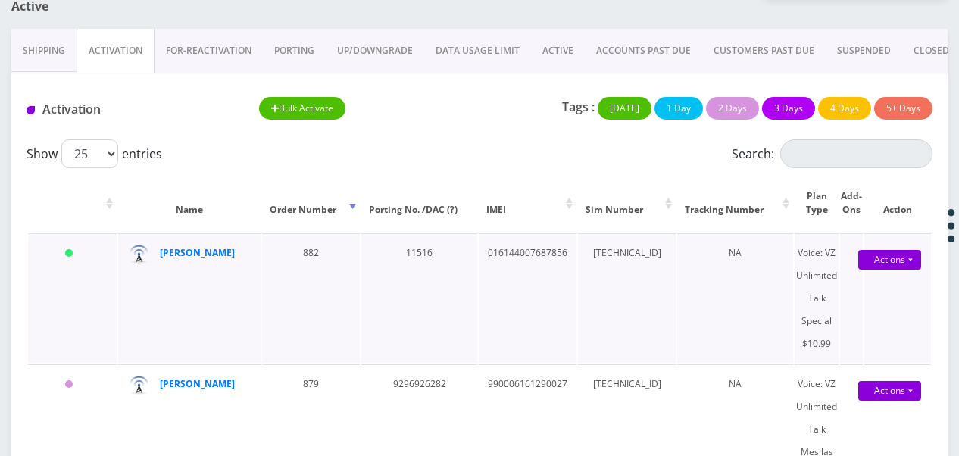
scroll to position [247, 0]
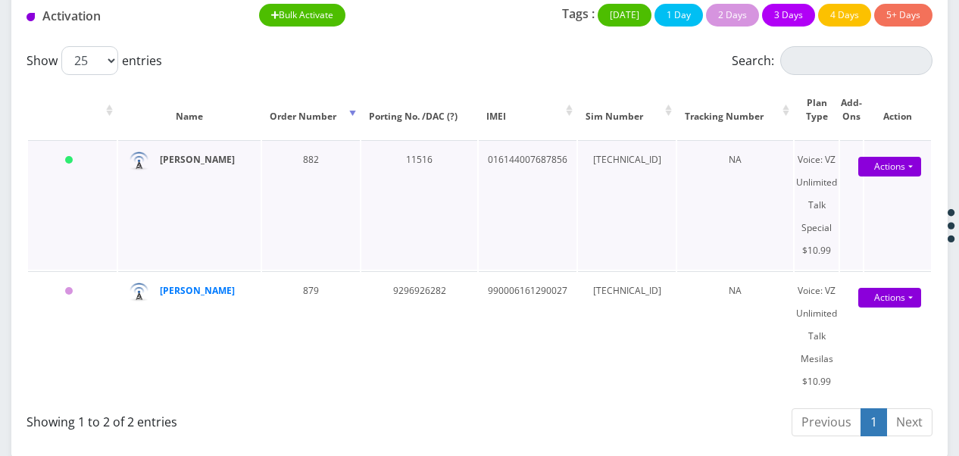
click at [208, 166] on strong "[PERSON_NAME]" at bounding box center [197, 159] width 75 height 13
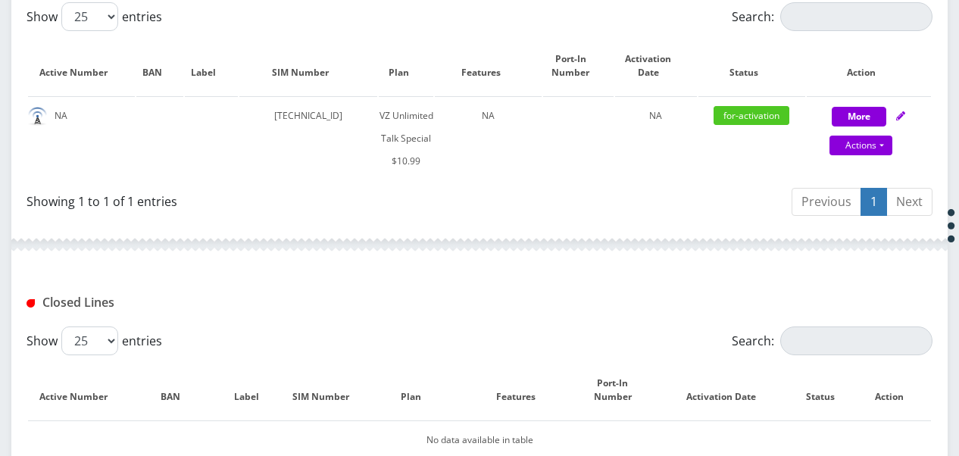
scroll to position [440, 0]
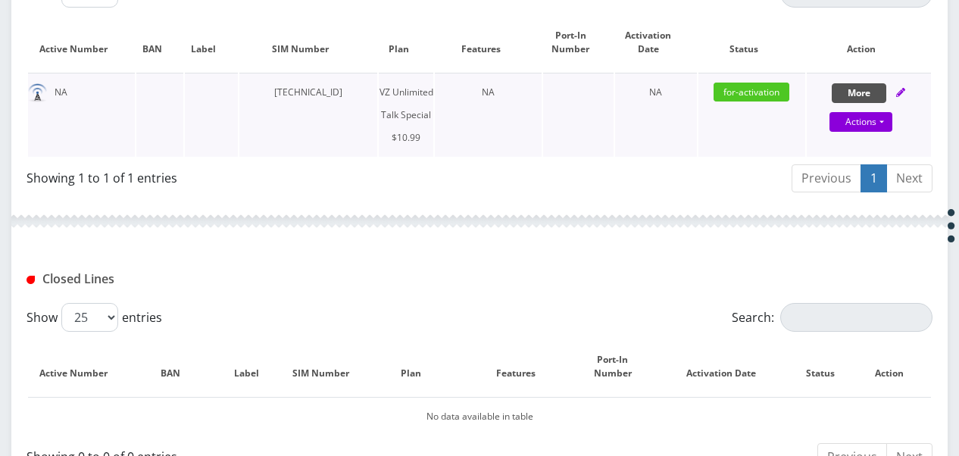
click at [868, 88] on button "More" at bounding box center [859, 93] width 55 height 20
select select "472"
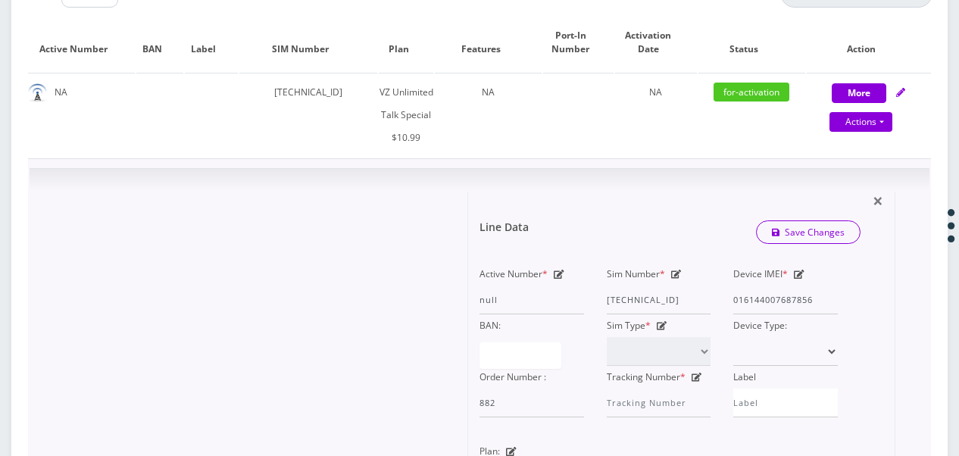
click at [796, 270] on icon at bounding box center [799, 274] width 11 height 9
click at [824, 299] on input "016144007687856" at bounding box center [785, 300] width 105 height 29
click at [668, 277] on div "Sim Number * 89148000010413034240" at bounding box center [658, 289] width 127 height 52
click at [667, 263] on div "Sim Number * 89148000010413034240" at bounding box center [658, 289] width 127 height 52
click at [676, 274] on icon at bounding box center [676, 274] width 11 height 9
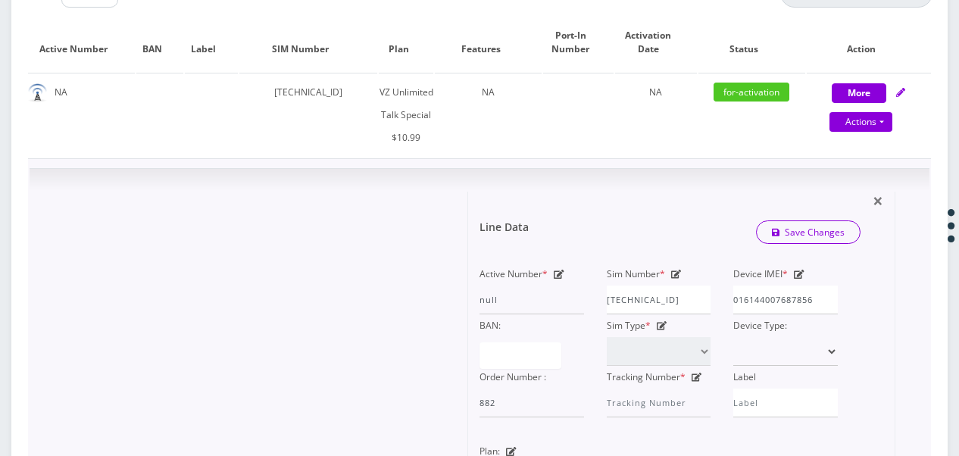
click at [712, 299] on div "Sim Number * 89148000010413034240" at bounding box center [658, 289] width 127 height 52
drag, startPoint x: 708, startPoint y: 299, endPoint x: 499, endPoint y: 242, distance: 216.2
click at [502, 270] on div "Active Number * null Sim Number * 89148000010413034240 Device IMEI * 0161440076…" at bounding box center [658, 340] width 381 height 155
type input "8"
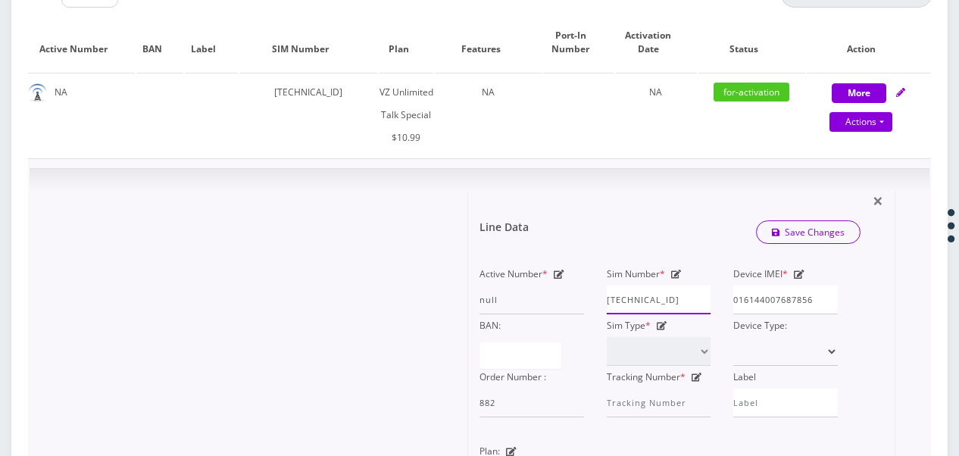
scroll to position [0, 6]
type input "[TECHNICAL_ID]"
click at [756, 221] on button "Save Changes" at bounding box center [808, 232] width 105 height 23
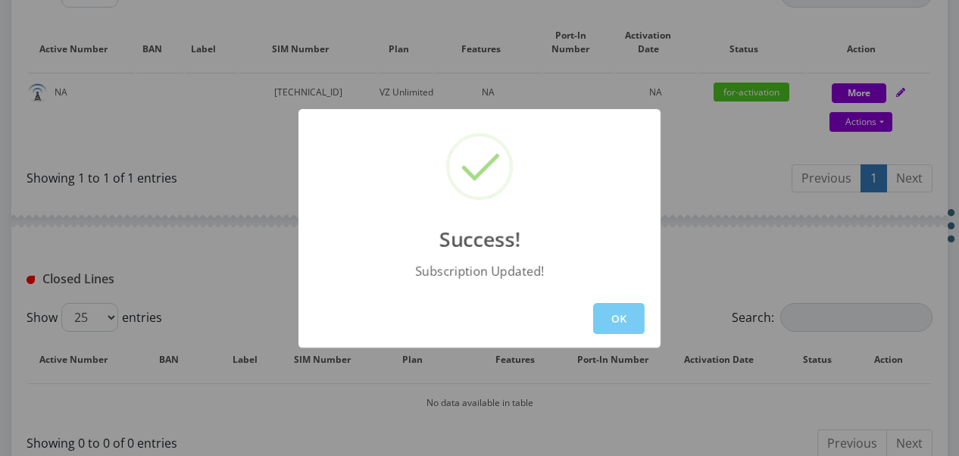
click at [619, 303] on button "OK" at bounding box center [619, 318] width 52 height 31
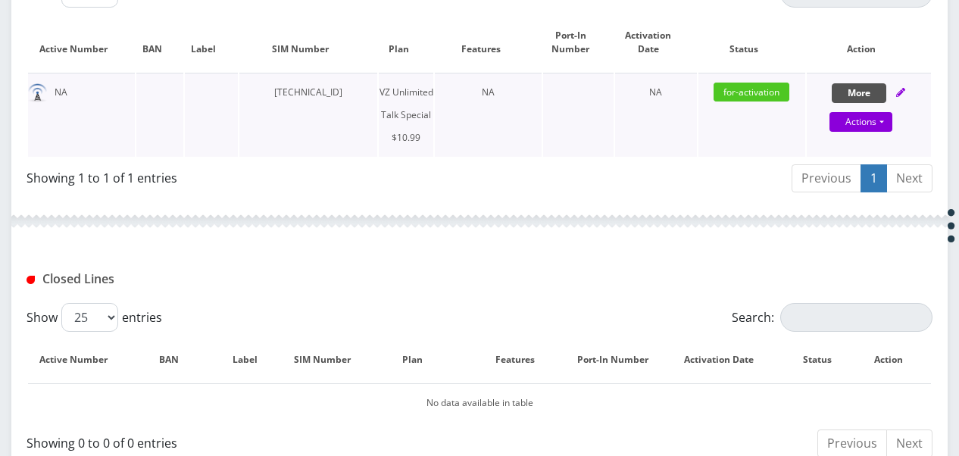
click at [841, 86] on button "More" at bounding box center [859, 93] width 55 height 20
select select "472"
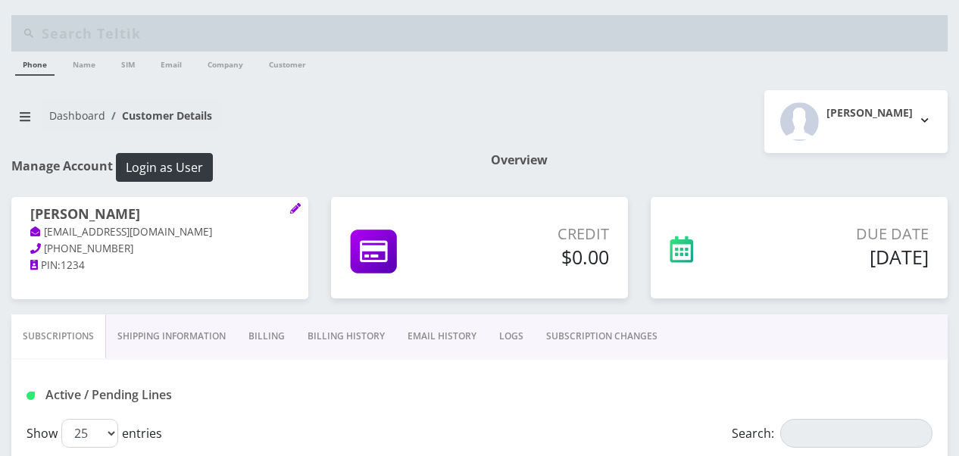
scroll to position [303, 0]
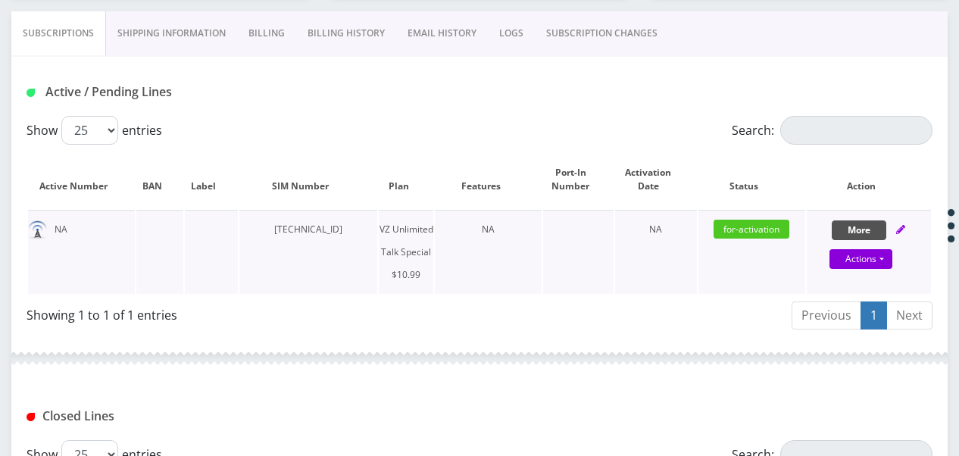
click at [845, 227] on button "More" at bounding box center [859, 230] width 55 height 20
select select "472"
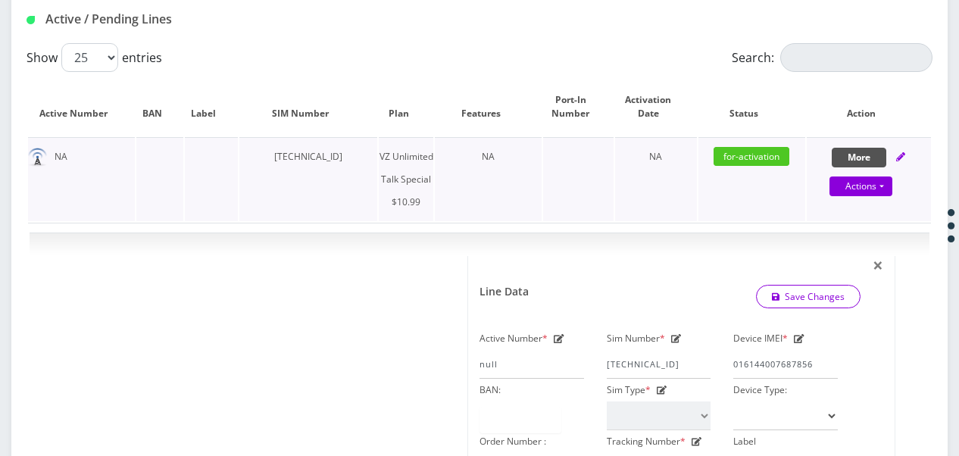
scroll to position [530, 0]
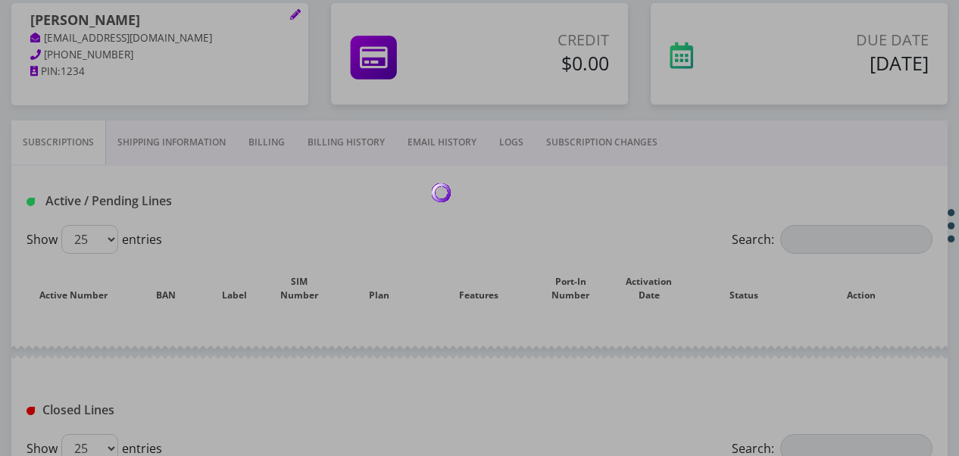
scroll to position [227, 0]
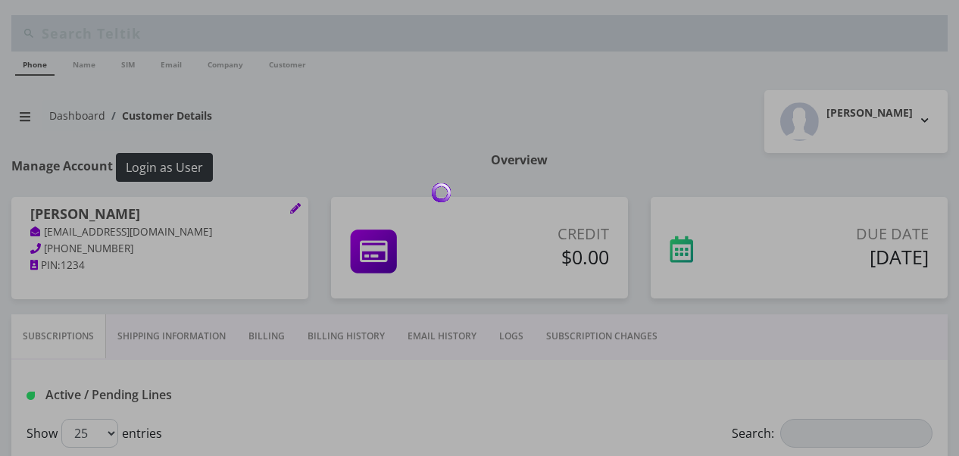
scroll to position [227, 0]
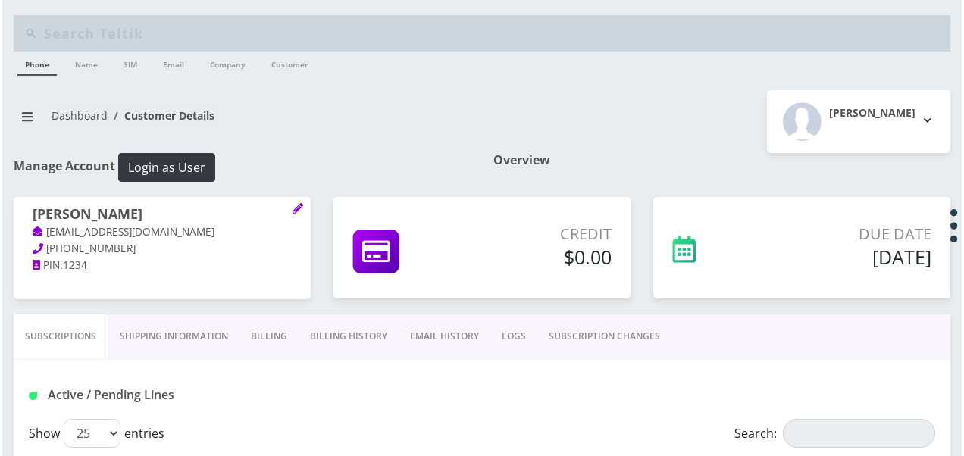
scroll to position [227, 0]
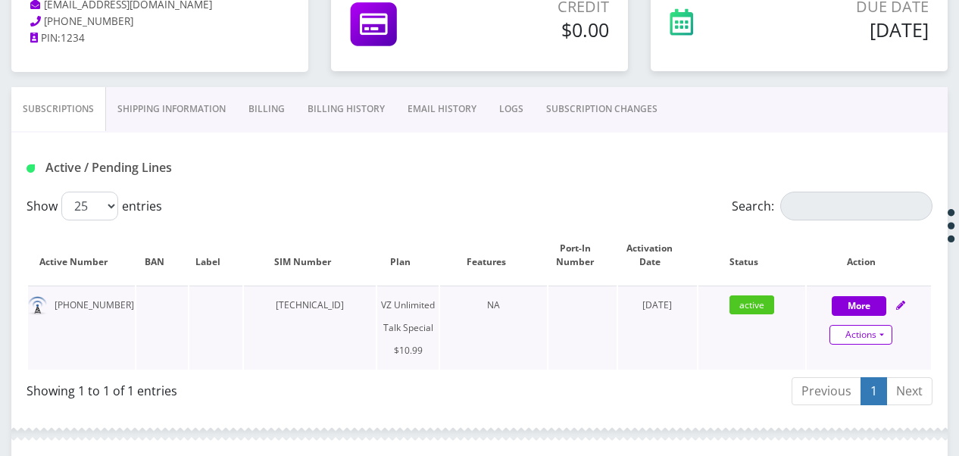
click at [886, 340] on link "Actions" at bounding box center [861, 335] width 63 height 20
select select "472"
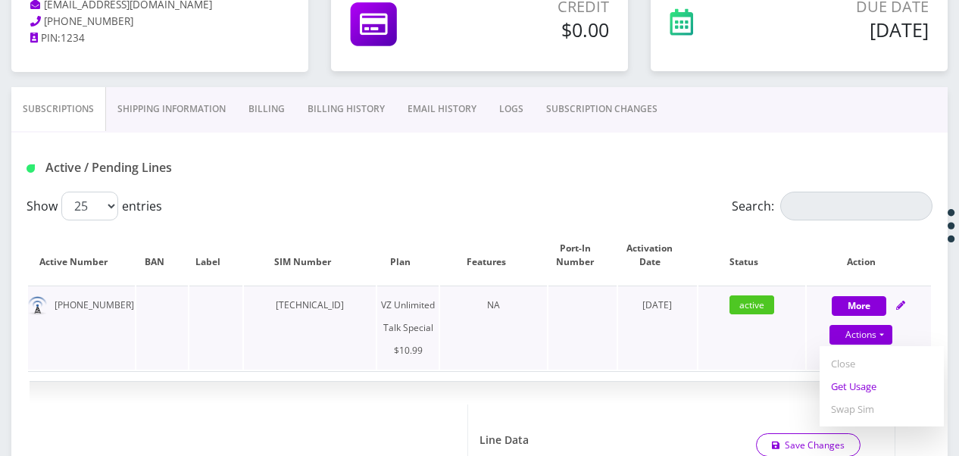
click at [882, 383] on link "Get Usage" at bounding box center [882, 386] width 124 height 23
select select "472"
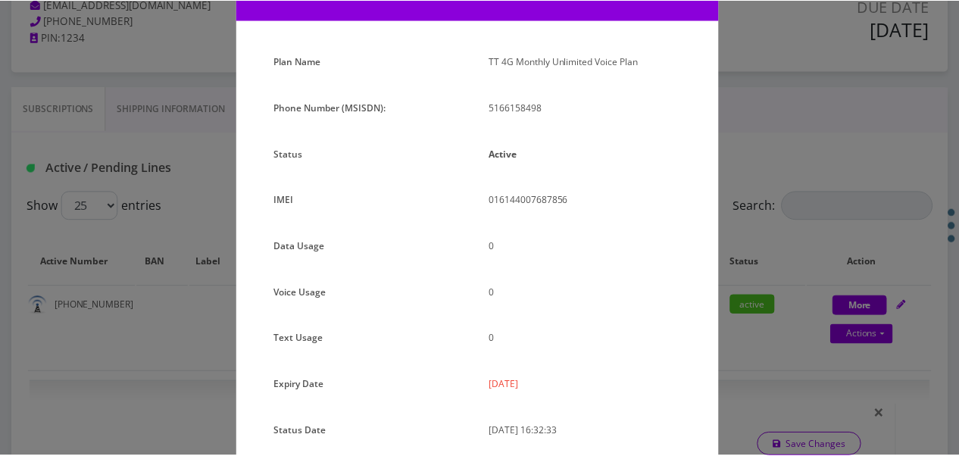
scroll to position [152, 0]
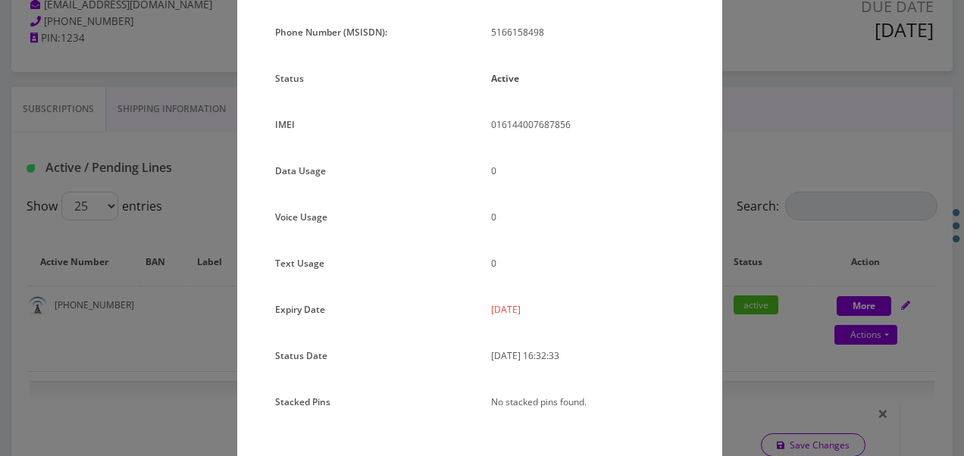
click at [764, 253] on div "× Subscription Info Plan Name TT 4G Monthly Unlimited Voice Plan Phone Number (…" at bounding box center [482, 228] width 964 height 456
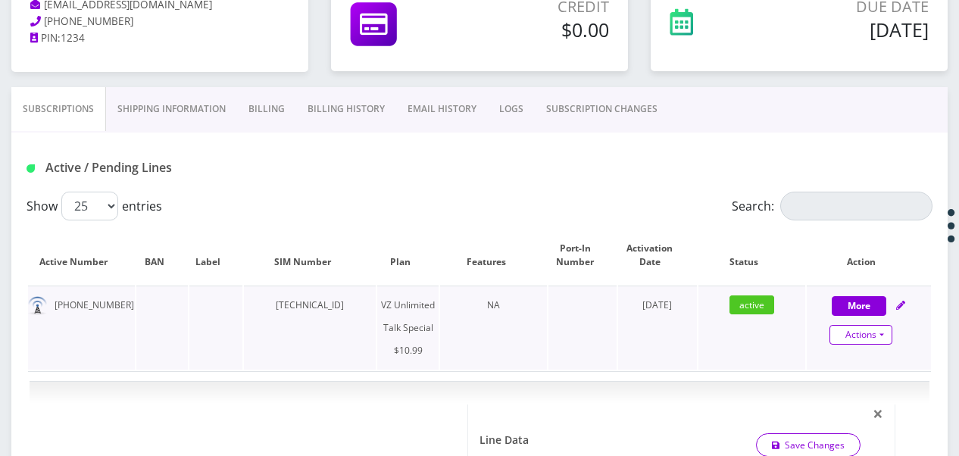
click at [889, 333] on link "Actions" at bounding box center [861, 335] width 63 height 20
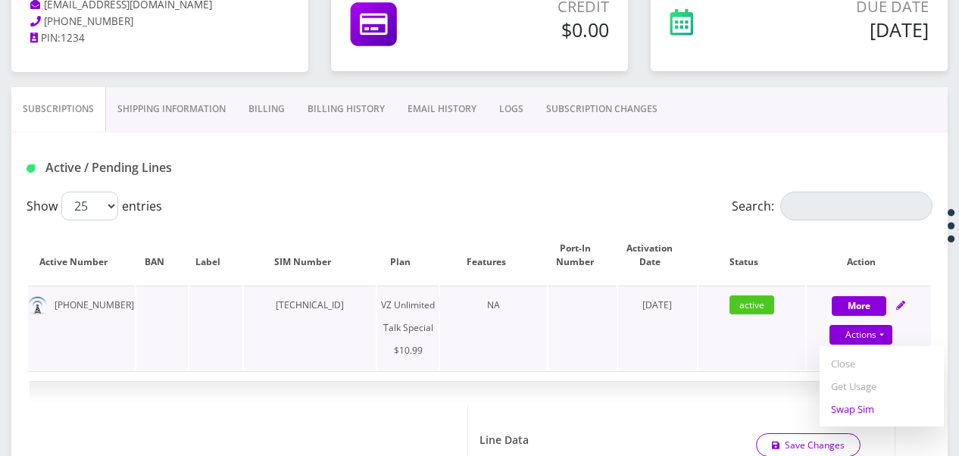
click at [871, 410] on link "Swap Sim" at bounding box center [882, 409] width 124 height 23
select select "472"
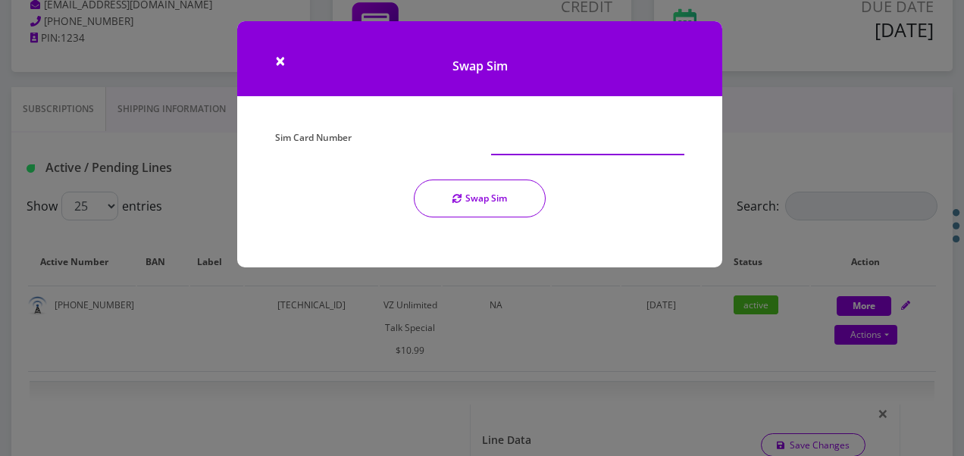
click at [543, 133] on input "Sim Card Number" at bounding box center [587, 141] width 193 height 29
drag, startPoint x: 621, startPoint y: 139, endPoint x: 492, endPoint y: 136, distance: 128.1
click at [492, 136] on input "[TECHNICAL_ID]" at bounding box center [587, 141] width 193 height 29
type input "[TECHNICAL_ID]"
click at [515, 198] on button "Swap Sim" at bounding box center [480, 199] width 132 height 38
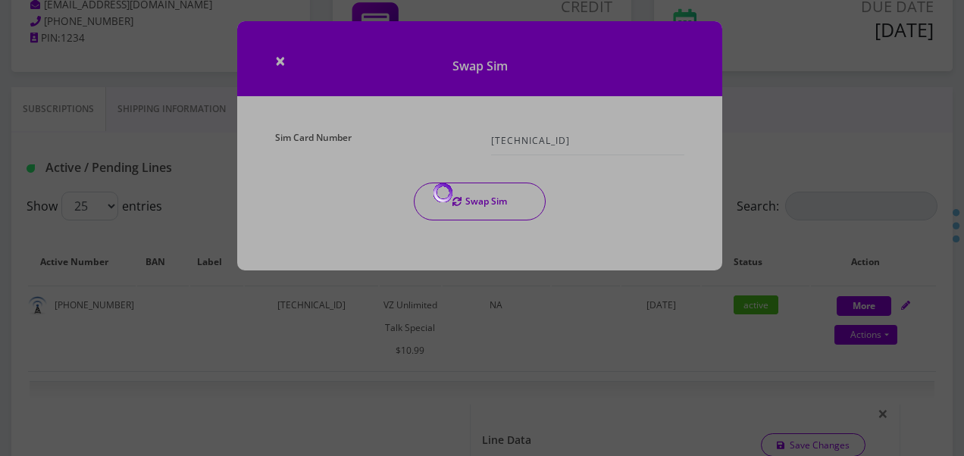
click at [449, 153] on div at bounding box center [482, 228] width 964 height 456
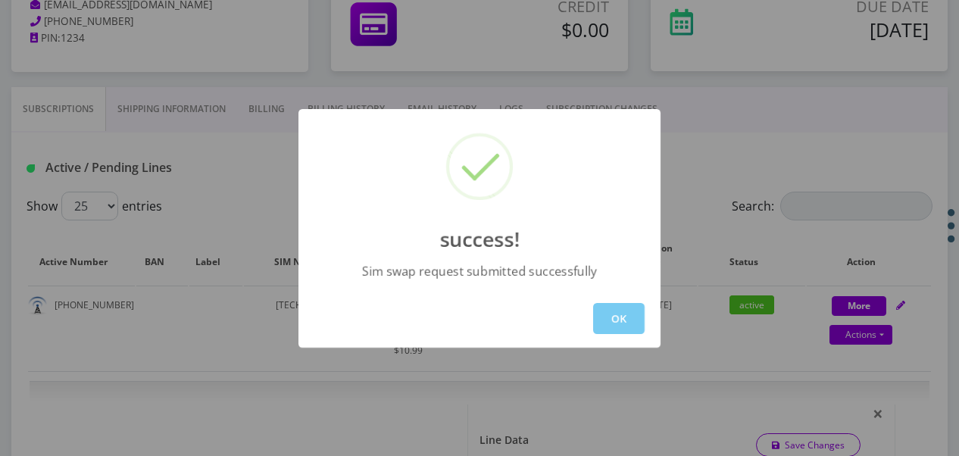
click at [609, 327] on button "OK" at bounding box center [619, 318] width 52 height 31
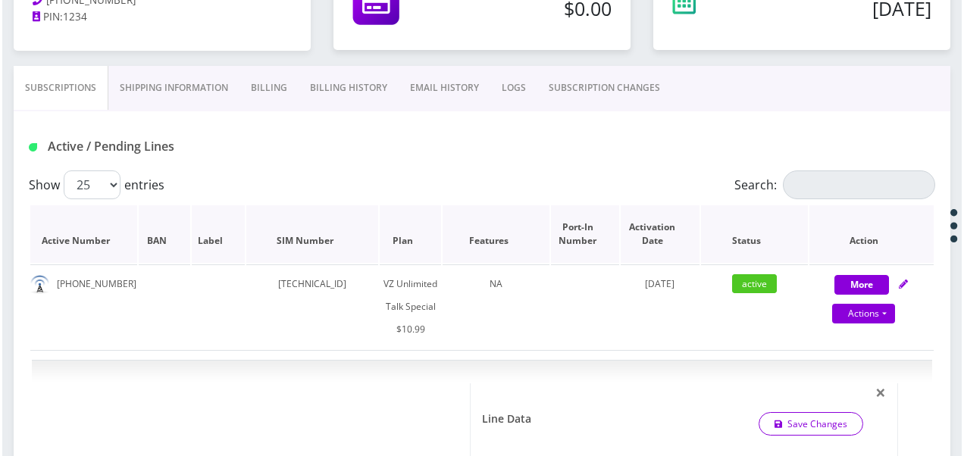
scroll to position [303, 0]
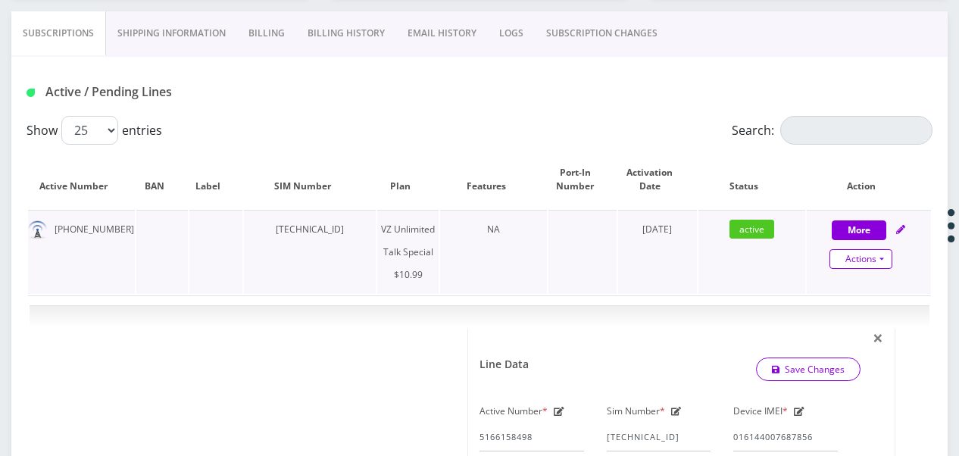
click at [889, 259] on link "Actions" at bounding box center [861, 259] width 63 height 20
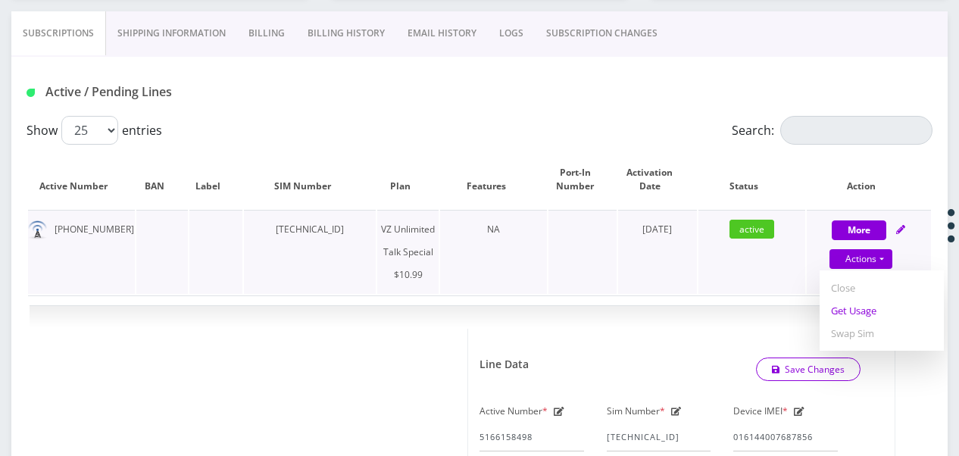
click at [868, 308] on link "Get Usage" at bounding box center [882, 310] width 124 height 23
select select "472"
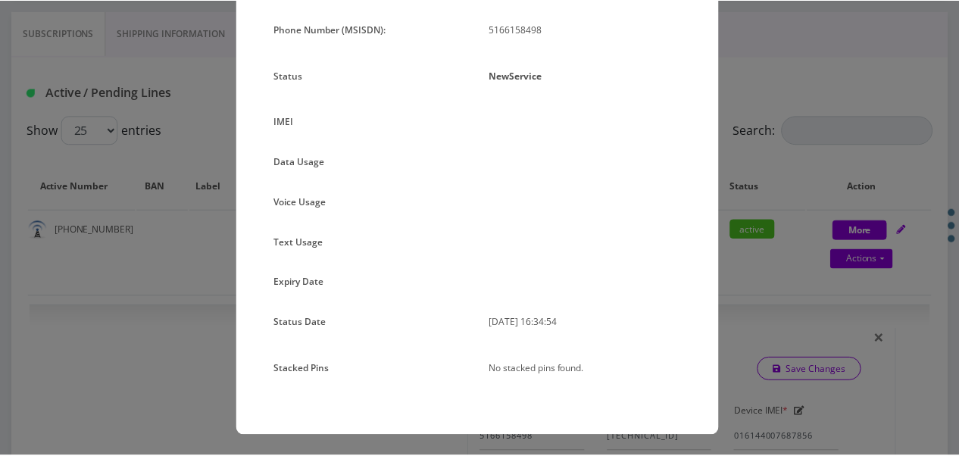
scroll to position [155, 0]
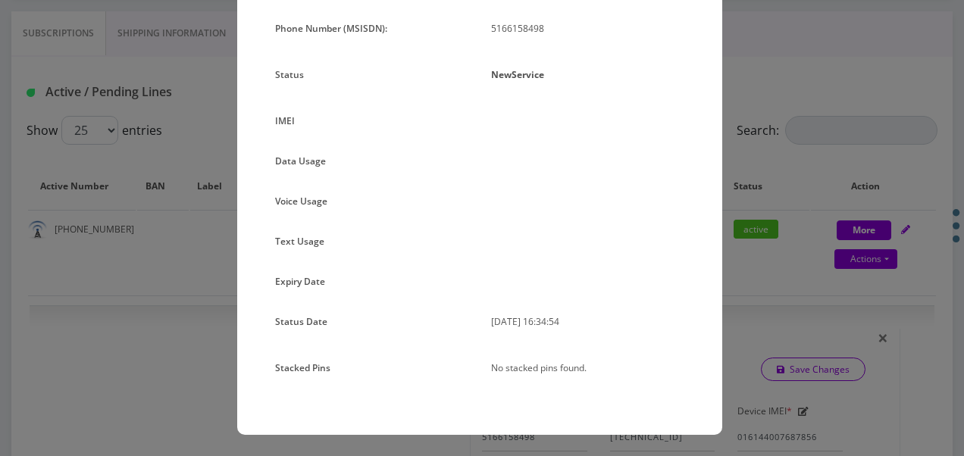
click at [744, 273] on div "× Subscription Info Plan Name TT 4G Monthly Unlimited Voice Plan Phone Number (…" at bounding box center [482, 228] width 964 height 456
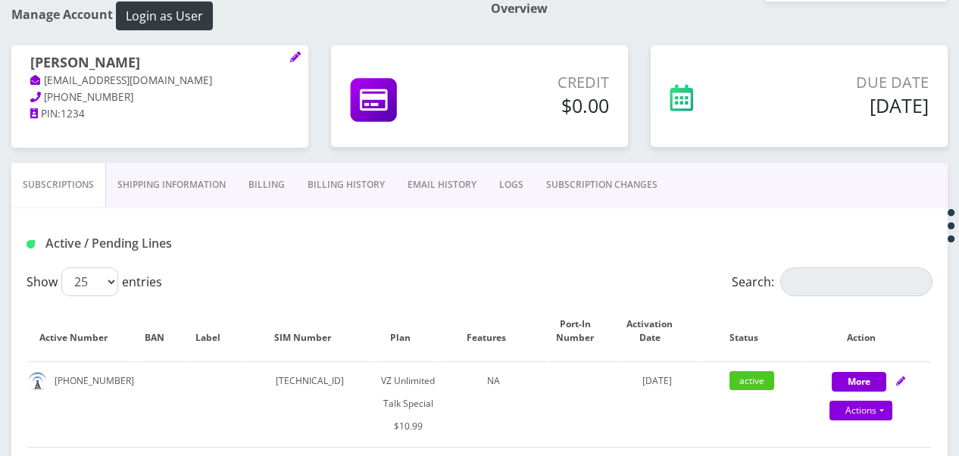
scroll to position [214, 0]
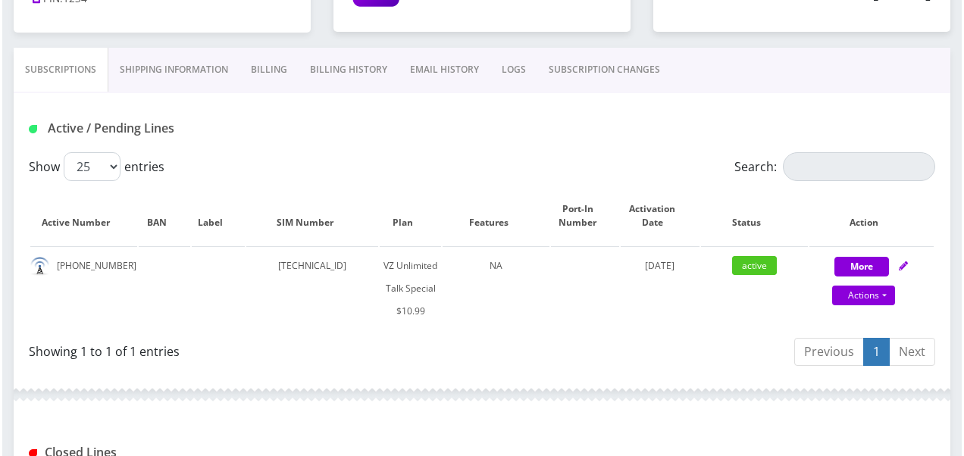
scroll to position [289, 0]
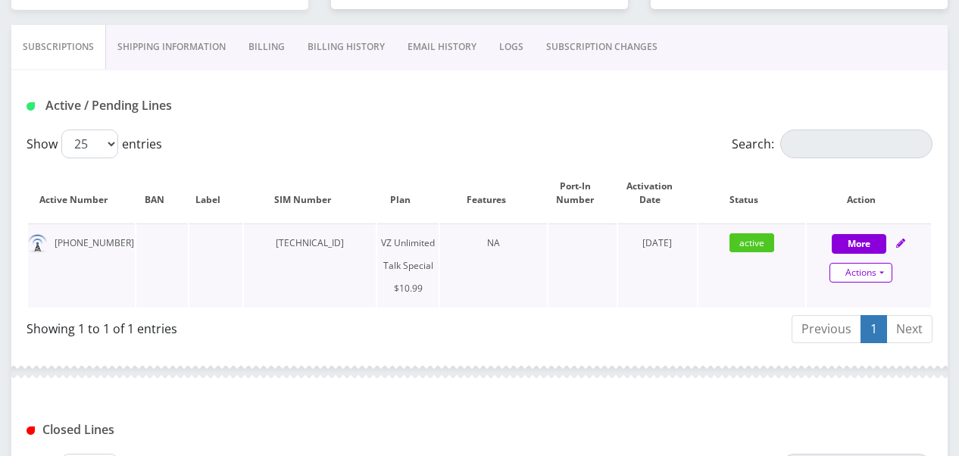
click at [879, 263] on link "Actions" at bounding box center [861, 273] width 63 height 20
select select "472"
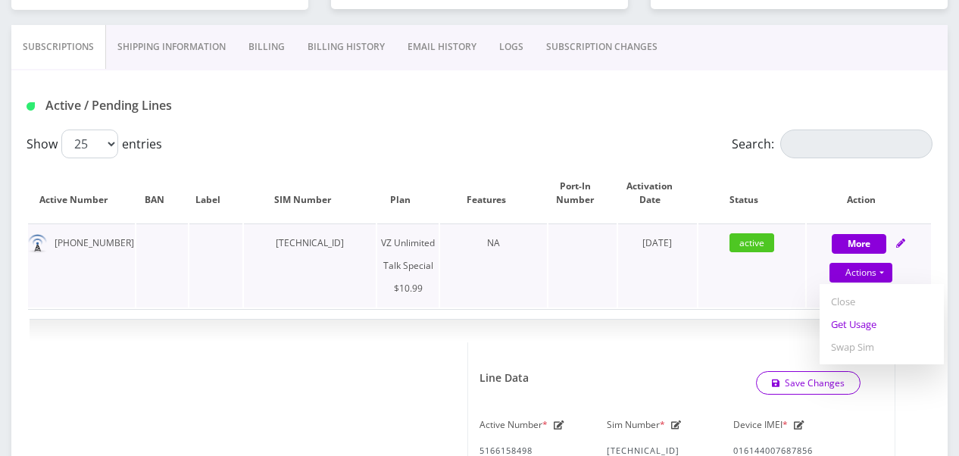
click at [880, 321] on link "Get Usage" at bounding box center [882, 324] width 124 height 23
select select "472"
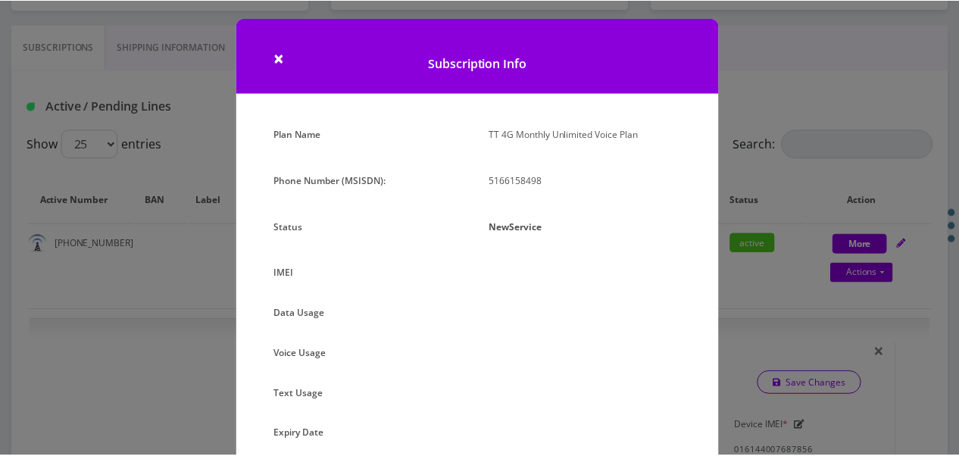
scroll to position [0, 0]
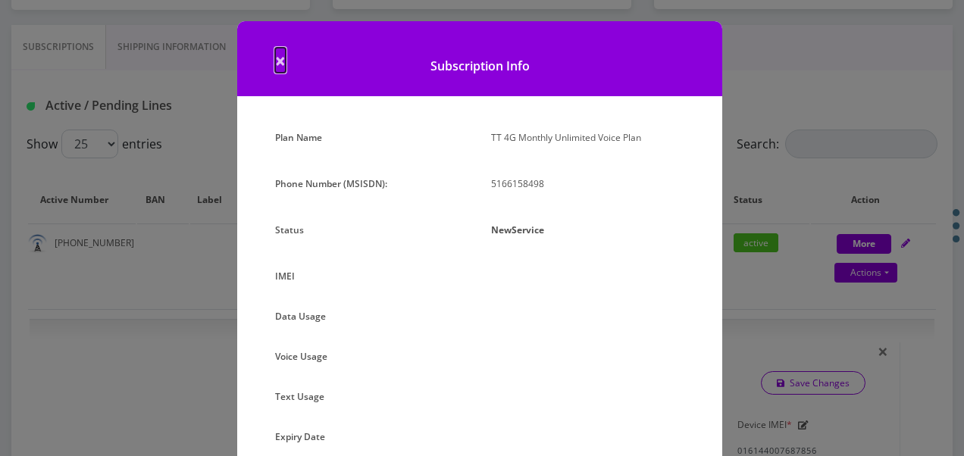
click at [283, 59] on span "×" at bounding box center [280, 60] width 11 height 25
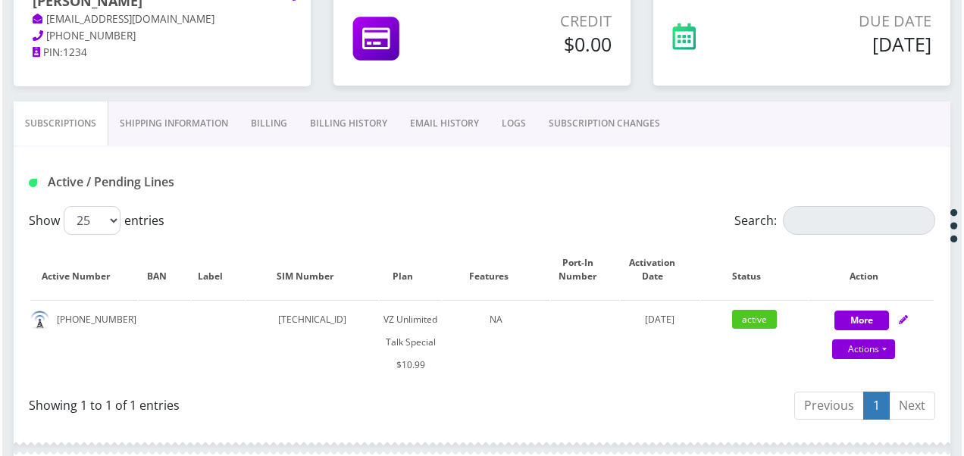
scroll to position [227, 0]
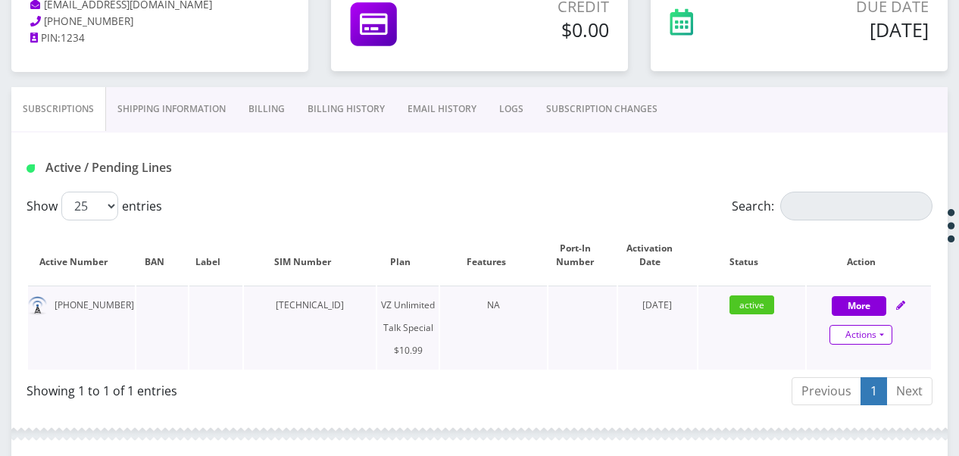
click at [885, 330] on link "Actions" at bounding box center [861, 335] width 63 height 20
select select "472"
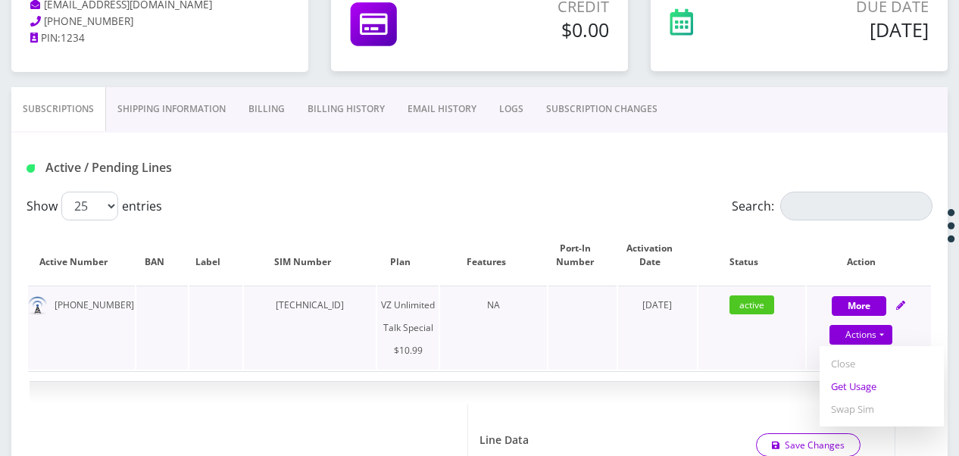
click at [862, 386] on link "Get Usage" at bounding box center [882, 386] width 124 height 23
select select "472"
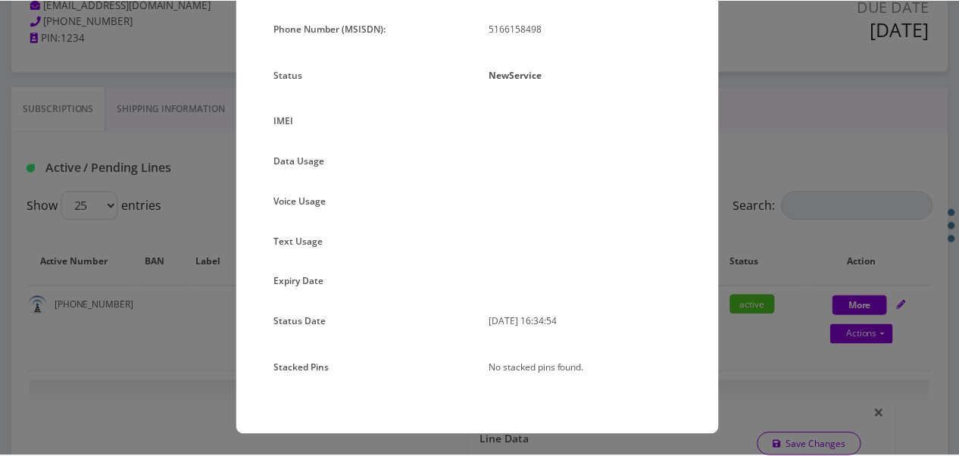
scroll to position [80, 0]
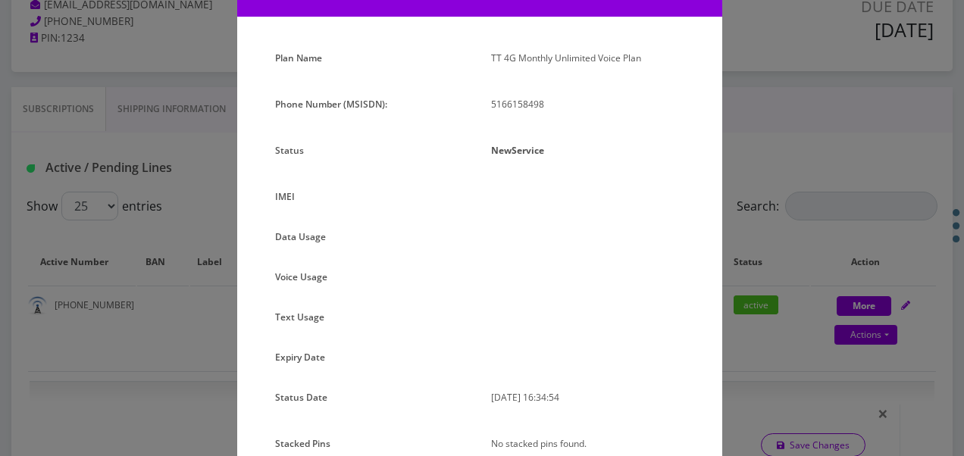
click at [749, 116] on div "× Subscription Info Plan Name TT 4G Monthly Unlimited Voice Plan Phone Number (…" at bounding box center [482, 228] width 964 height 456
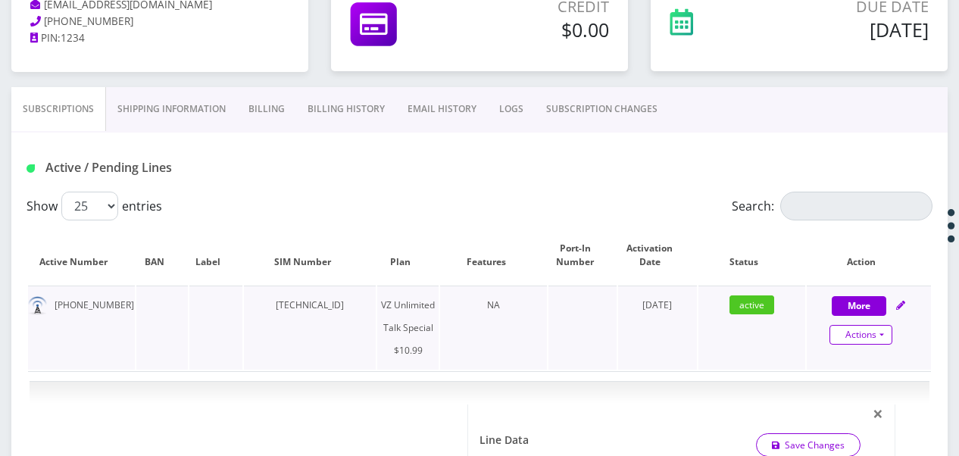
click at [882, 336] on link "Actions" at bounding box center [861, 335] width 63 height 20
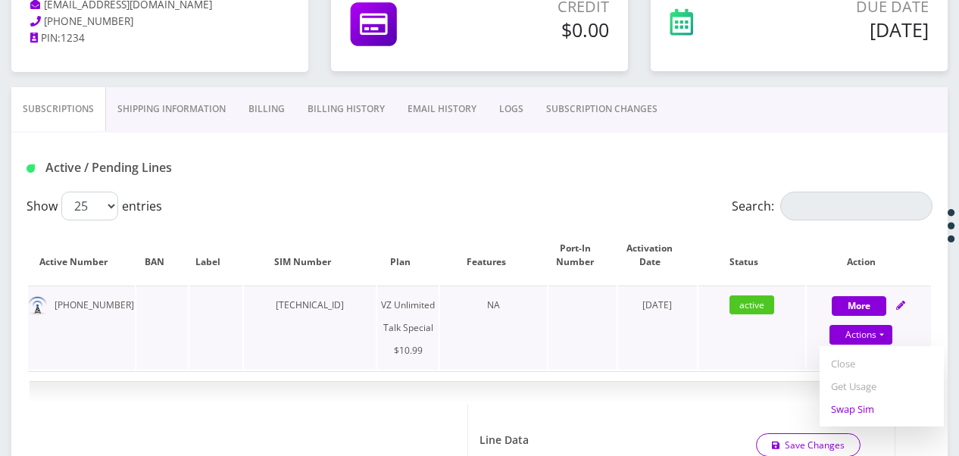
click at [870, 400] on link "Swap Sim" at bounding box center [882, 409] width 124 height 23
select select "472"
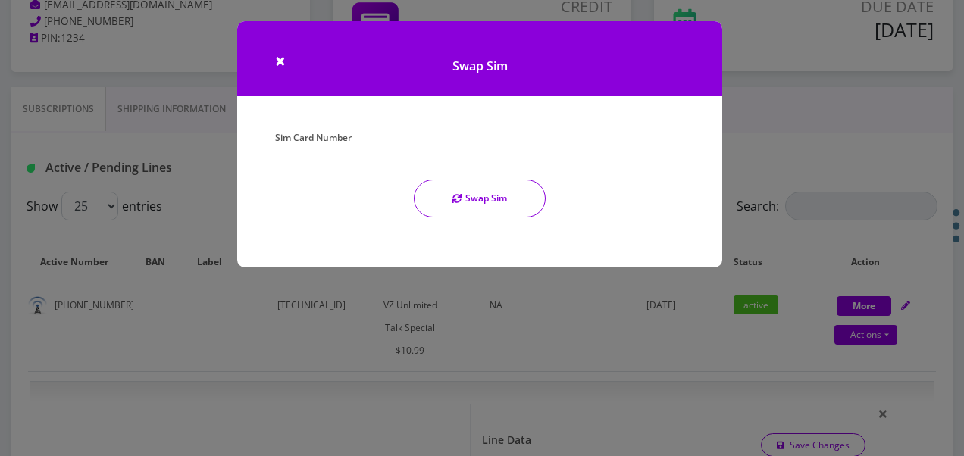
click at [286, 62] on h1 "Swap Sim" at bounding box center [479, 58] width 485 height 75
click at [285, 64] on span "×" at bounding box center [280, 60] width 11 height 25
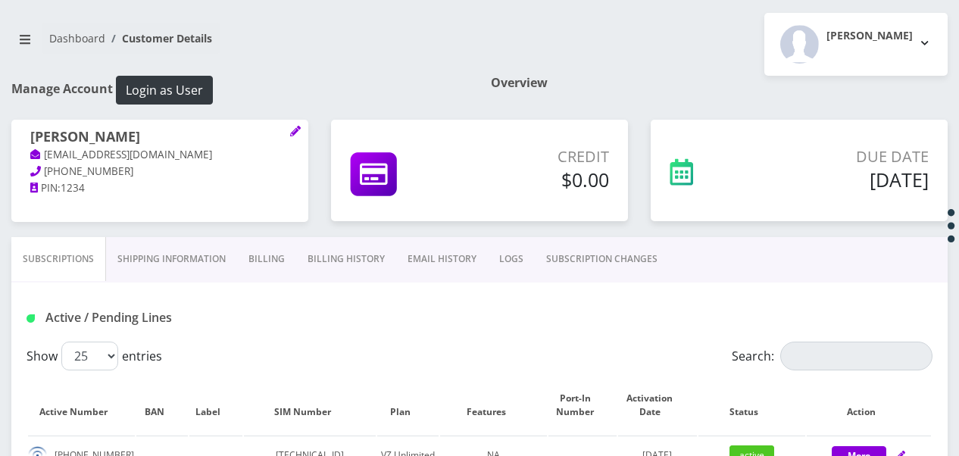
scroll to position [66, 0]
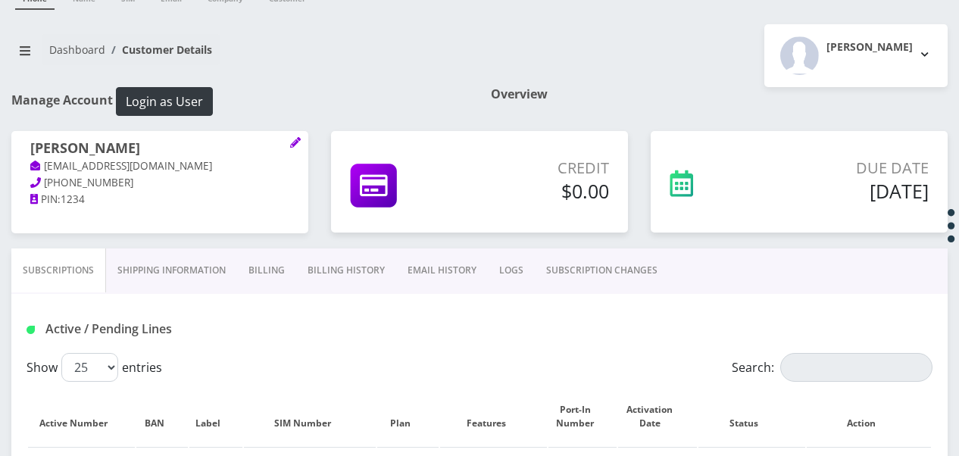
click at [177, 259] on link "Shipping Information" at bounding box center [171, 271] width 131 height 44
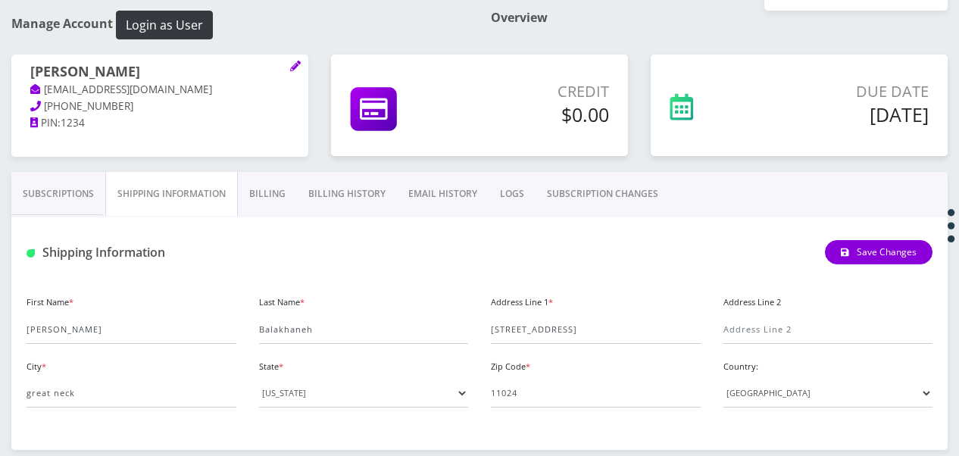
scroll to position [209, 0]
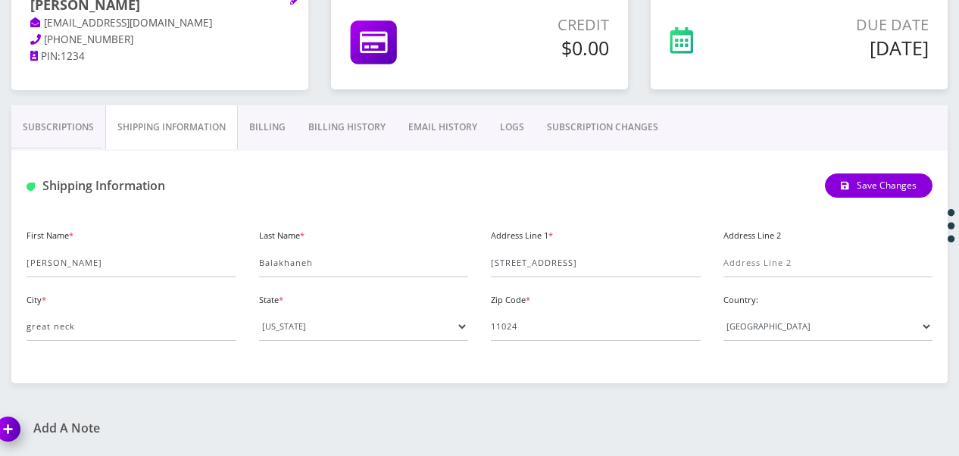
click at [567, 130] on link "SUBSCRIPTION CHANGES" at bounding box center [603, 127] width 134 height 44
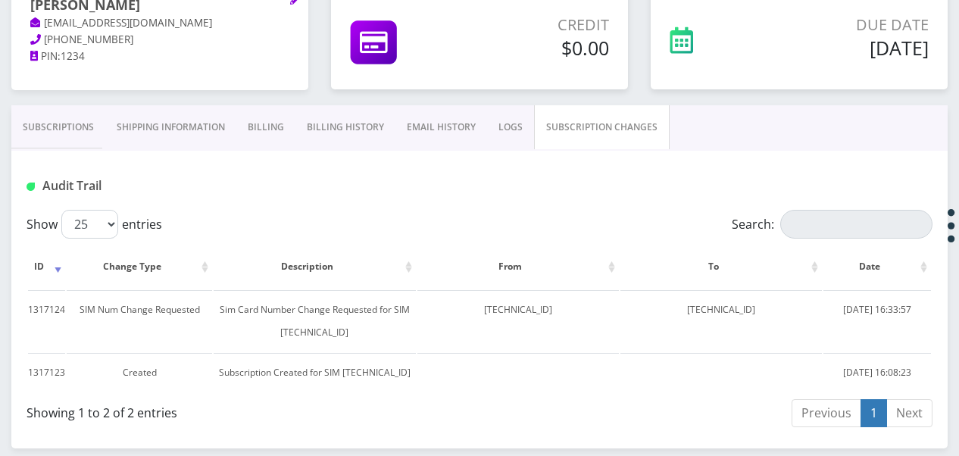
click at [80, 141] on link "Subscriptions" at bounding box center [58, 127] width 94 height 44
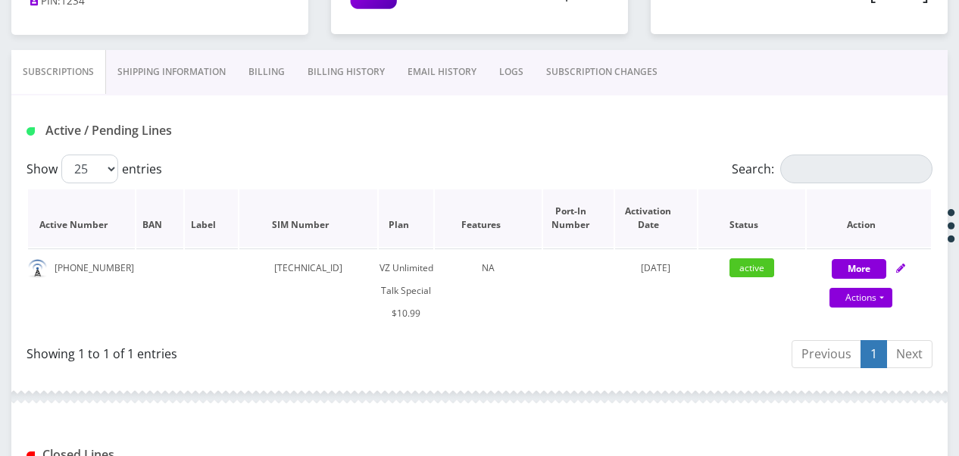
scroll to position [436, 0]
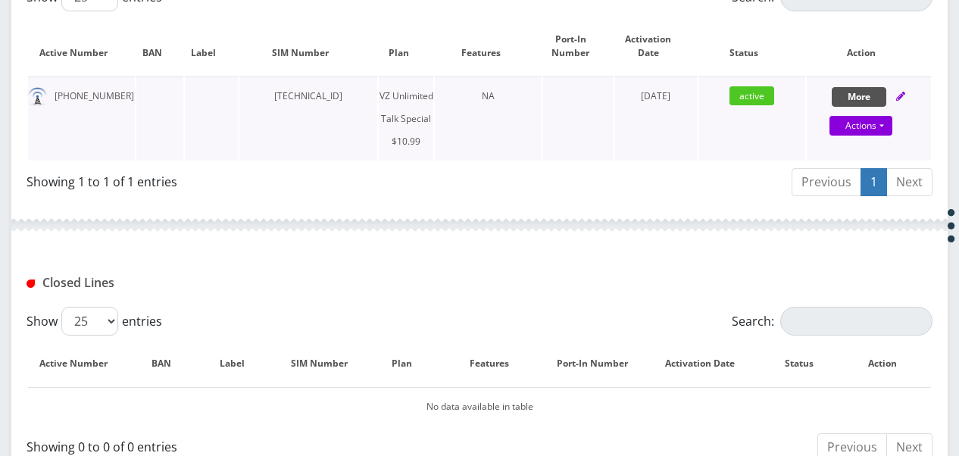
click at [851, 95] on button "More" at bounding box center [859, 97] width 55 height 20
select select "472"
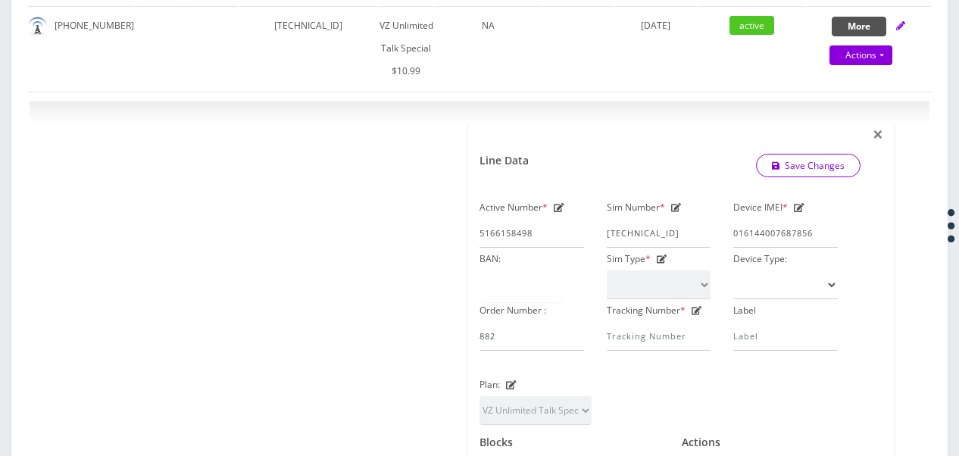
scroll to position [204, 0]
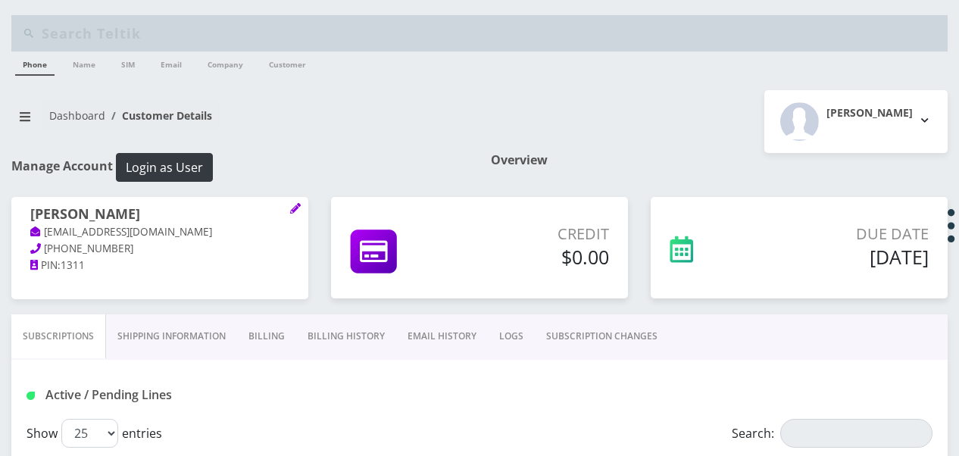
select select "468"
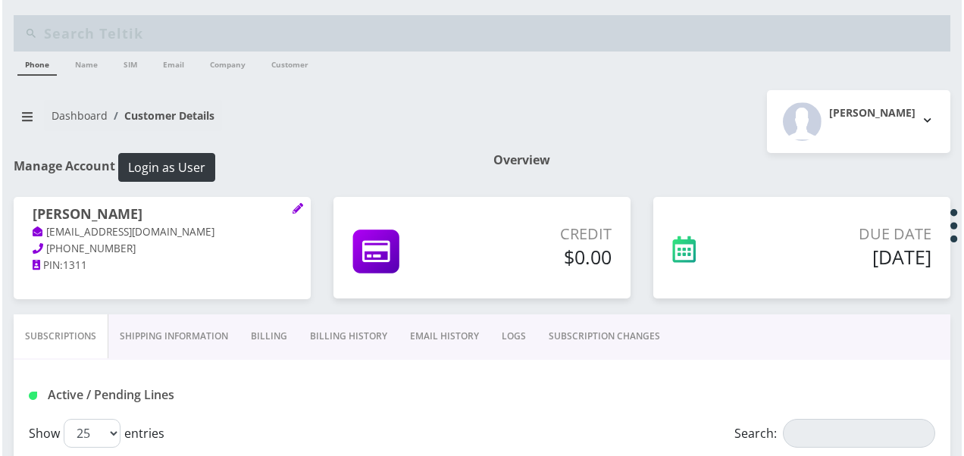
scroll to position [152, 0]
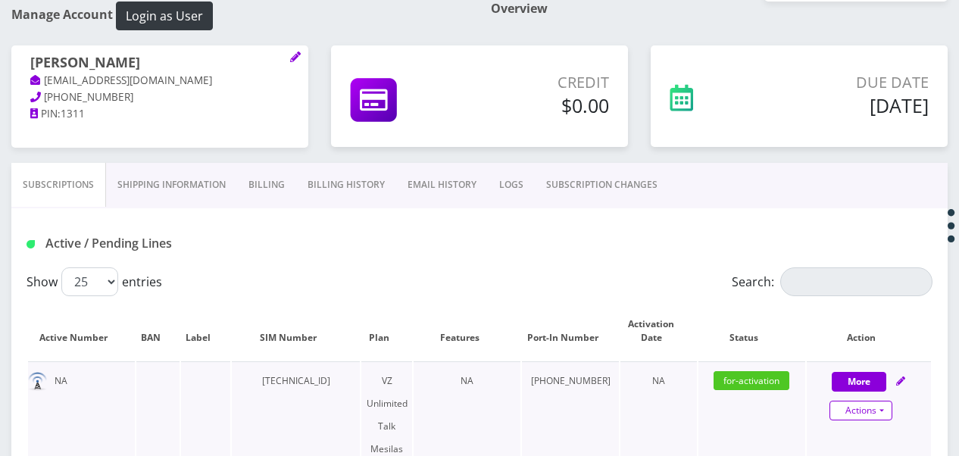
click at [886, 408] on link "Actions" at bounding box center [861, 411] width 63 height 20
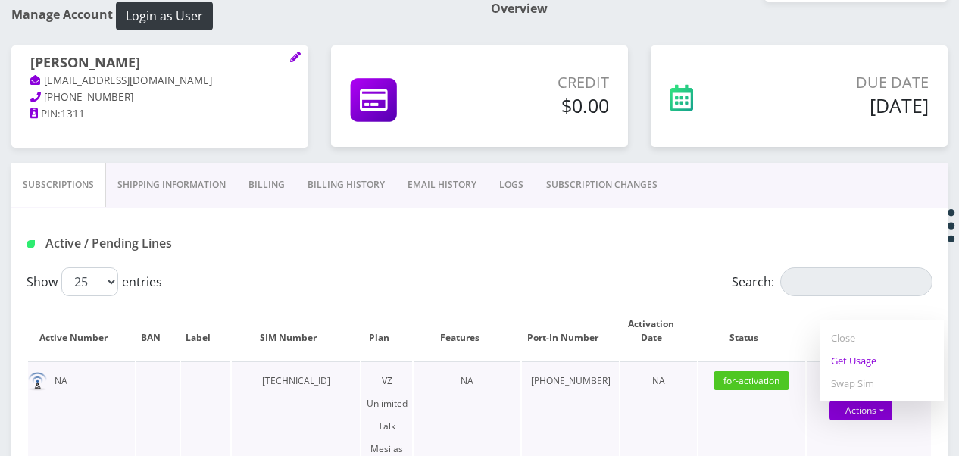
click at [858, 368] on link "Get Usage" at bounding box center [882, 360] width 124 height 23
select select "468"
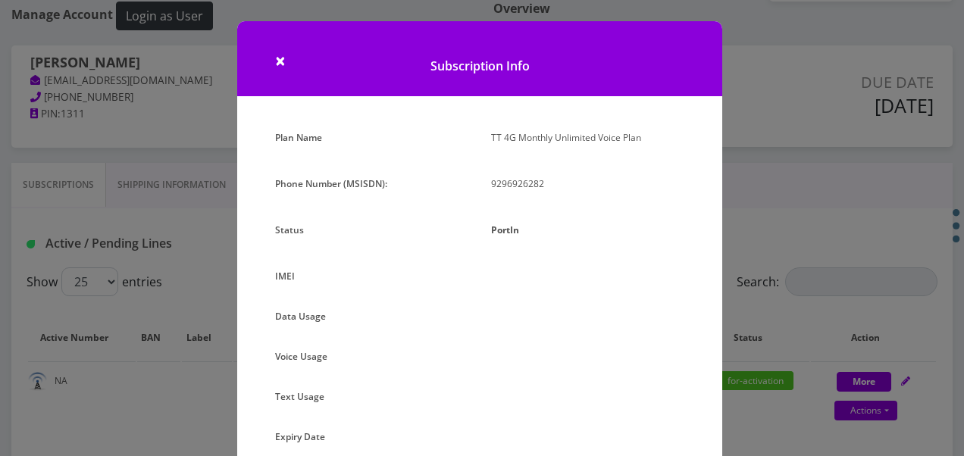
scroll to position [0, 0]
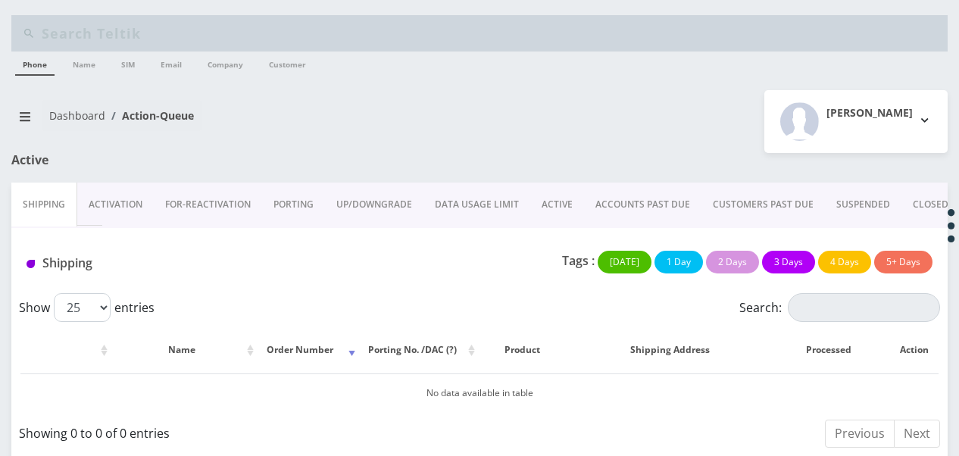
click at [561, 191] on link "ACTIVE" at bounding box center [557, 205] width 54 height 44
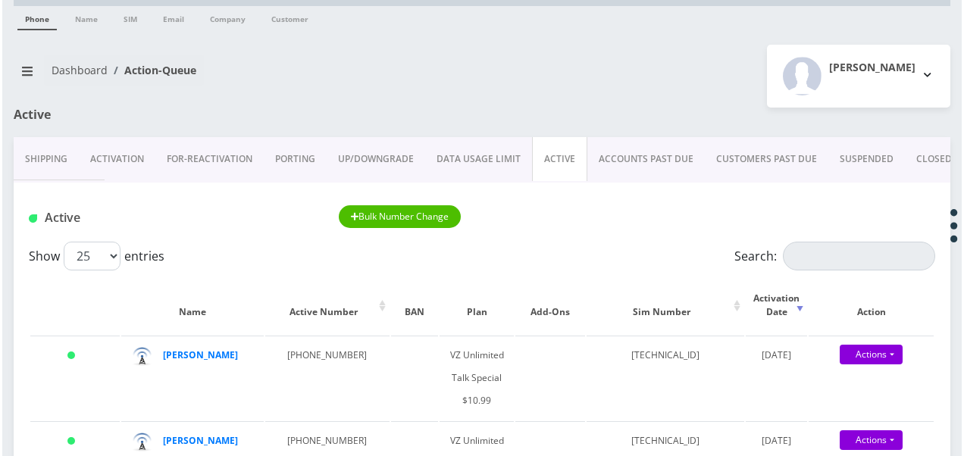
scroll to position [152, 0]
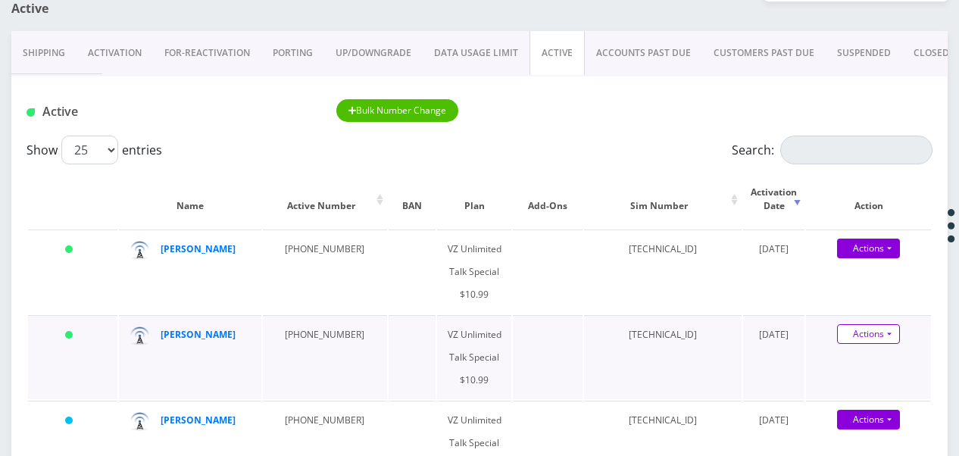
click at [889, 333] on link "Actions" at bounding box center [868, 334] width 63 height 20
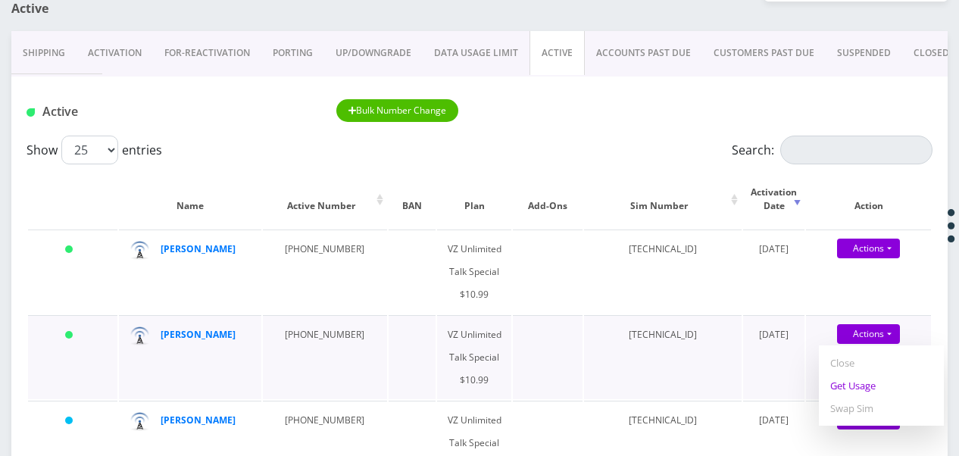
click at [880, 383] on link "Get Usage" at bounding box center [881, 385] width 125 height 23
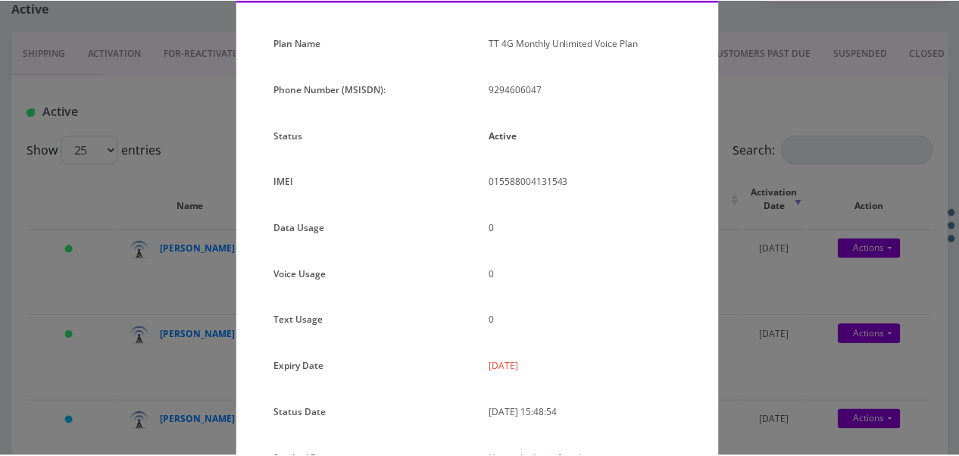
scroll to position [0, 0]
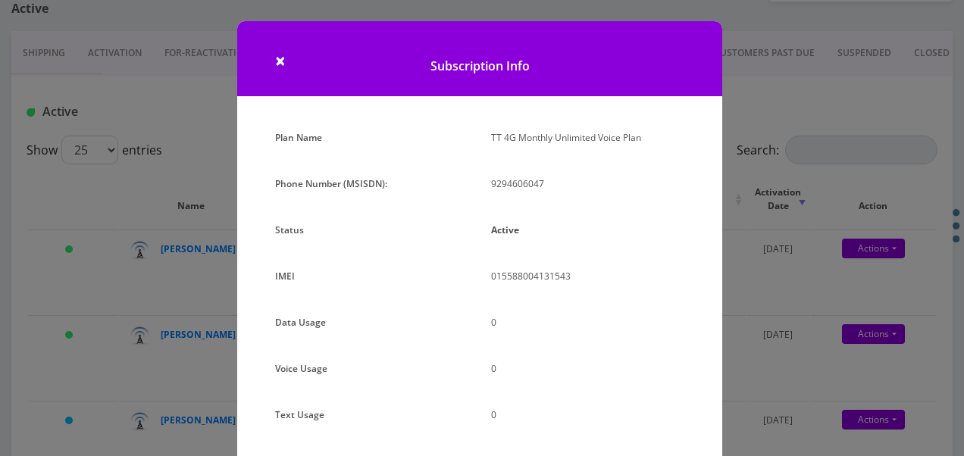
drag, startPoint x: 286, startPoint y: 59, endPoint x: 286, endPoint y: 70, distance: 10.6
click at [286, 59] on h1 "Subscription Info" at bounding box center [479, 58] width 485 height 75
click at [283, 62] on span "×" at bounding box center [280, 60] width 11 height 25
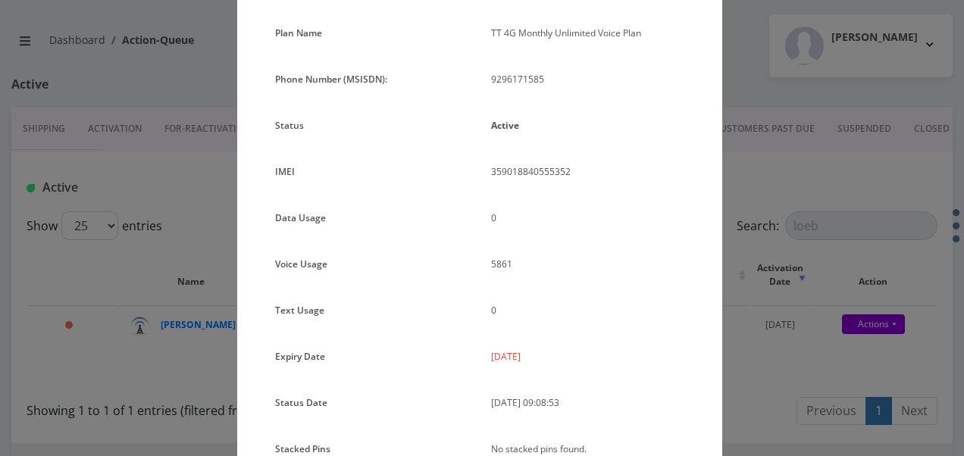
scroll to position [152, 0]
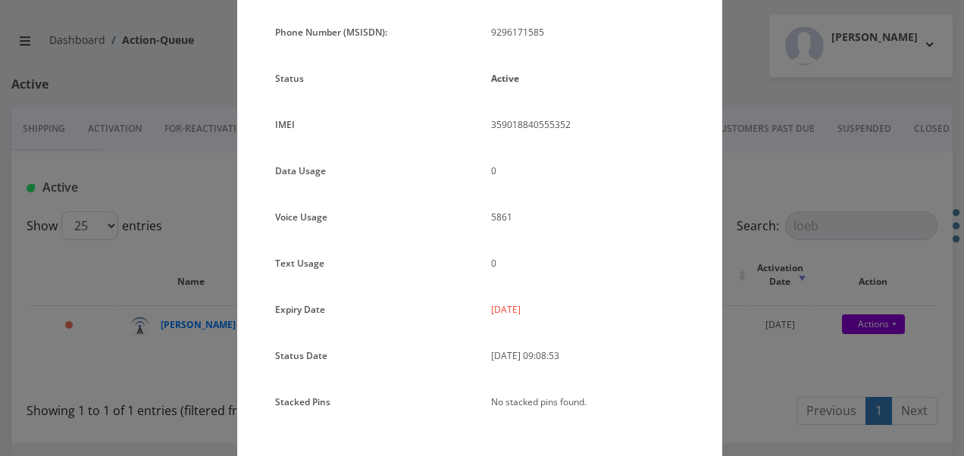
click at [806, 314] on div "× Subscription Info Plan Name TT 4G Monthly Unlimited Voice Plan Phone Number (…" at bounding box center [482, 228] width 964 height 456
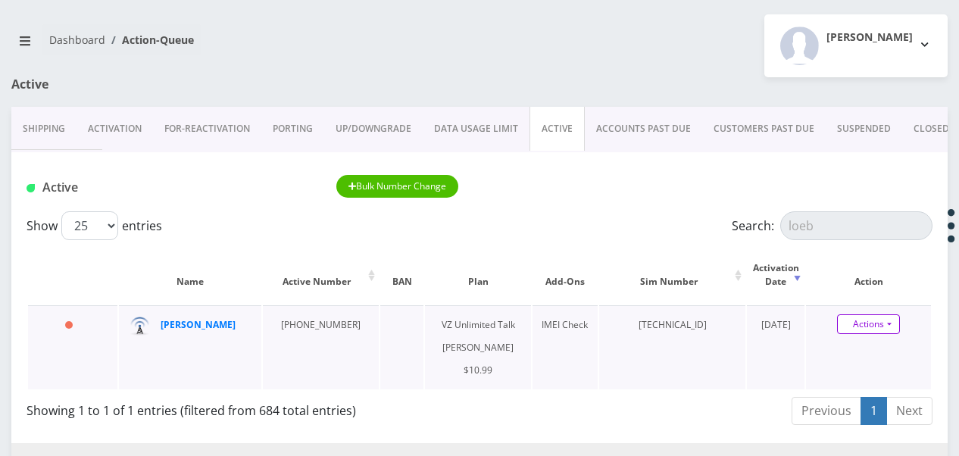
click at [889, 324] on link "Actions" at bounding box center [868, 324] width 63 height 20
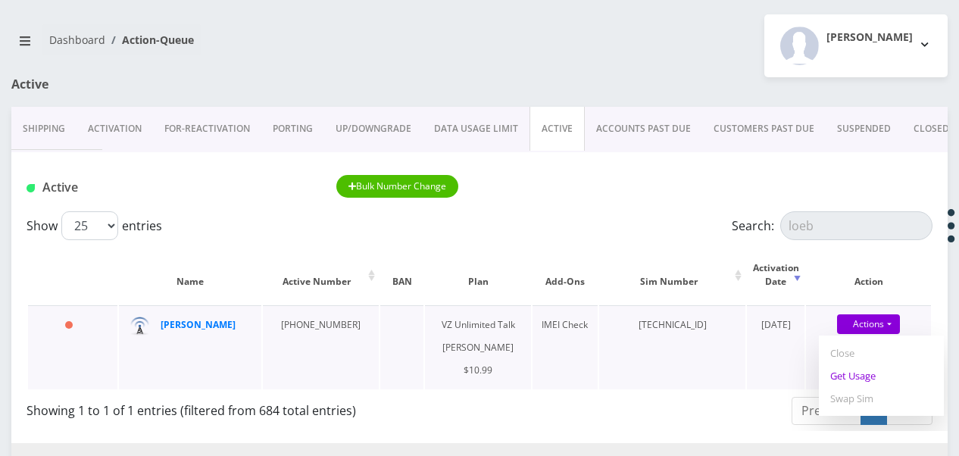
click at [875, 374] on link "Get Usage" at bounding box center [881, 375] width 125 height 23
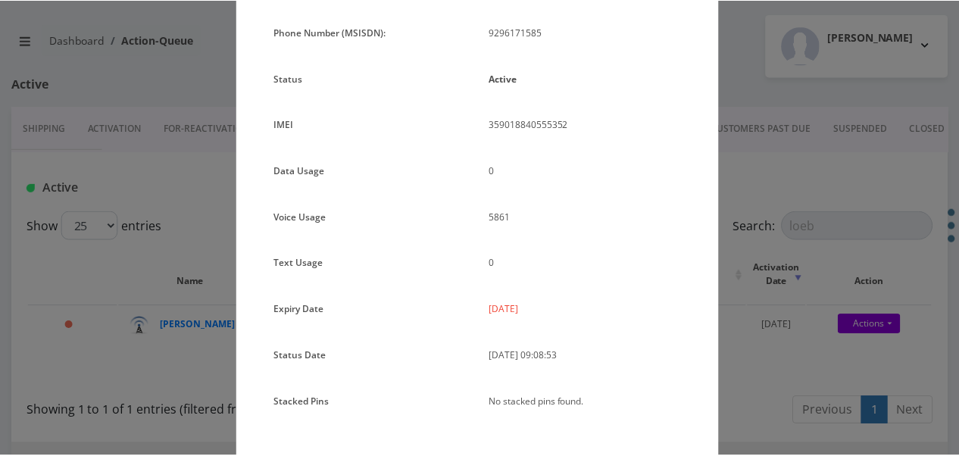
scroll to position [76, 0]
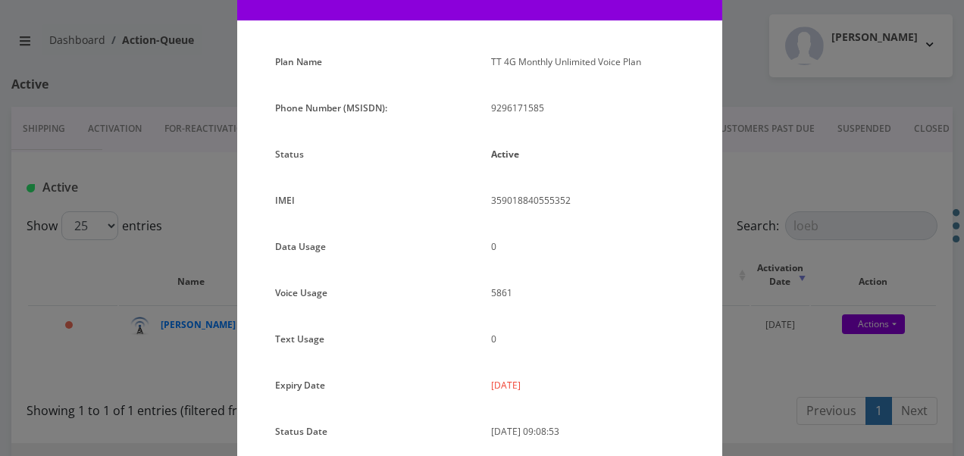
click at [774, 305] on div "× Subscription Info Plan Name TT 4G Monthly Unlimited Voice Plan Phone Number (…" at bounding box center [482, 228] width 964 height 456
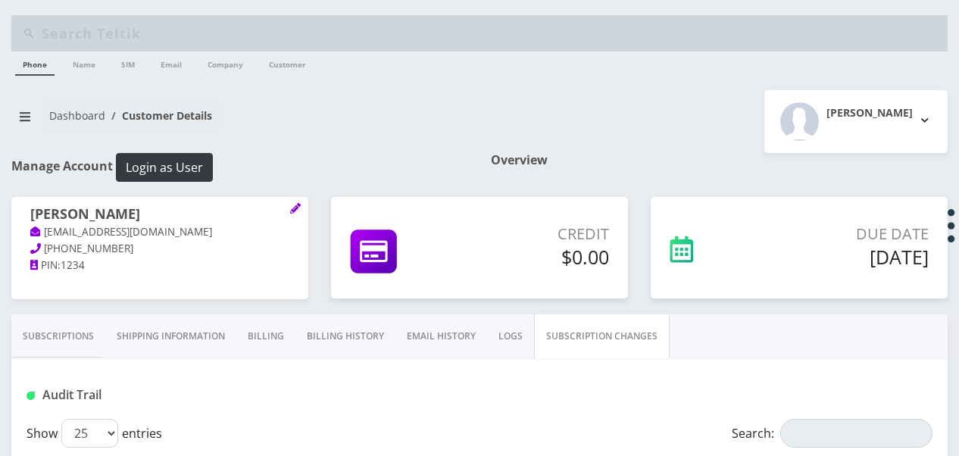
scroll to position [204, 0]
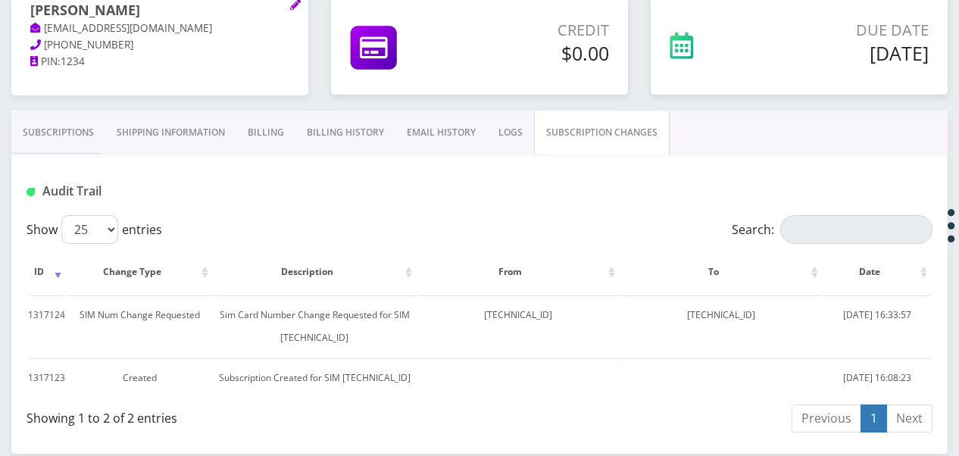
drag, startPoint x: 59, startPoint y: 142, endPoint x: 84, endPoint y: 141, distance: 25.0
click at [59, 142] on link "Subscriptions" at bounding box center [58, 133] width 94 height 44
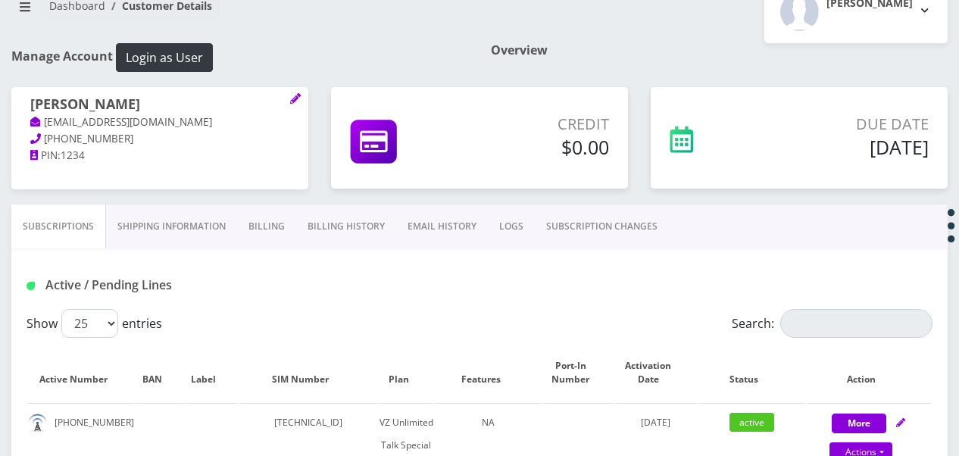
scroll to position [227, 0]
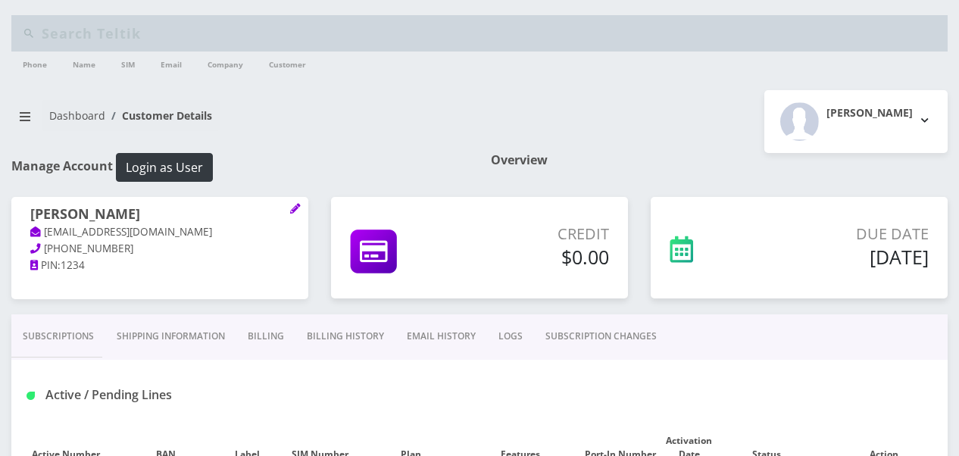
scroll to position [227, 0]
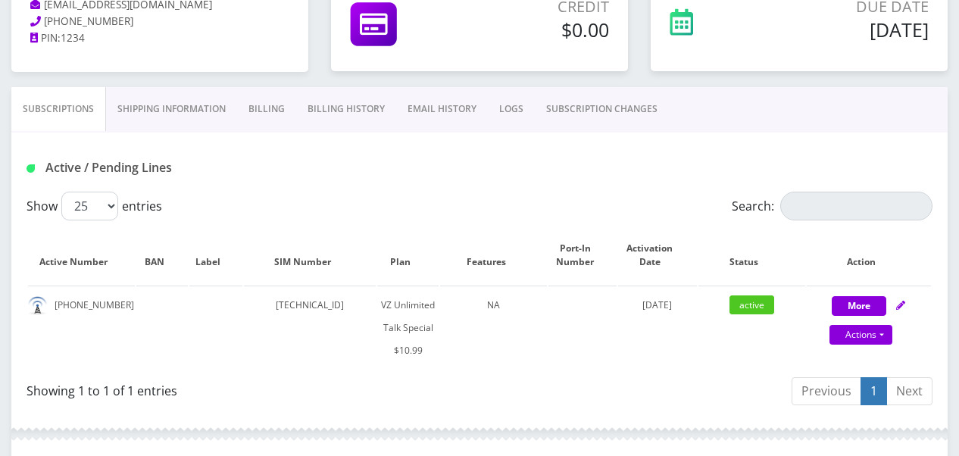
click at [602, 108] on link "SUBSCRIPTION CHANGES" at bounding box center [602, 109] width 134 height 44
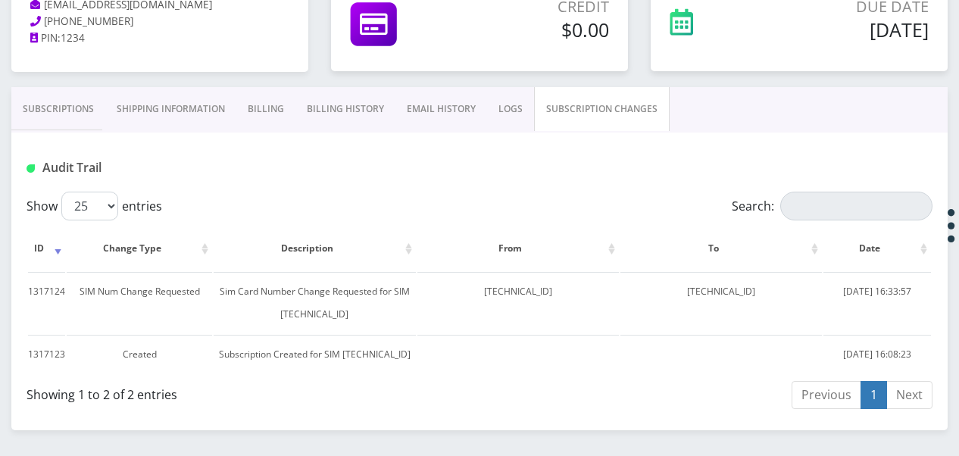
click at [94, 115] on link "Subscriptions" at bounding box center [58, 109] width 94 height 44
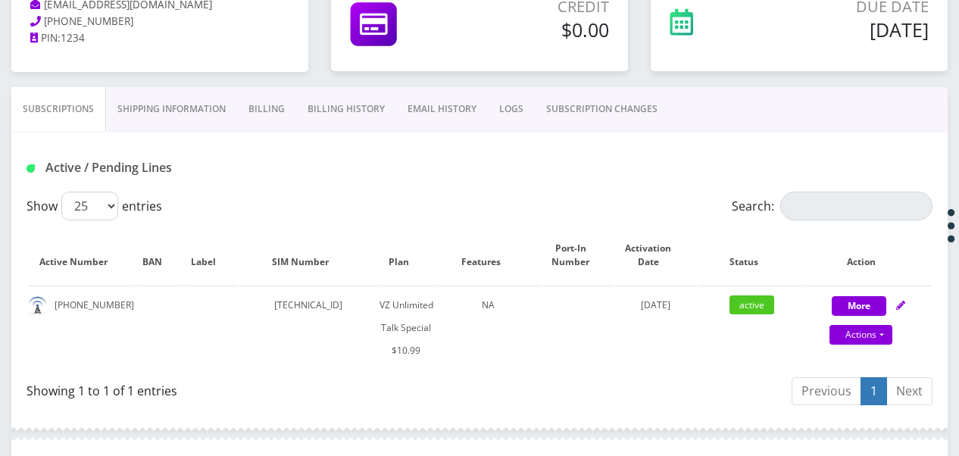
click at [572, 104] on link "SUBSCRIPTION CHANGES" at bounding box center [602, 109] width 134 height 44
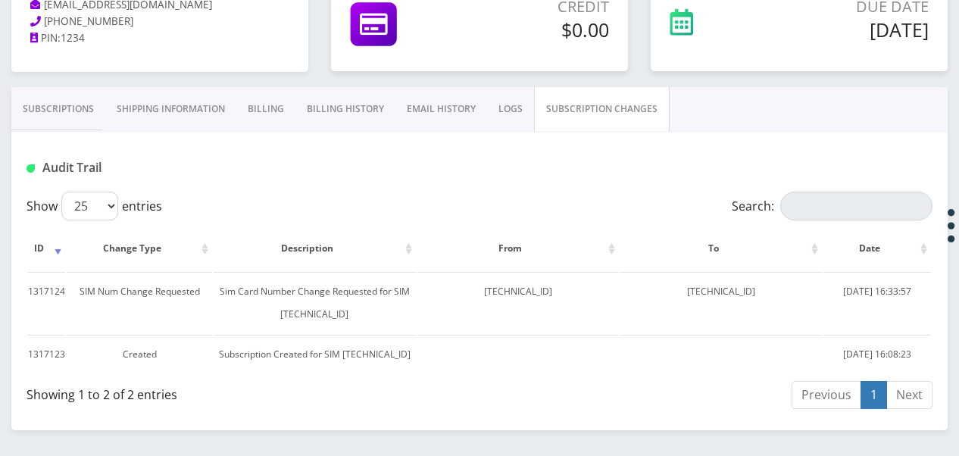
click at [82, 93] on link "Subscriptions" at bounding box center [58, 109] width 94 height 44
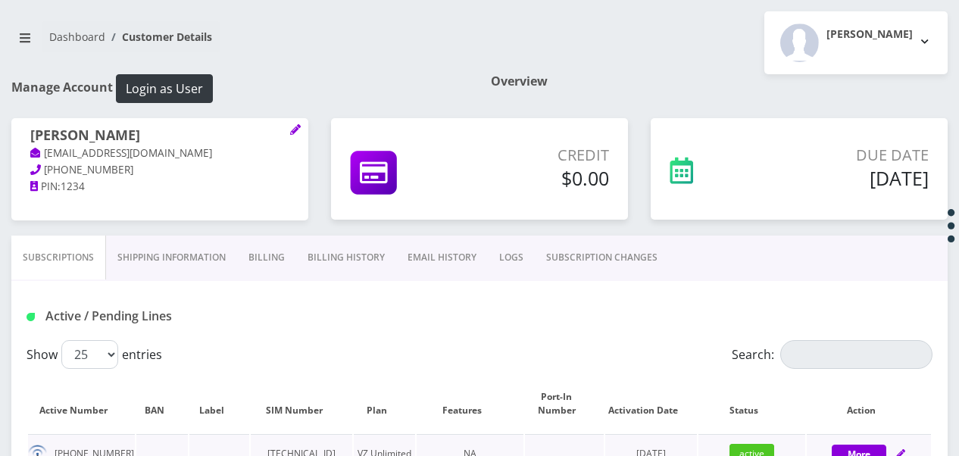
scroll to position [230, 0]
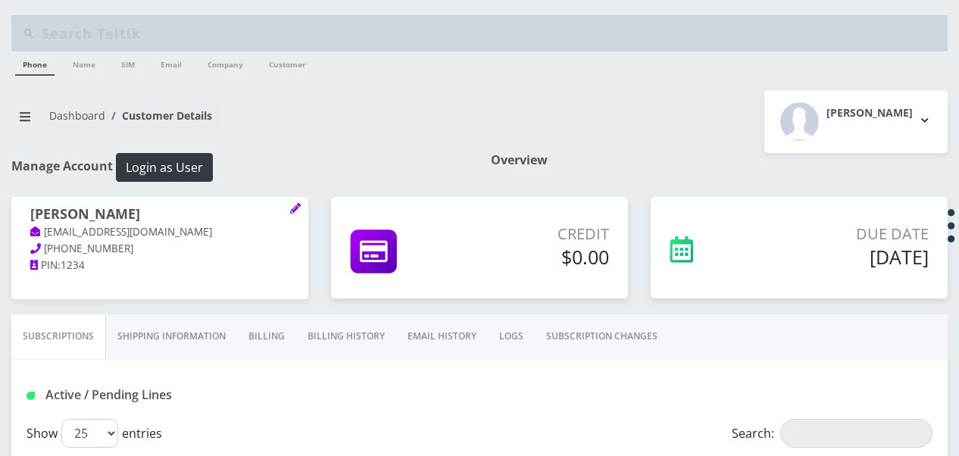
scroll to position [230, 0]
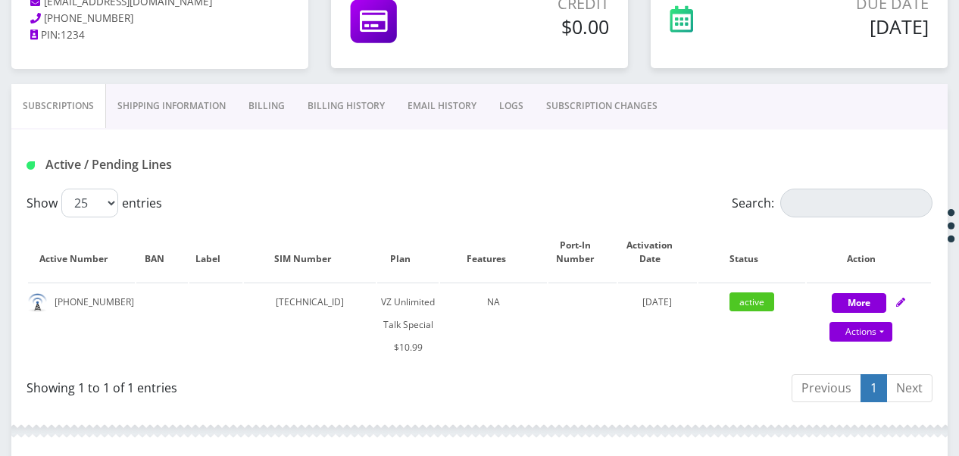
click at [592, 102] on link "SUBSCRIPTION CHANGES" at bounding box center [602, 106] width 134 height 44
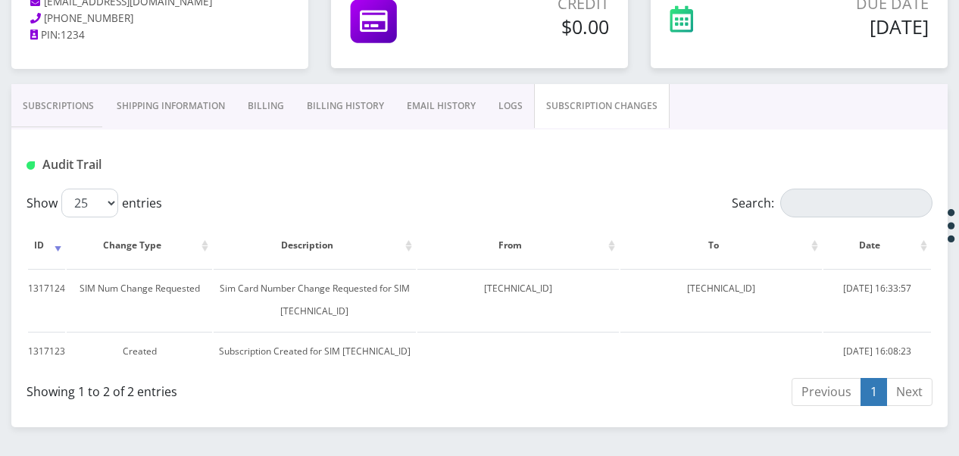
click at [86, 106] on link "Subscriptions" at bounding box center [58, 106] width 94 height 44
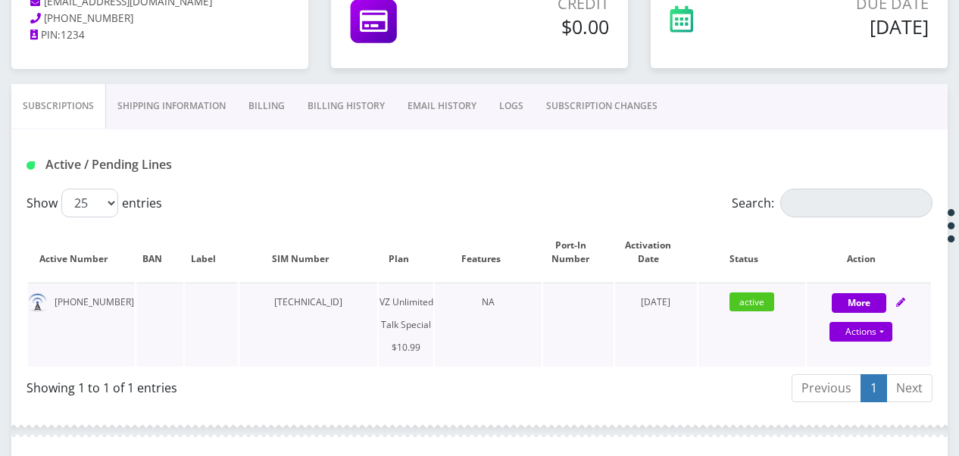
scroll to position [155, 0]
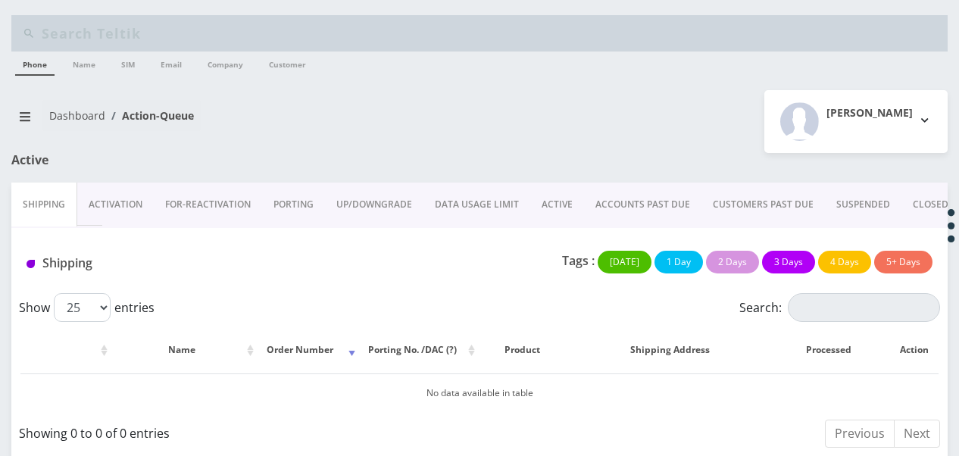
click at [536, 198] on link "ACTIVE" at bounding box center [557, 205] width 54 height 44
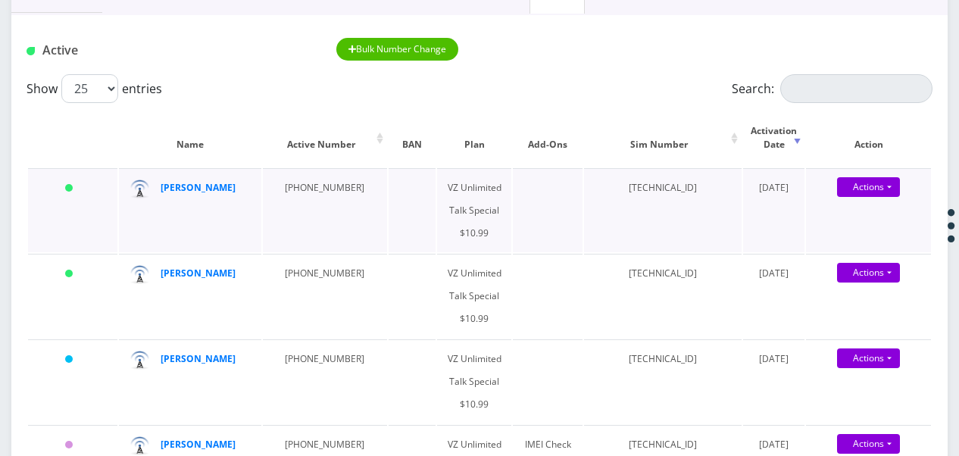
scroll to position [227, 0]
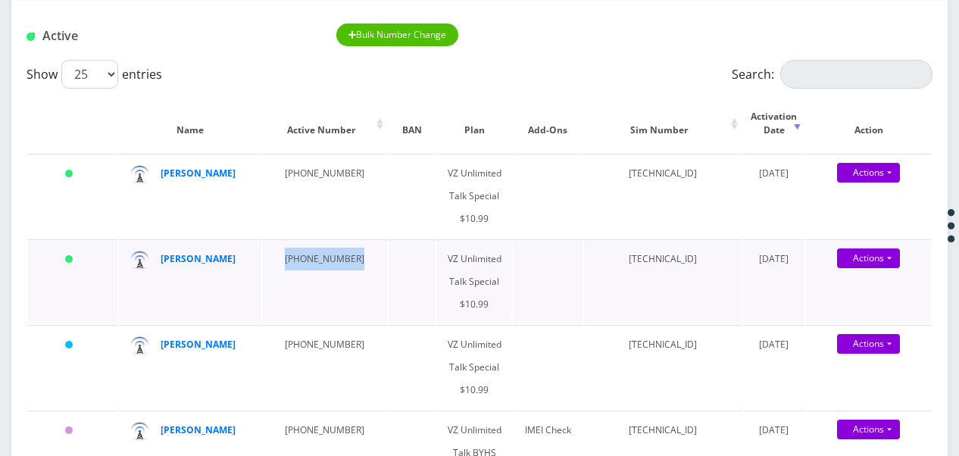
drag, startPoint x: 274, startPoint y: 259, endPoint x: 356, endPoint y: 258, distance: 81.8
click at [356, 258] on tr "Today Meir Kaplan 929-460-6047 VZ Unlimited Talk Special $10.99 891480000104130…" at bounding box center [479, 281] width 903 height 84
drag, startPoint x: 356, startPoint y: 258, endPoint x: 327, endPoint y: 262, distance: 29.1
copy td "929-460-6047"
click at [889, 267] on link "Actions" at bounding box center [868, 259] width 63 height 20
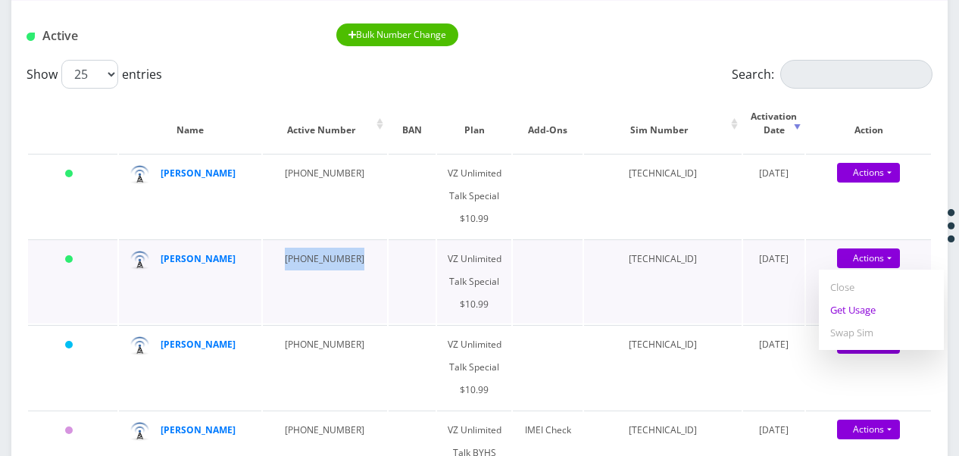
click at [873, 311] on link "Get Usage" at bounding box center [881, 310] width 125 height 23
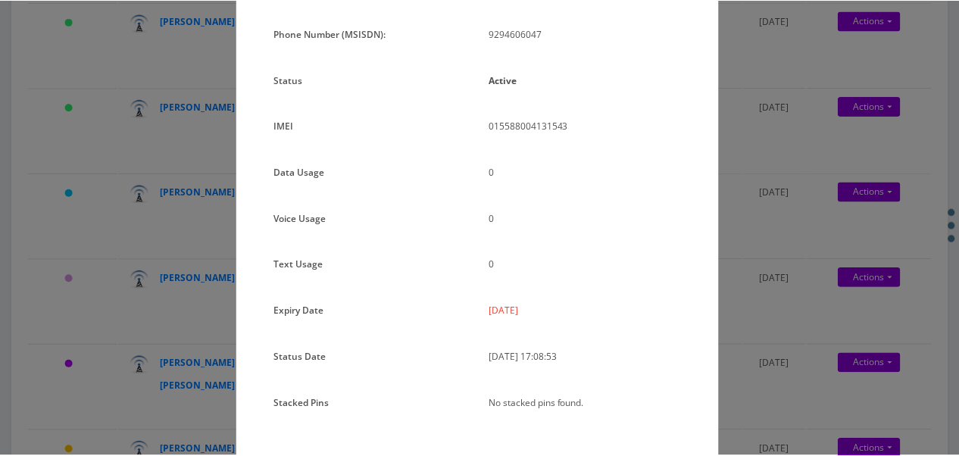
scroll to position [152, 0]
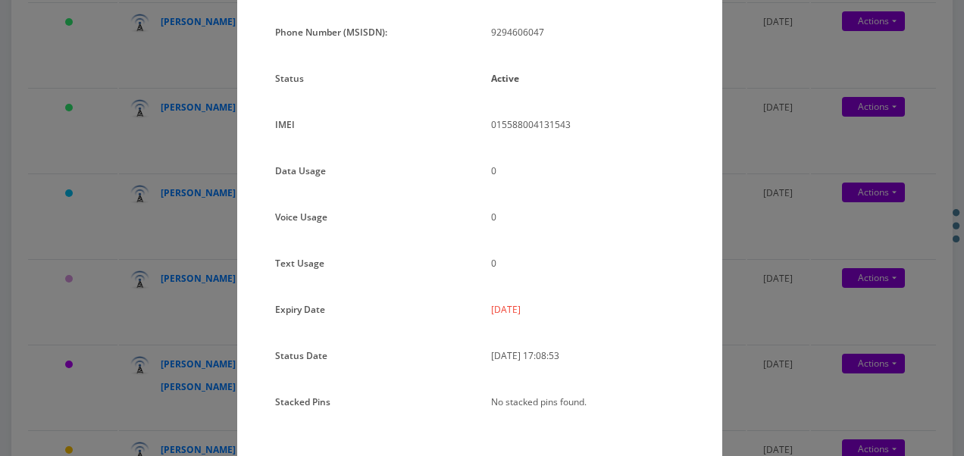
click at [745, 233] on div "× Subscription Info Plan Name TT 4G Monthly Unlimited Voice Plan Phone Number (…" at bounding box center [482, 228] width 964 height 456
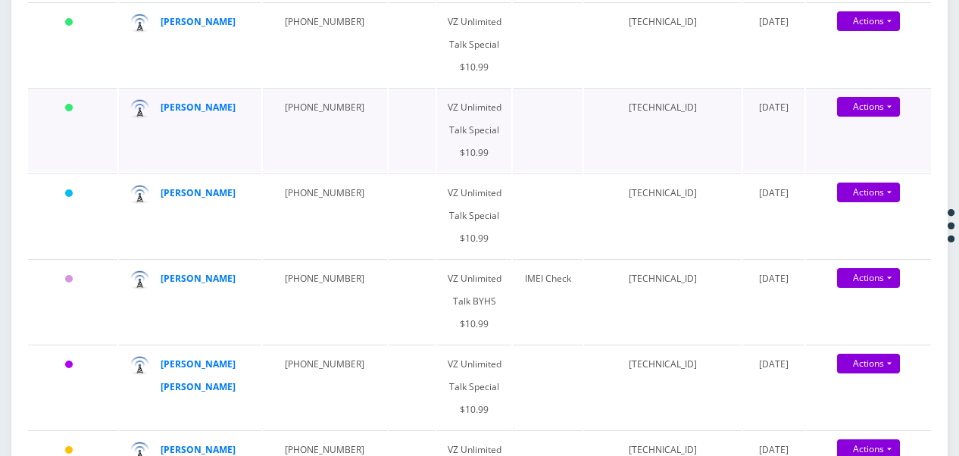
click at [341, 123] on td "929-460-6047" at bounding box center [325, 130] width 124 height 84
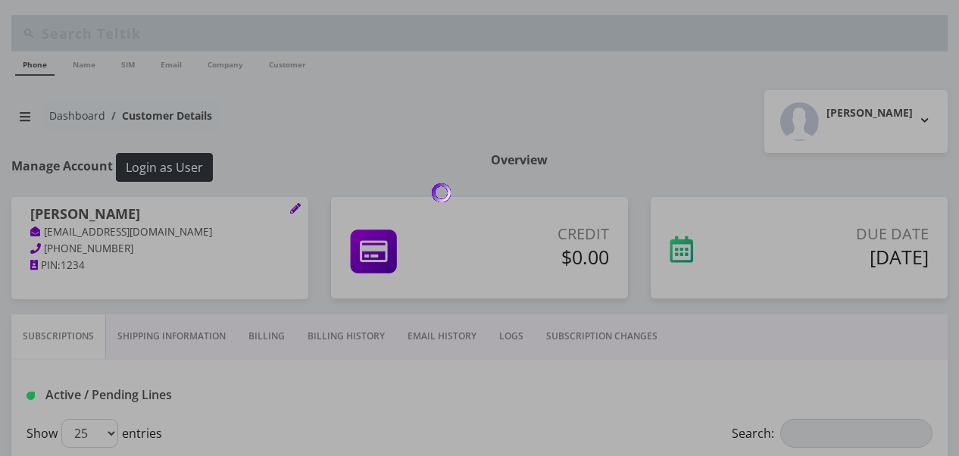
scroll to position [151, 0]
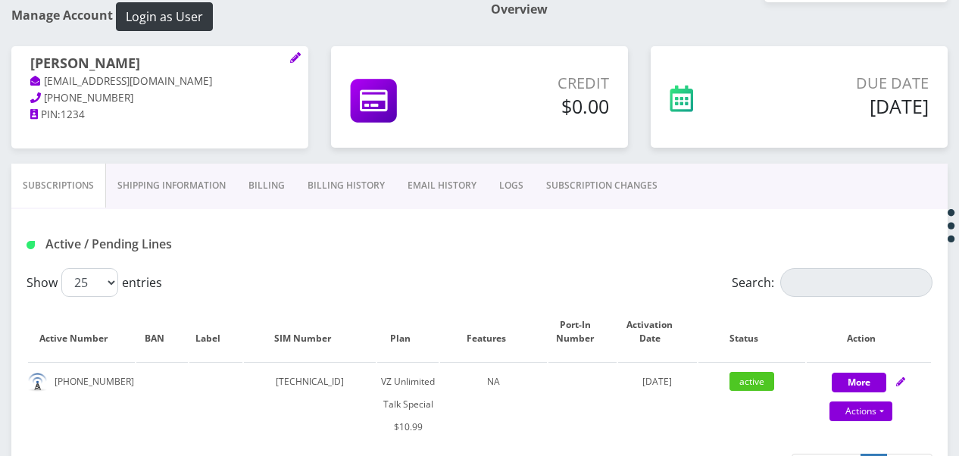
click at [564, 181] on link "SUBSCRIPTION CHANGES" at bounding box center [602, 186] width 134 height 44
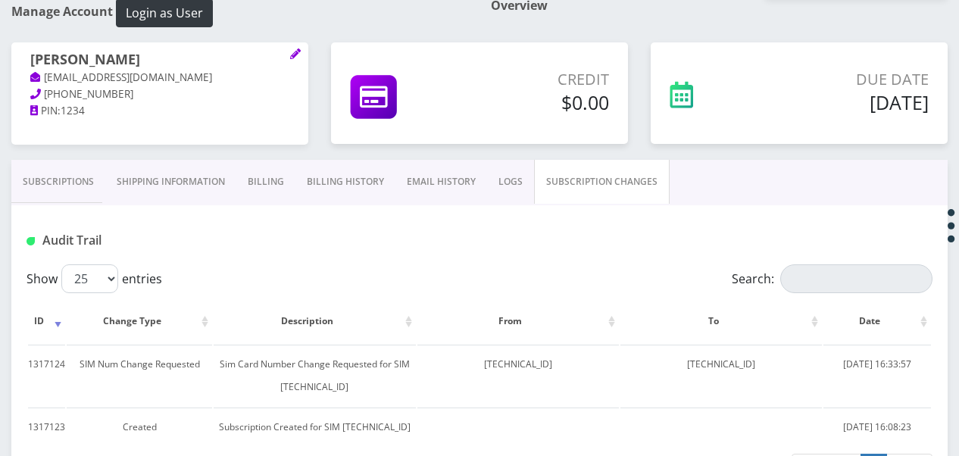
scroll to position [230, 0]
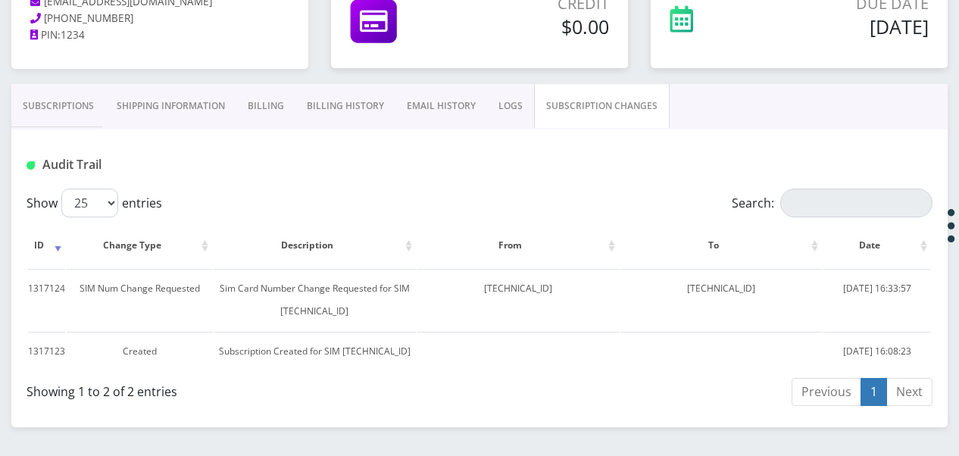
click at [56, 110] on link "Subscriptions" at bounding box center [58, 106] width 94 height 44
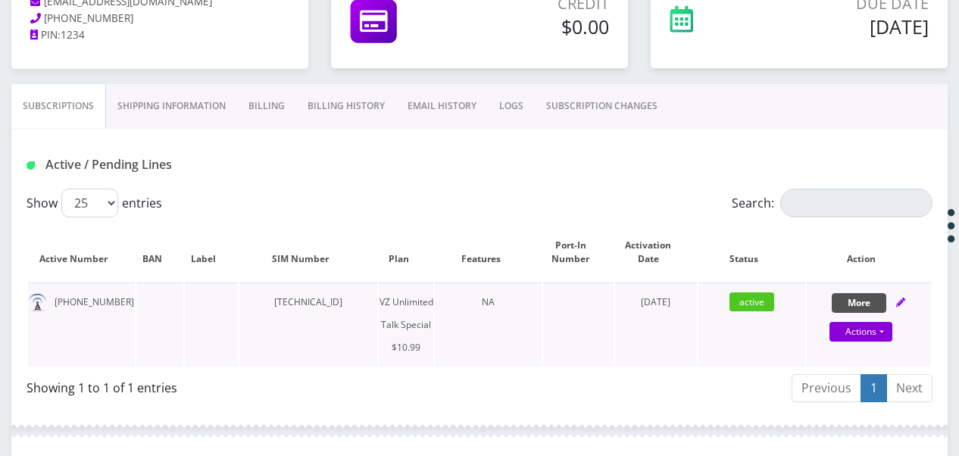
click at [849, 298] on button "More" at bounding box center [859, 303] width 55 height 20
select select "472"
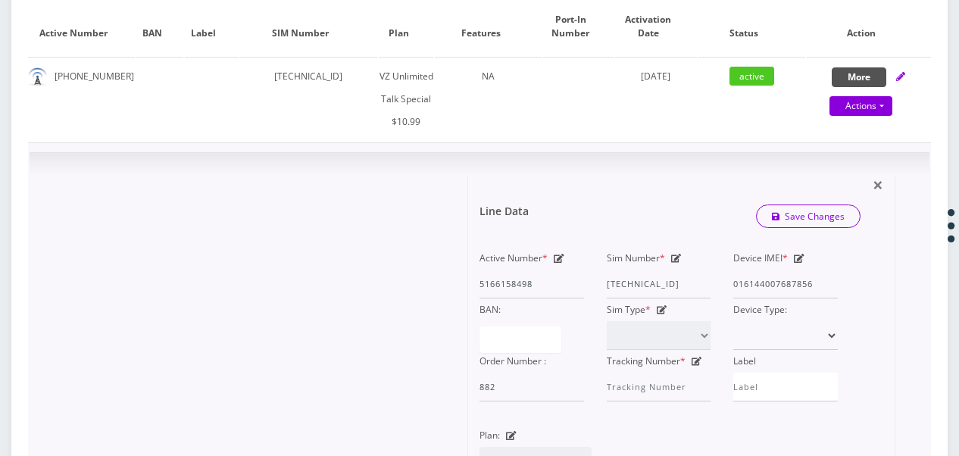
scroll to position [458, 0]
click at [677, 255] on icon at bounding box center [676, 256] width 11 height 9
click at [715, 277] on div "Sim Number * [TECHNICAL_ID]" at bounding box center [658, 271] width 127 height 52
click at [752, 279] on div "Active Number * 5166158498 Sim Number * [TECHNICAL_ID] Device IMEI * [TECHNICAL…" at bounding box center [658, 322] width 381 height 155
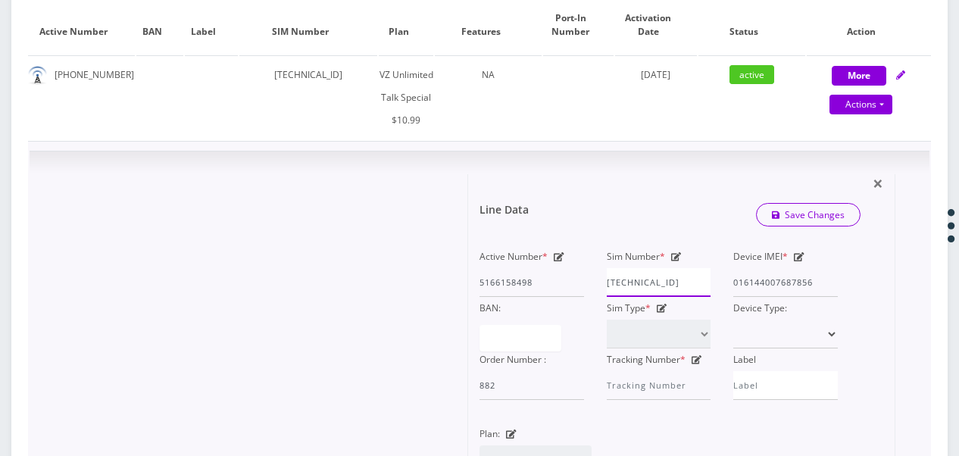
click at [709, 280] on input "[TECHNICAL_ID]" at bounding box center [659, 282] width 105 height 29
drag, startPoint x: 709, startPoint y: 280, endPoint x: 613, endPoint y: 274, distance: 96.4
click at [613, 274] on input "[TECHNICAL_ID]" at bounding box center [659, 282] width 105 height 29
paste input "1162488413"
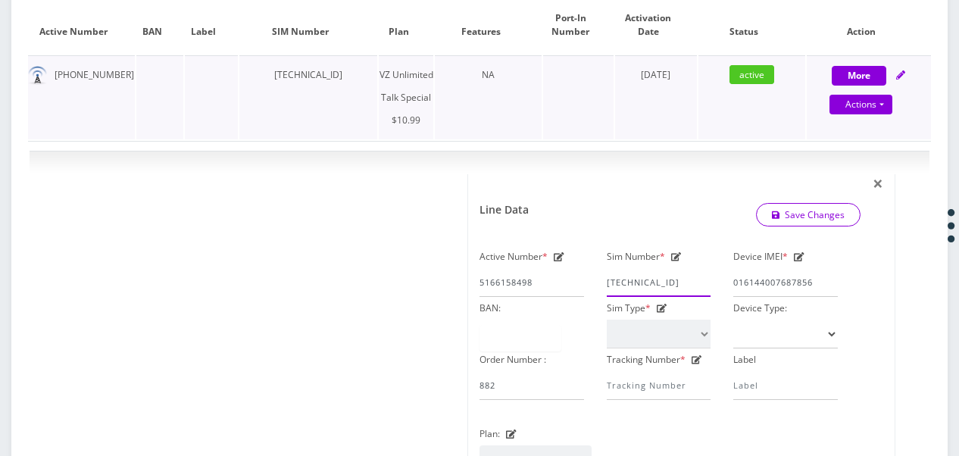
scroll to position [0, 6]
drag, startPoint x: 668, startPoint y: 280, endPoint x: 717, endPoint y: 286, distance: 48.9
click at [717, 286] on div "Sim Number * [TECHNICAL_ID]" at bounding box center [658, 271] width 127 height 52
click at [695, 279] on input "89148000011162488413" at bounding box center [659, 282] width 105 height 29
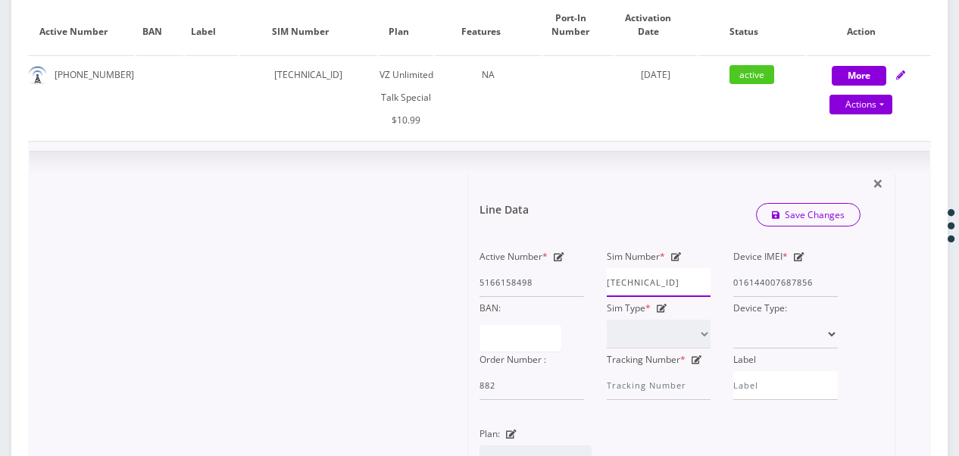
click at [524, 276] on div "Active Number * 5166158498 Sim Number * 89148000011162488413 Device IMEI * 0161…" at bounding box center [658, 322] width 381 height 155
type input "89148000011162488413"
click at [785, 204] on link "Save Changes" at bounding box center [808, 214] width 105 height 23
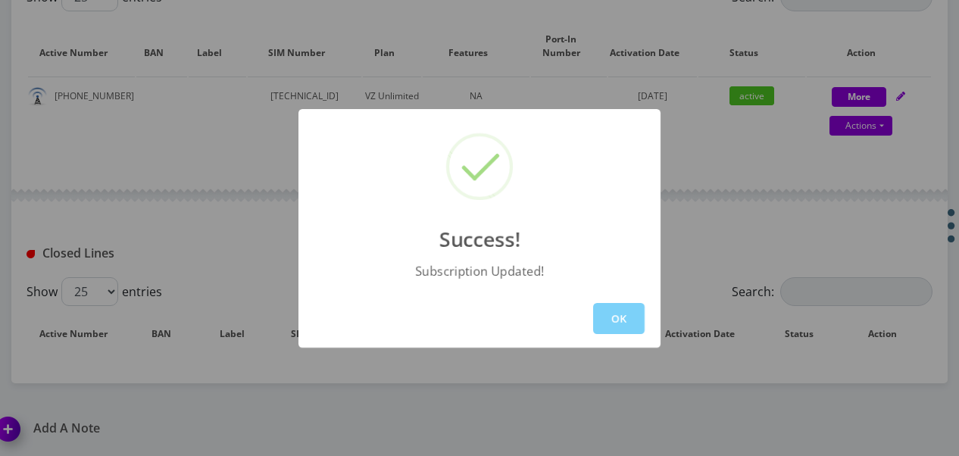
scroll to position [458, 0]
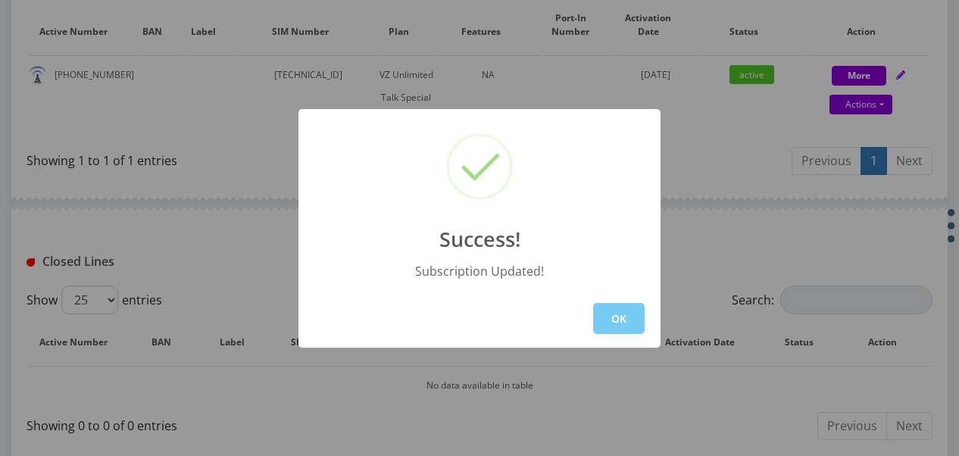
click at [635, 306] on button "OK" at bounding box center [619, 318] width 52 height 31
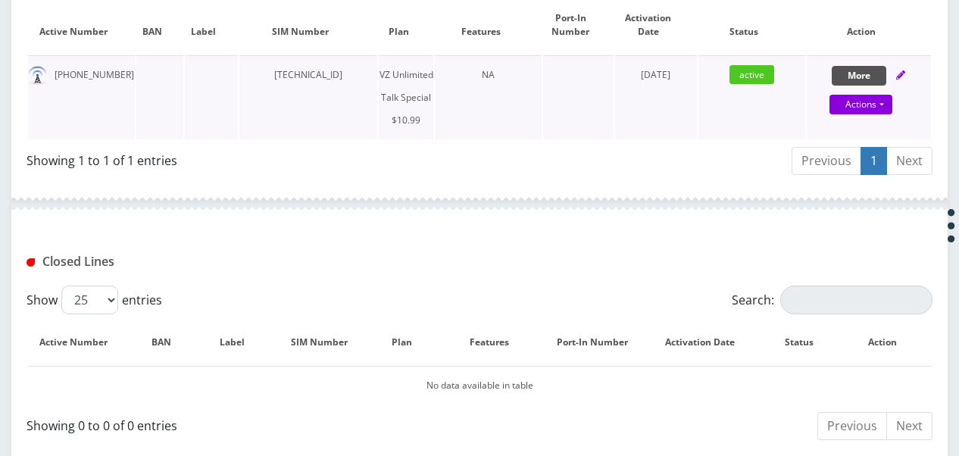
click at [855, 70] on button "More" at bounding box center [859, 76] width 55 height 20
select select "472"
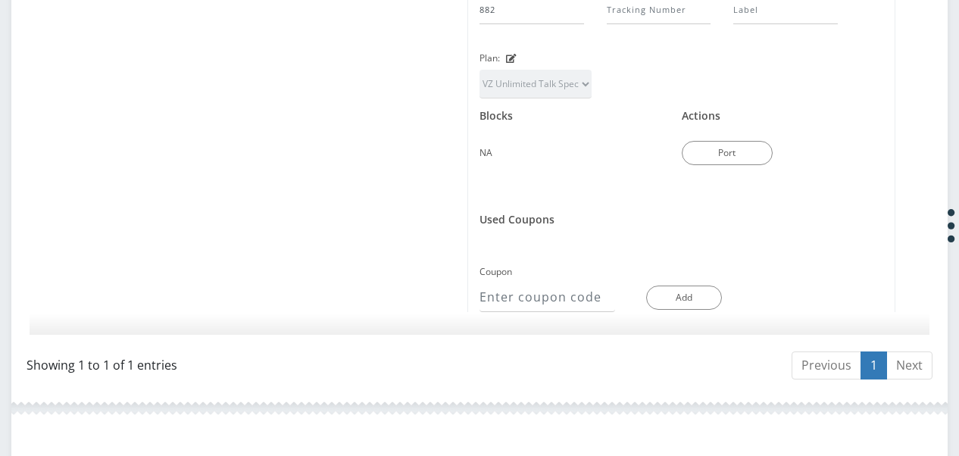
scroll to position [1113, 0]
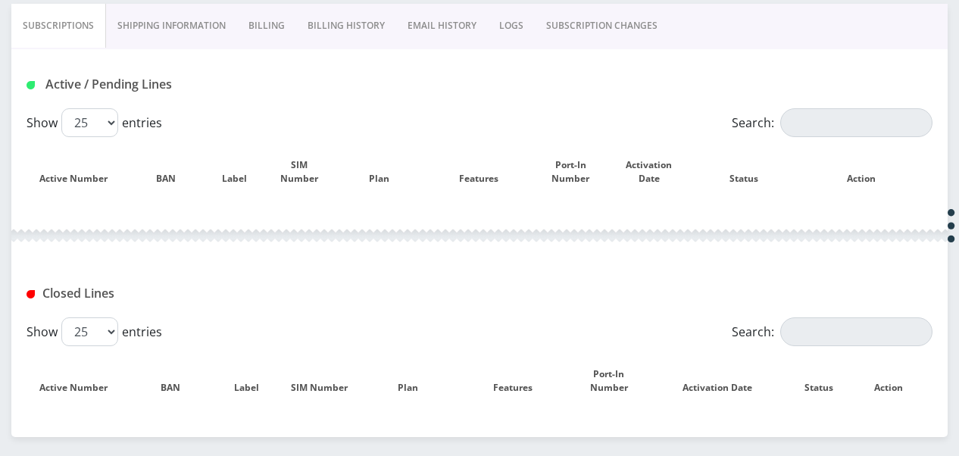
scroll to position [364, 0]
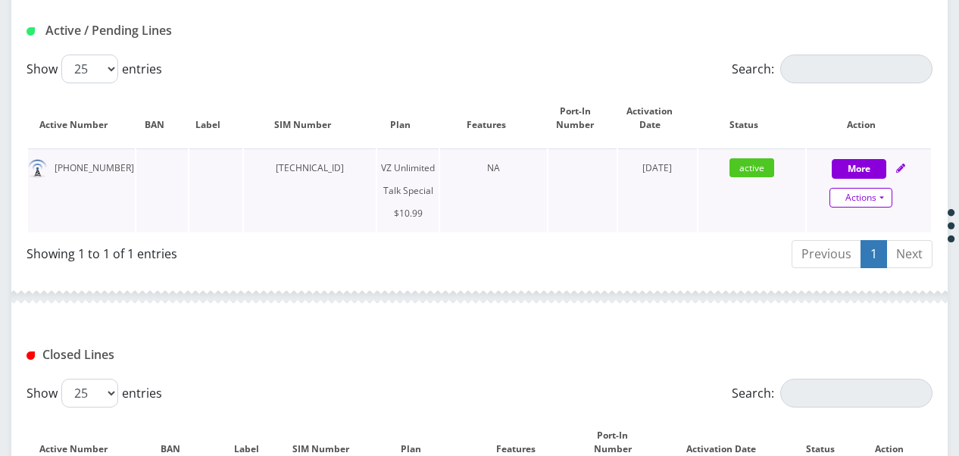
click at [889, 197] on link "Actions" at bounding box center [861, 198] width 63 height 20
select select "472"
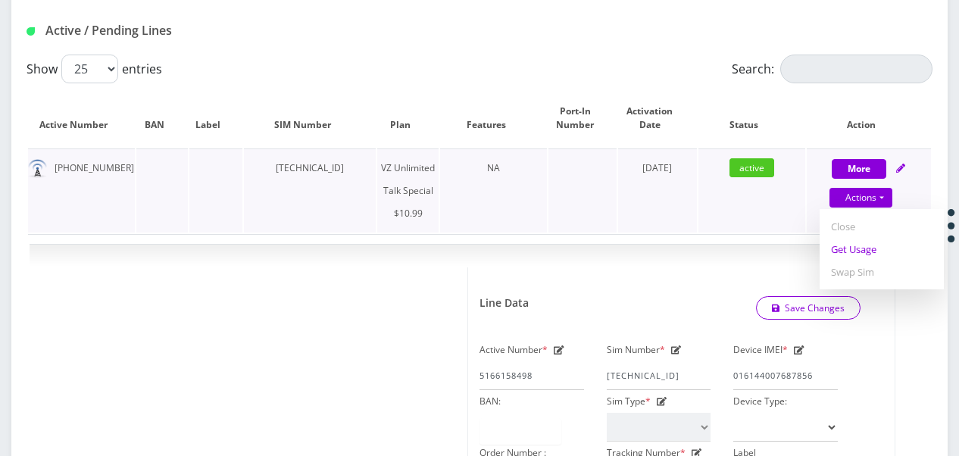
click at [859, 248] on link "Get Usage" at bounding box center [882, 249] width 124 height 23
select select "472"
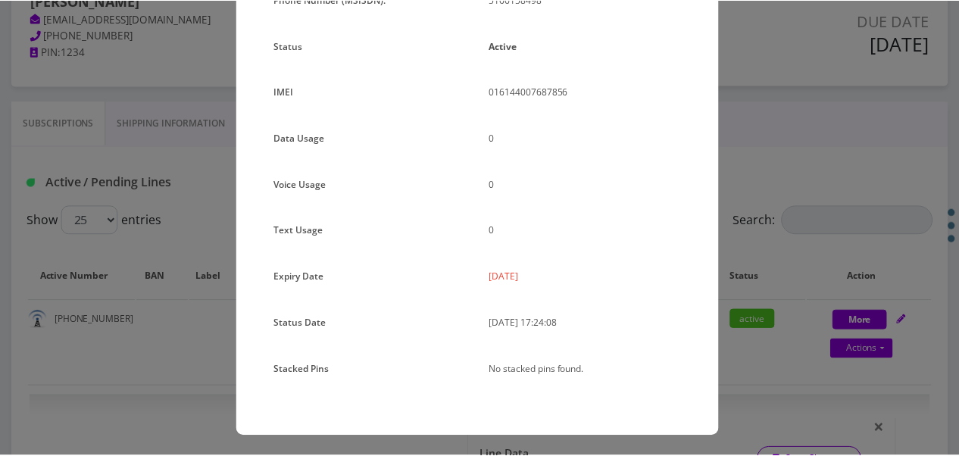
scroll to position [186, 0]
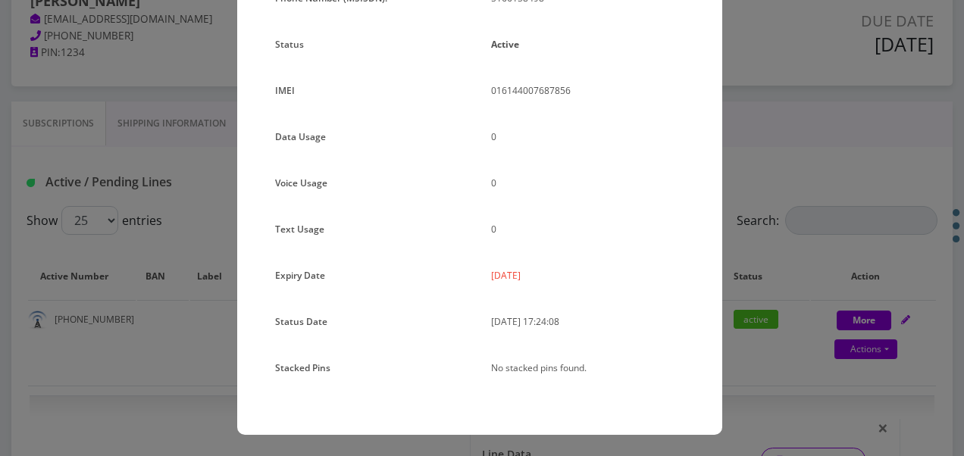
click at [735, 229] on div "× Subscription Info Plan Name TT 4G Monthly Unlimited Voice Plan Phone Number (…" at bounding box center [482, 228] width 964 height 456
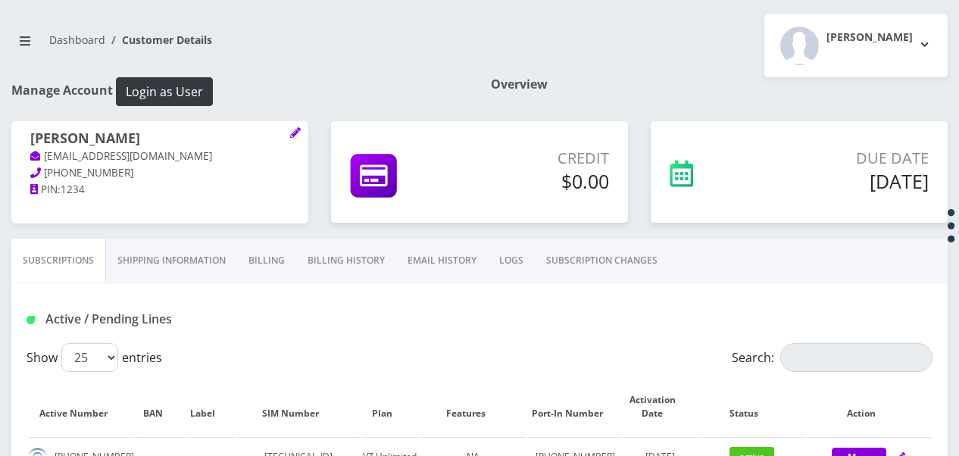
scroll to position [303, 0]
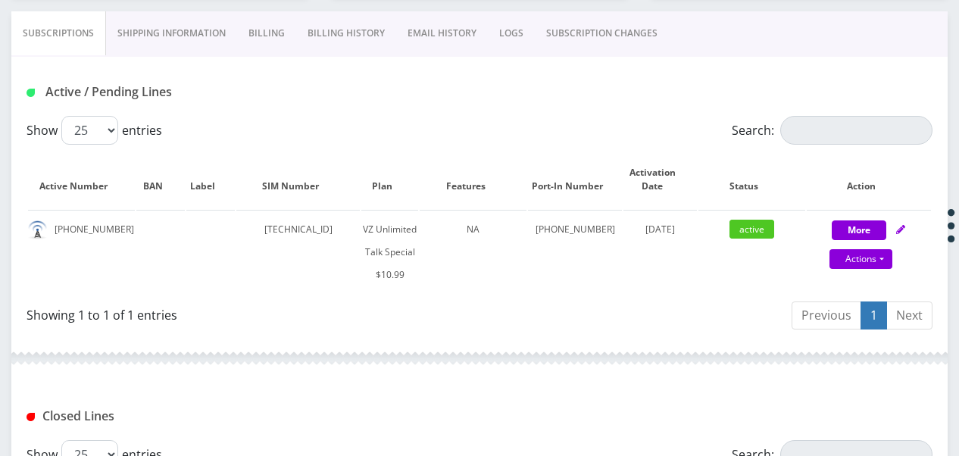
click at [277, 44] on link "Billing" at bounding box center [266, 33] width 59 height 44
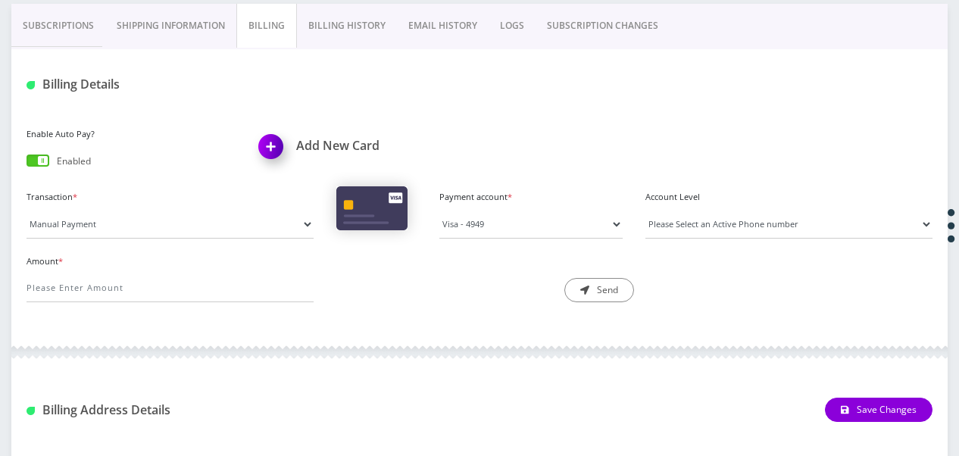
scroll to position [227, 0]
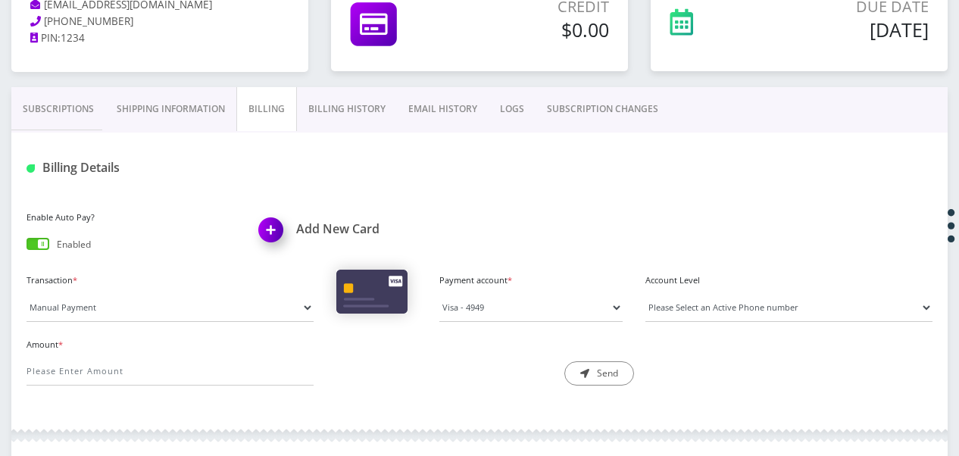
click at [66, 99] on link "Subscriptions" at bounding box center [58, 109] width 94 height 44
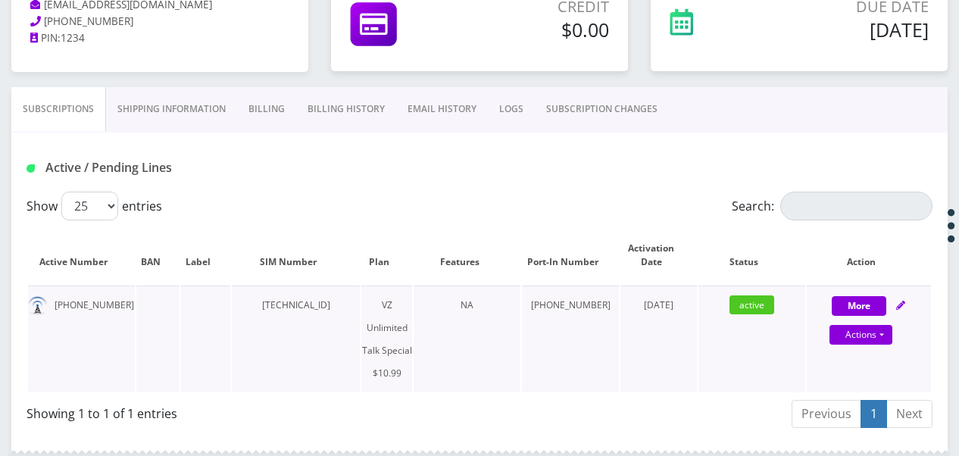
click at [892, 336] on div "Actions Suspend Close Get Usage Swap Sim" at bounding box center [861, 335] width 124 height 23
select select "472"
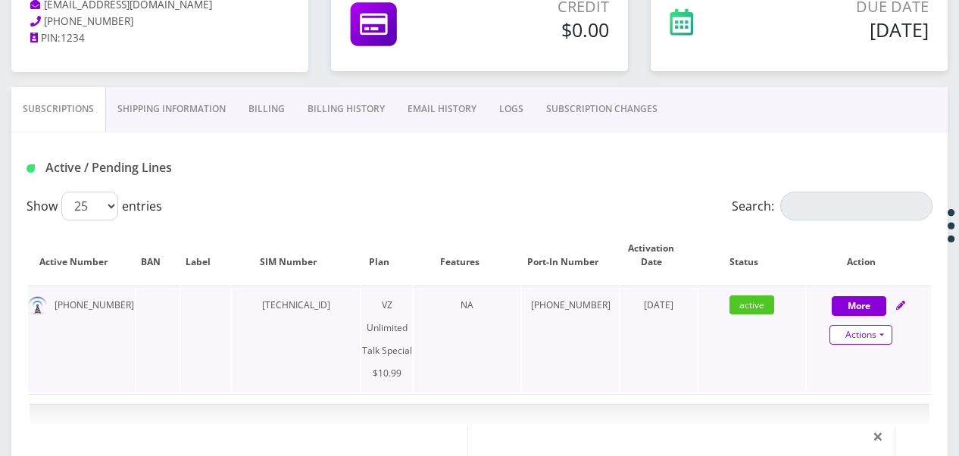
click at [889, 339] on link "Actions" at bounding box center [861, 335] width 63 height 20
select select "472"
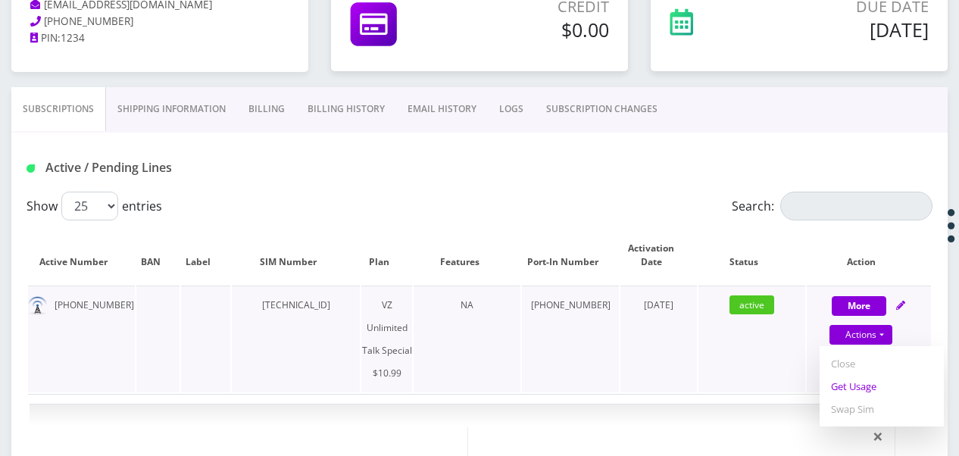
click at [874, 383] on link "Get Usage" at bounding box center [882, 386] width 124 height 23
select select "472"
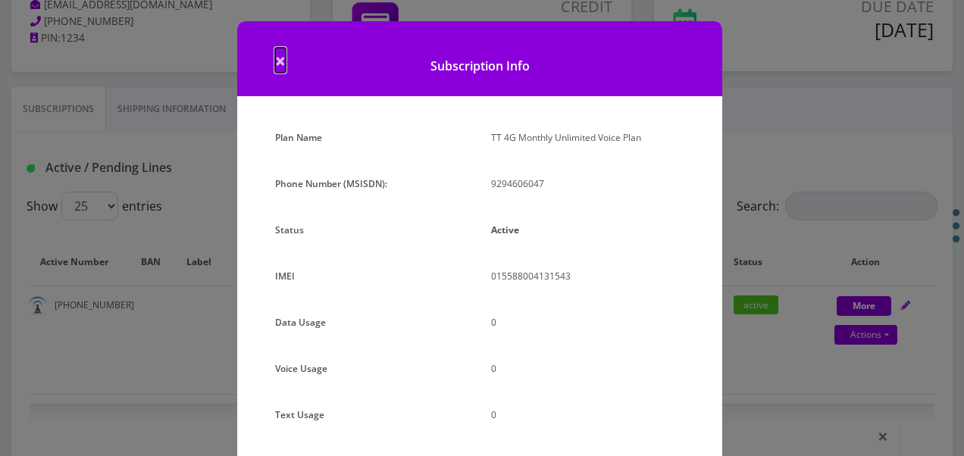
click at [277, 65] on span "×" at bounding box center [280, 60] width 11 height 25
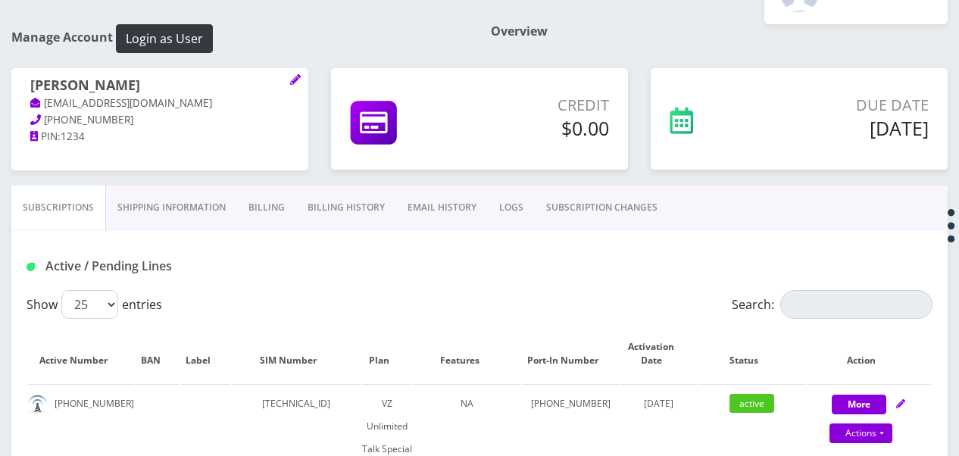
scroll to position [152, 0]
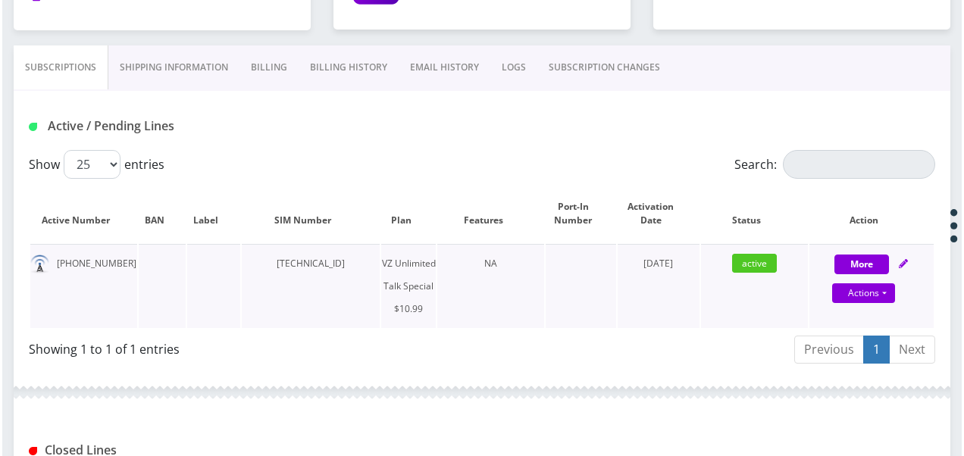
scroll to position [303, 0]
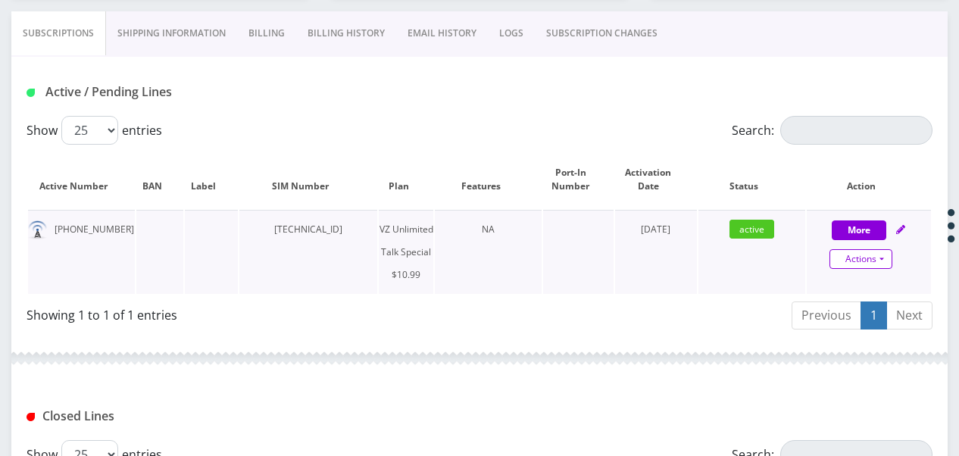
click at [889, 258] on link "Actions" at bounding box center [861, 259] width 63 height 20
select select "472"
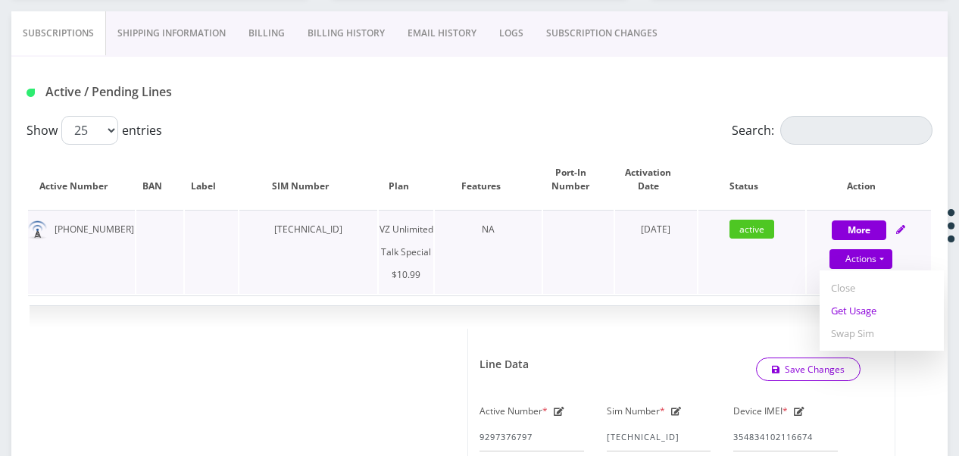
click at [845, 306] on link "Get Usage" at bounding box center [882, 310] width 124 height 23
select select "472"
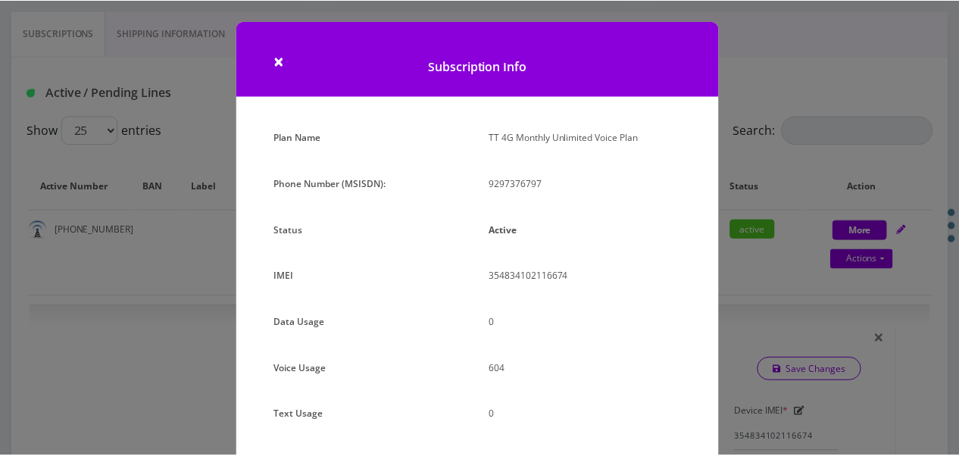
scroll to position [0, 0]
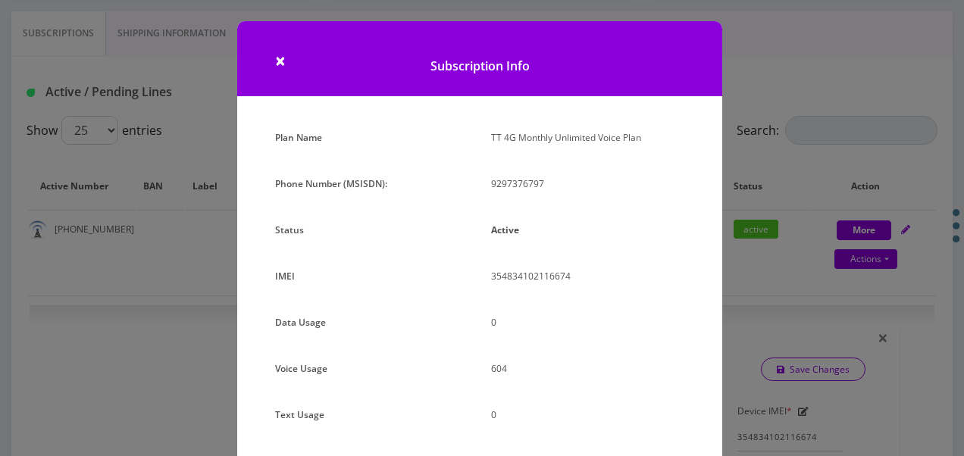
click at [733, 302] on div "× Subscription Info Plan Name TT 4G Monthly Unlimited Voice Plan Phone Number (…" at bounding box center [482, 228] width 964 height 456
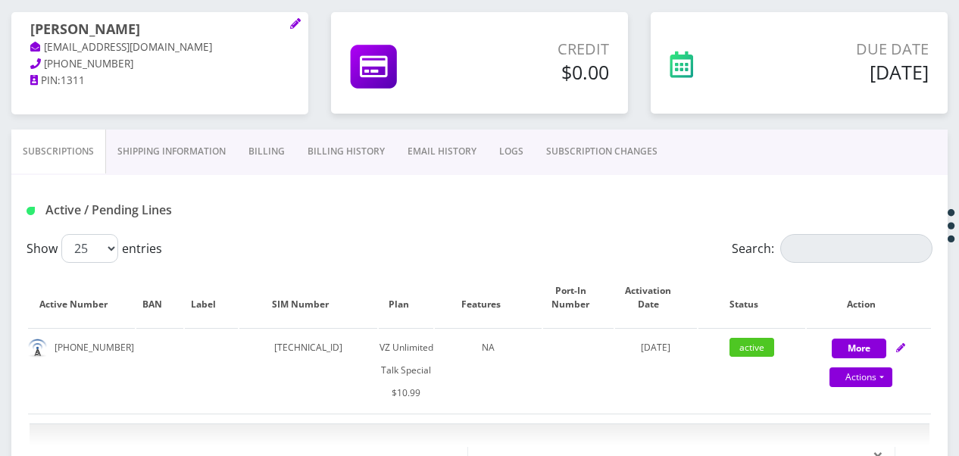
scroll to position [152, 0]
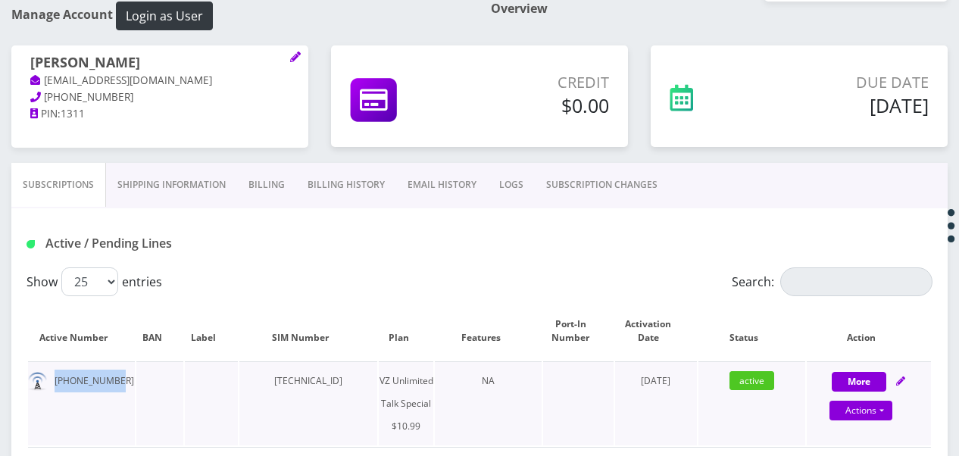
drag, startPoint x: 61, startPoint y: 376, endPoint x: 126, endPoint y: 377, distance: 65.2
click at [126, 377] on td "[PHONE_NUMBER]" at bounding box center [81, 403] width 107 height 84
drag, startPoint x: 126, startPoint y: 377, endPoint x: 98, endPoint y: 377, distance: 28.0
copy td "[PHONE_NUMBER]"
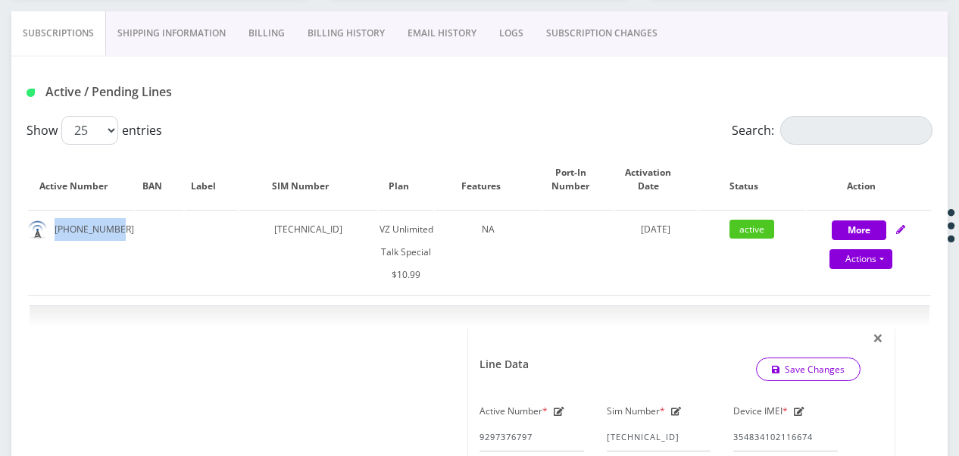
scroll to position [227, 0]
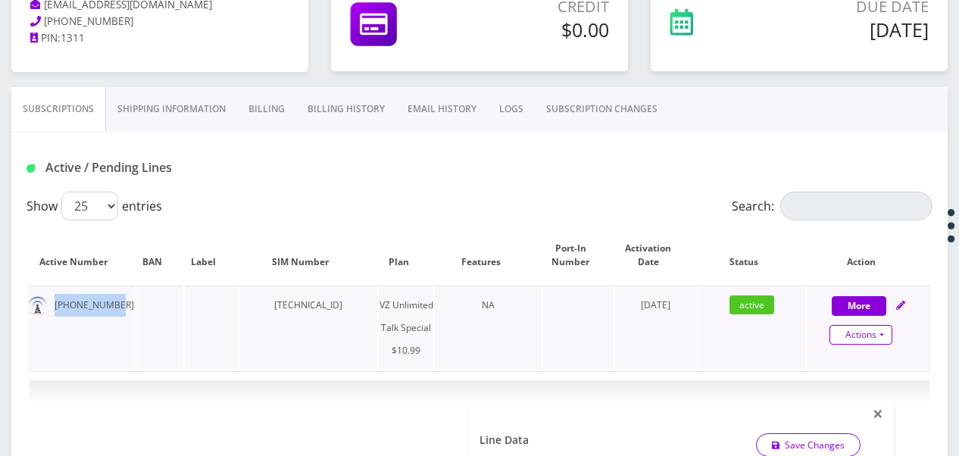
click at [884, 330] on link "Actions" at bounding box center [861, 335] width 63 height 20
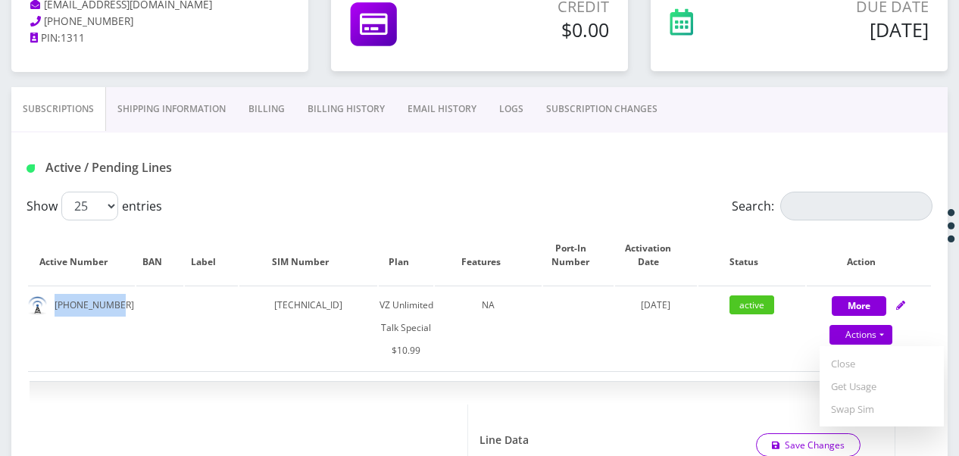
click at [882, 387] on link "Get Usage" at bounding box center [882, 386] width 124 height 23
select select "472"
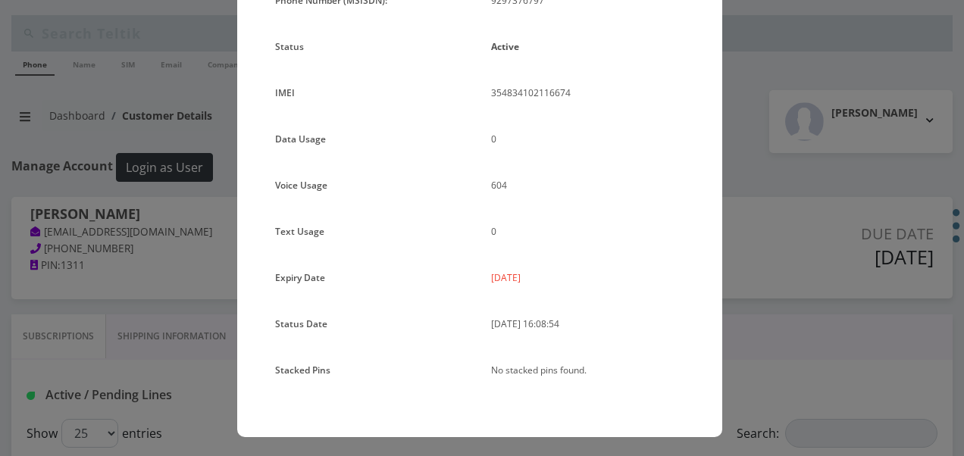
scroll to position [186, 0]
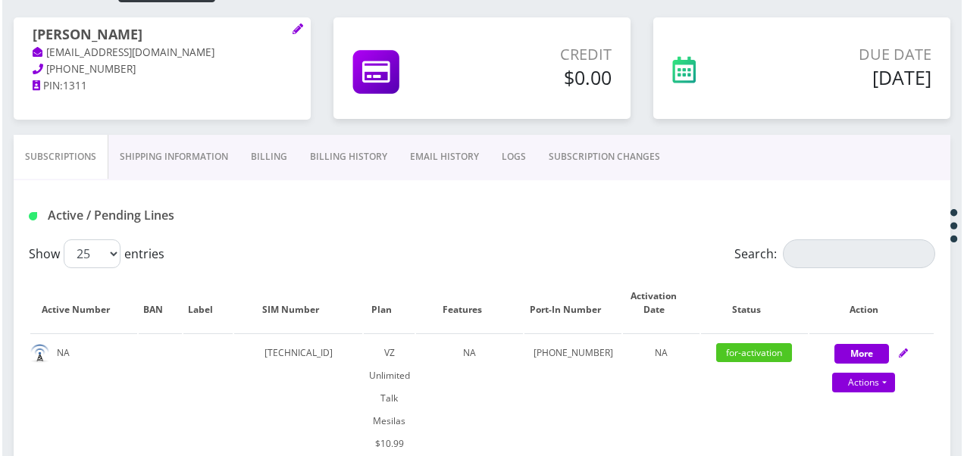
scroll to position [227, 0]
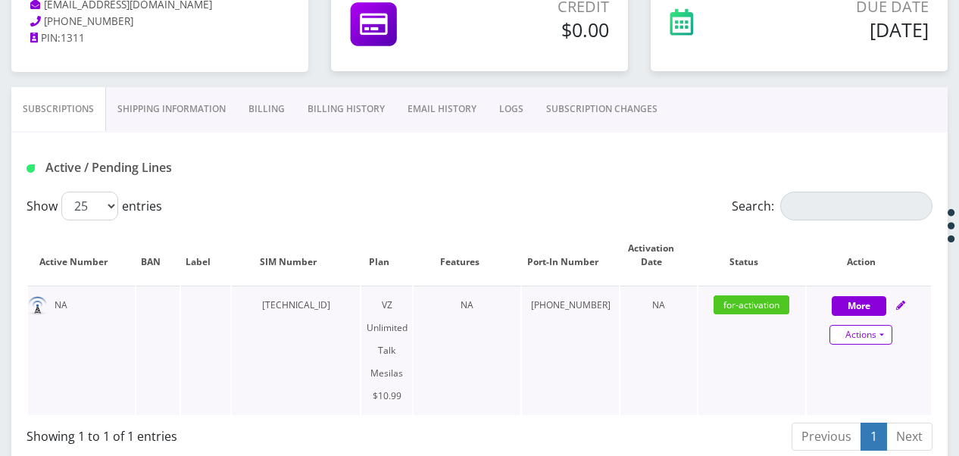
click at [889, 339] on link "Actions" at bounding box center [861, 335] width 63 height 20
select select "468"
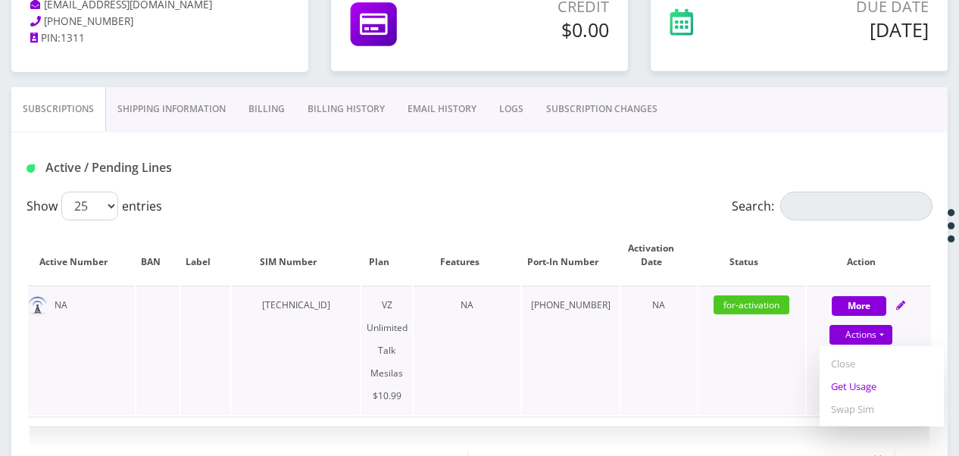
click at [861, 391] on link "Get Usage" at bounding box center [882, 386] width 124 height 23
select select "468"
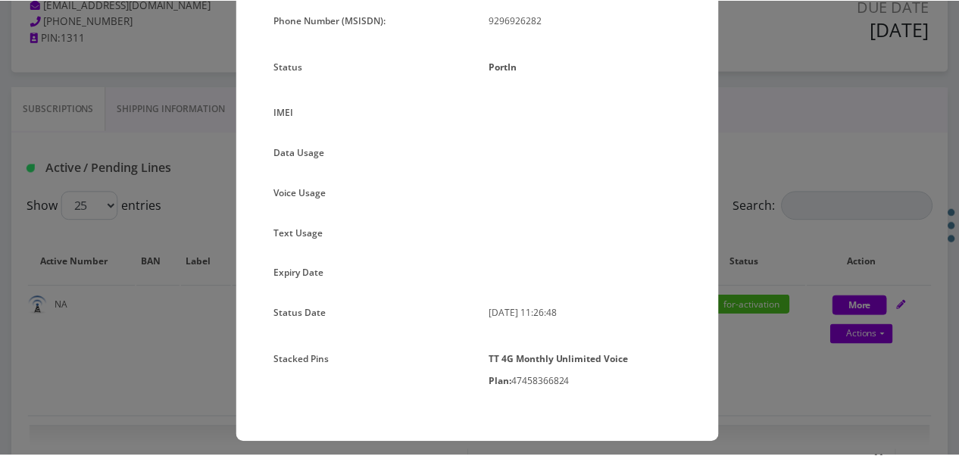
scroll to position [171, 0]
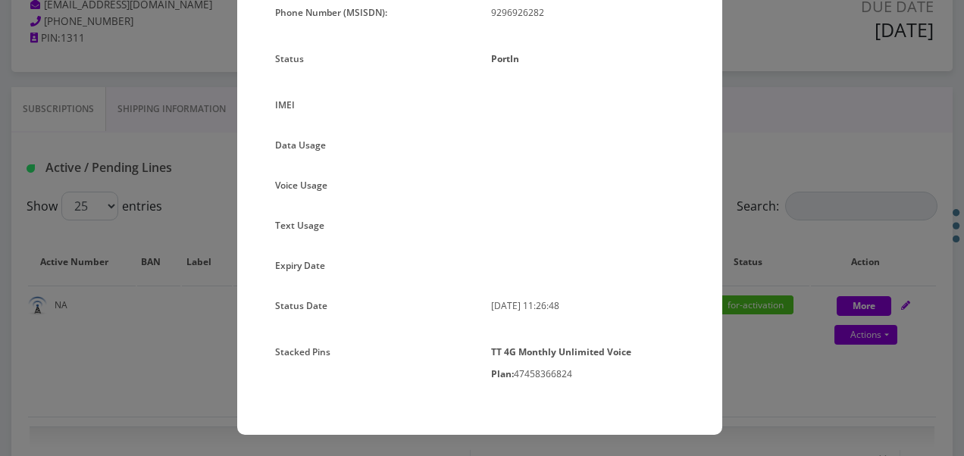
click at [755, 216] on div "× Subscription Info Plan Name TT 4G Monthly Unlimited Voice Plan Phone Number (…" at bounding box center [482, 228] width 964 height 456
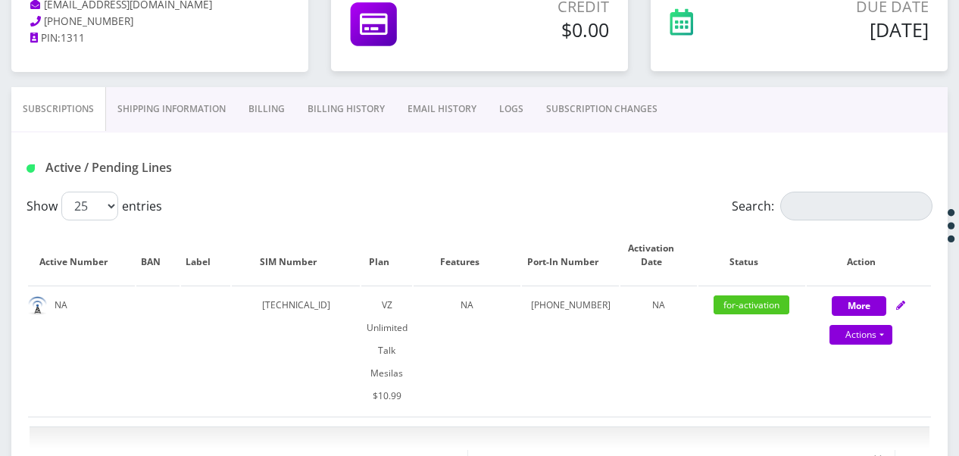
click at [596, 104] on link "SUBSCRIPTION CHANGES" at bounding box center [602, 109] width 134 height 44
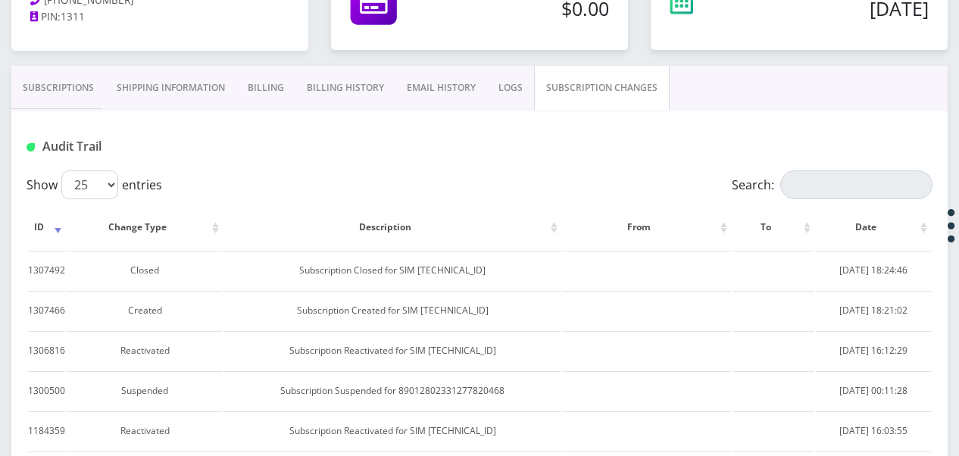
scroll to position [303, 0]
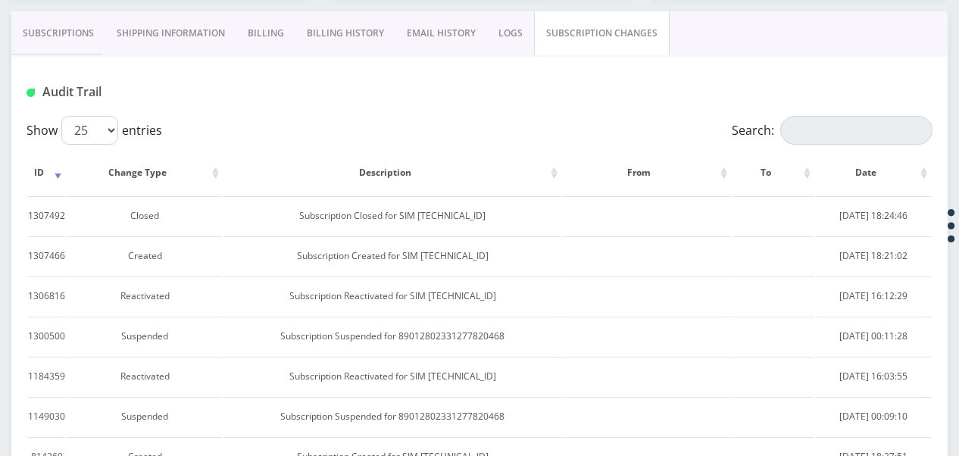
click at [44, 33] on link "Subscriptions" at bounding box center [58, 33] width 94 height 44
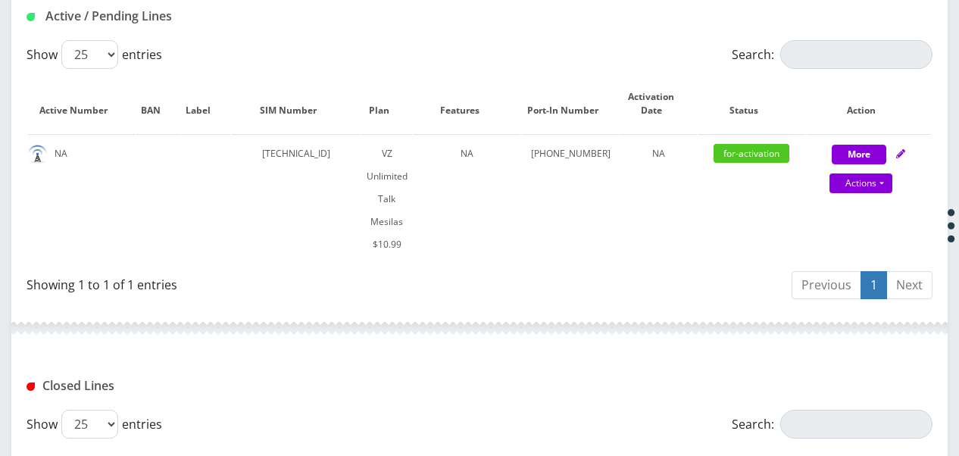
scroll to position [152, 0]
